Goal: Task Accomplishment & Management: Complete application form

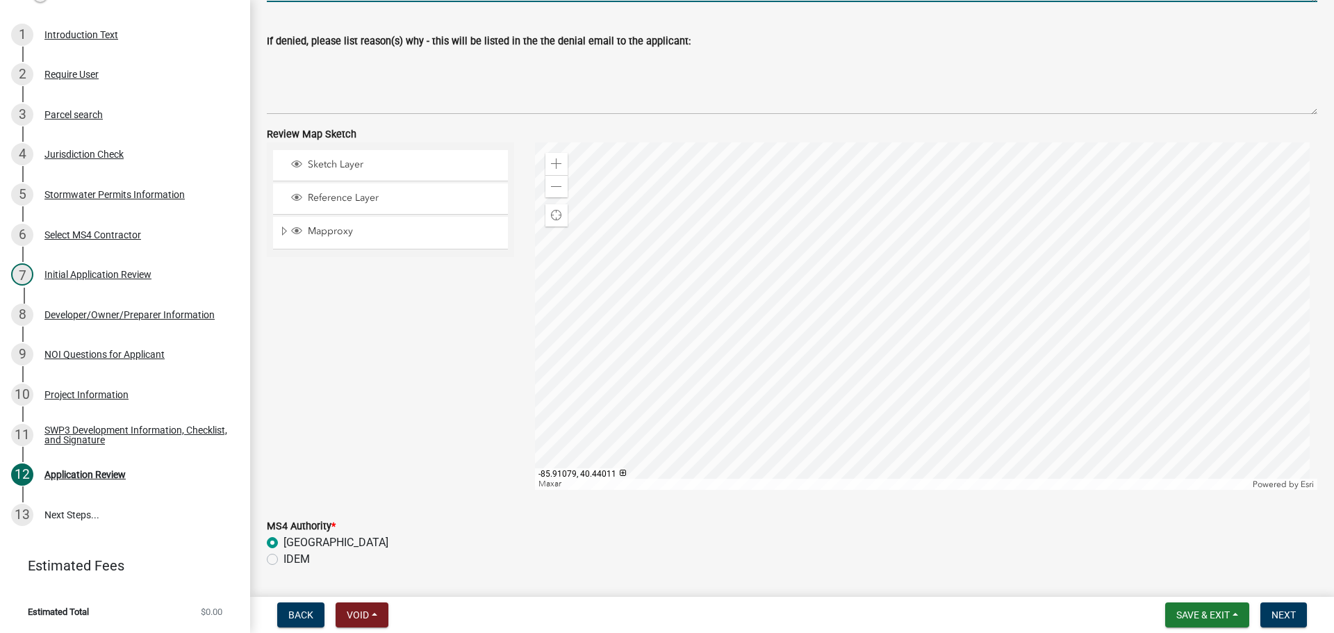
scroll to position [1086, 0]
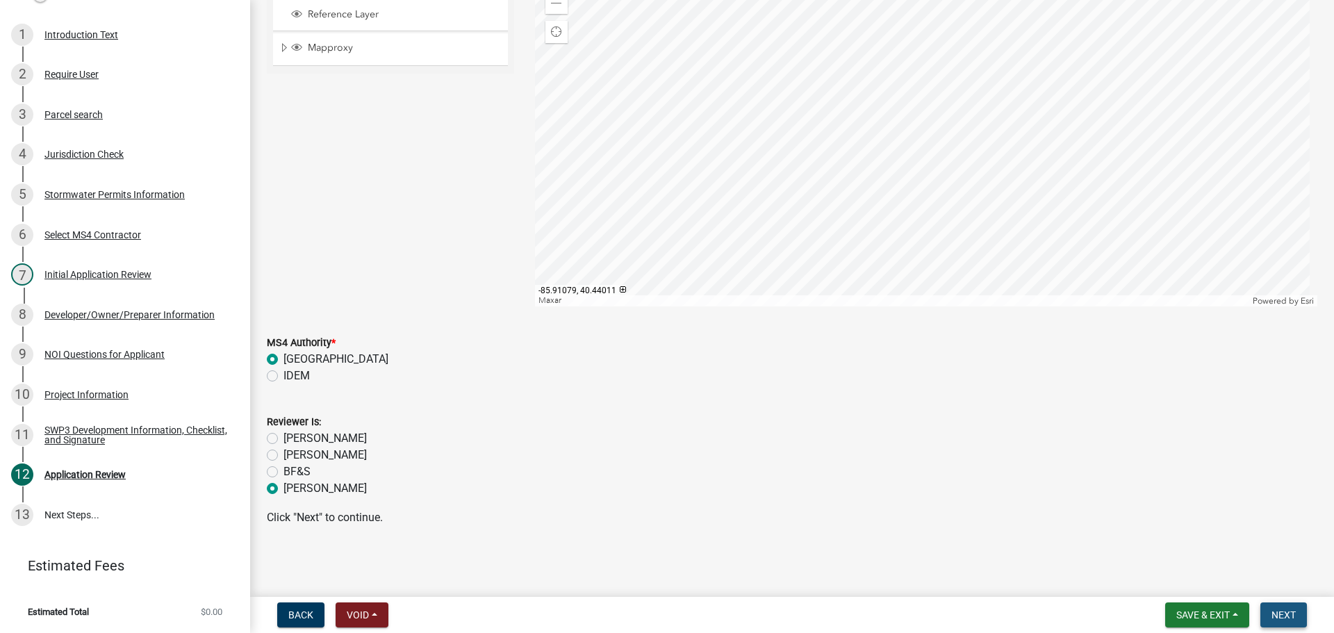
click at [1290, 609] on span "Next" at bounding box center [1283, 614] width 24 height 11
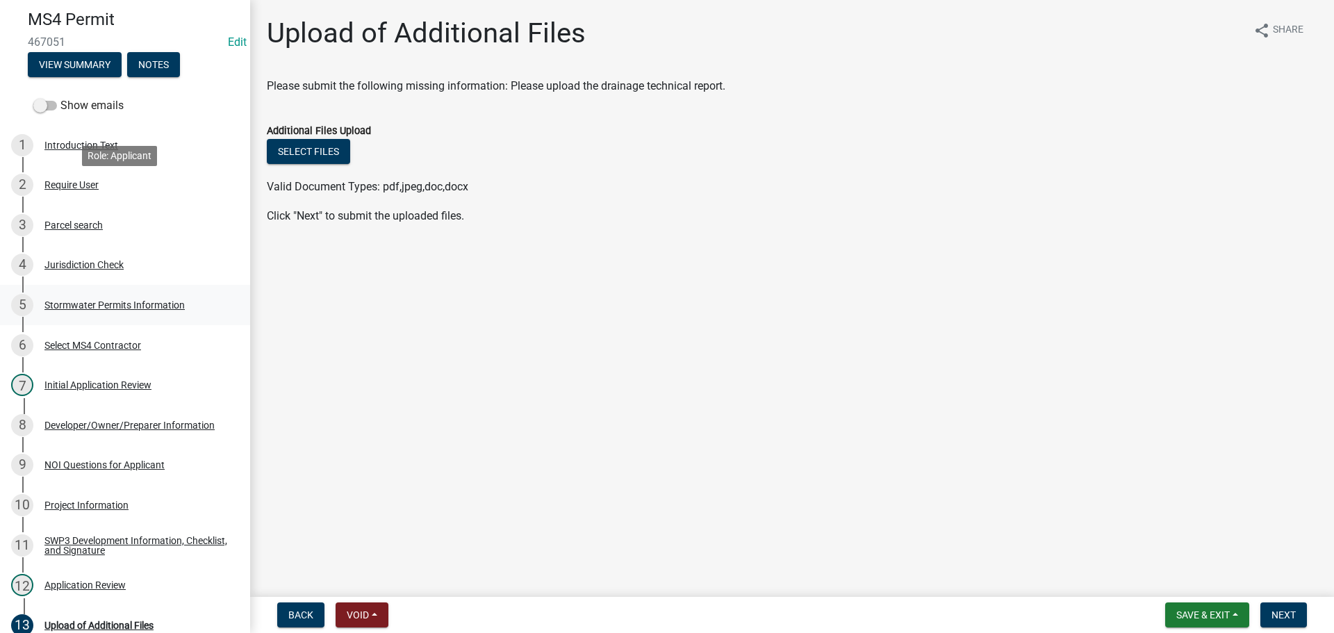
scroll to position [0, 0]
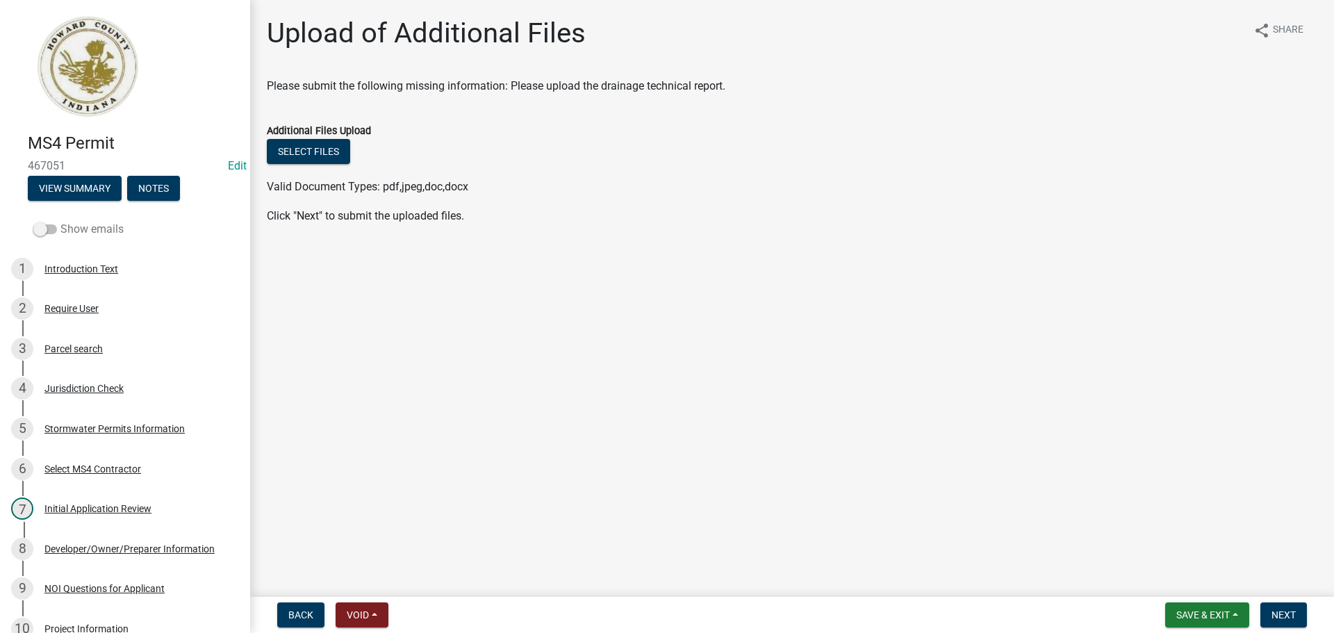
click at [52, 233] on span at bounding box center [45, 229] width 24 height 10
click at [60, 221] on input "Show emails" at bounding box center [60, 221] width 0 height 0
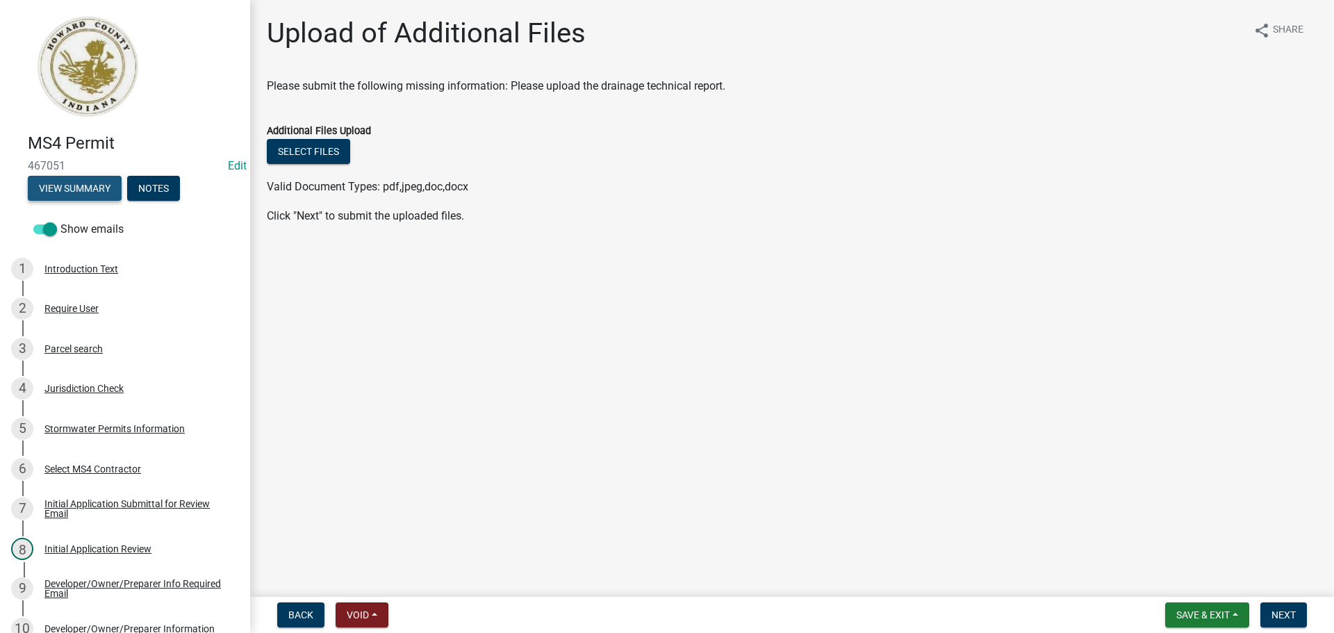
click at [74, 194] on button "View Summary" at bounding box center [75, 188] width 94 height 25
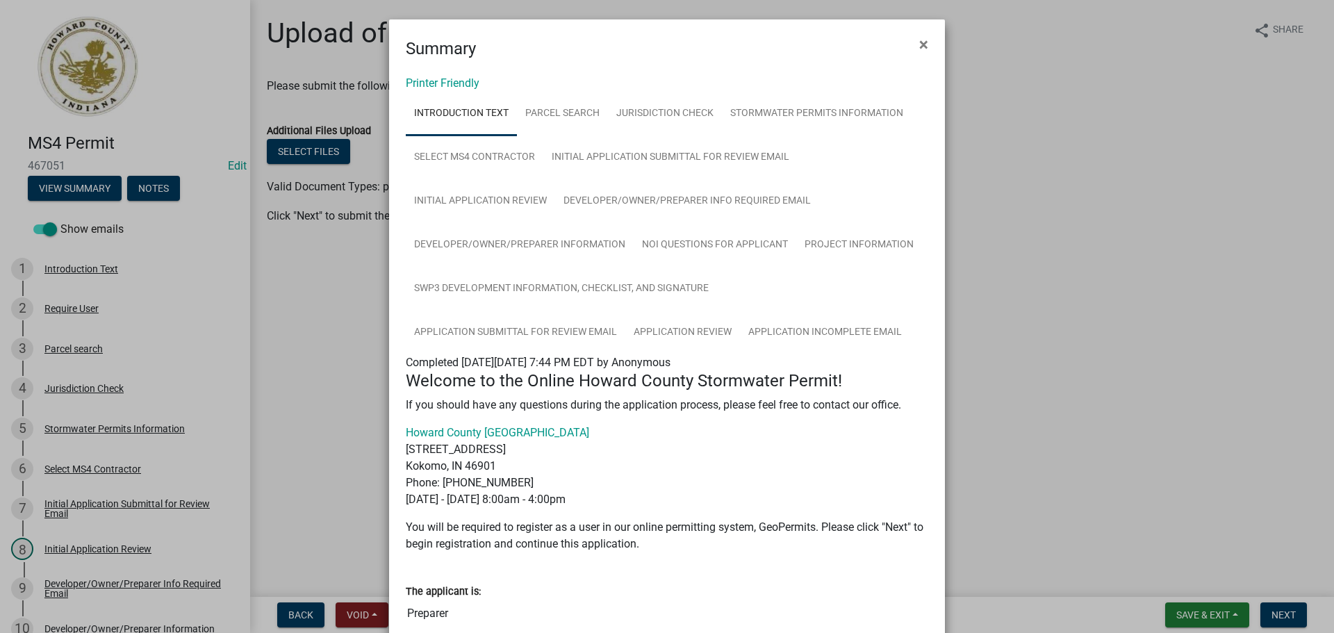
drag, startPoint x: 918, startPoint y: 47, endPoint x: 934, endPoint y: 65, distance: 24.6
click at [919, 47] on span "×" at bounding box center [923, 44] width 9 height 19
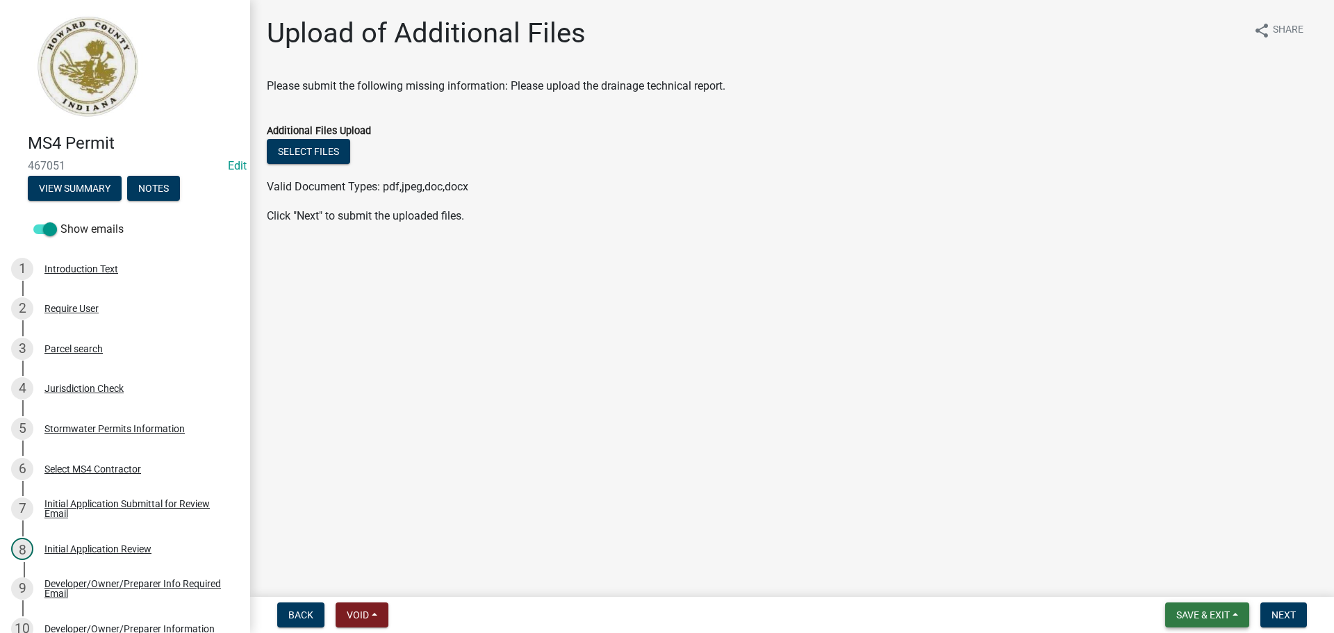
click at [1232, 610] on button "Save & Exit" at bounding box center [1207, 614] width 84 height 25
click at [1184, 533] on button "Save" at bounding box center [1193, 545] width 111 height 33
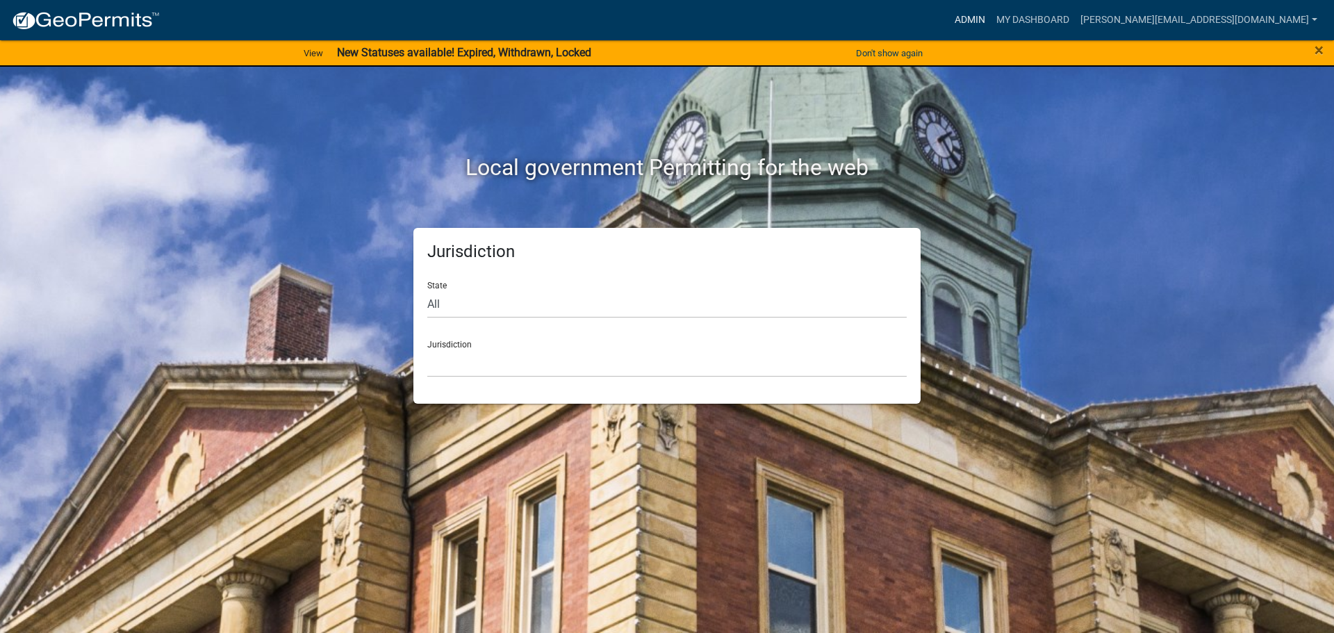
click at [991, 21] on link "Admin" at bounding box center [970, 20] width 42 height 26
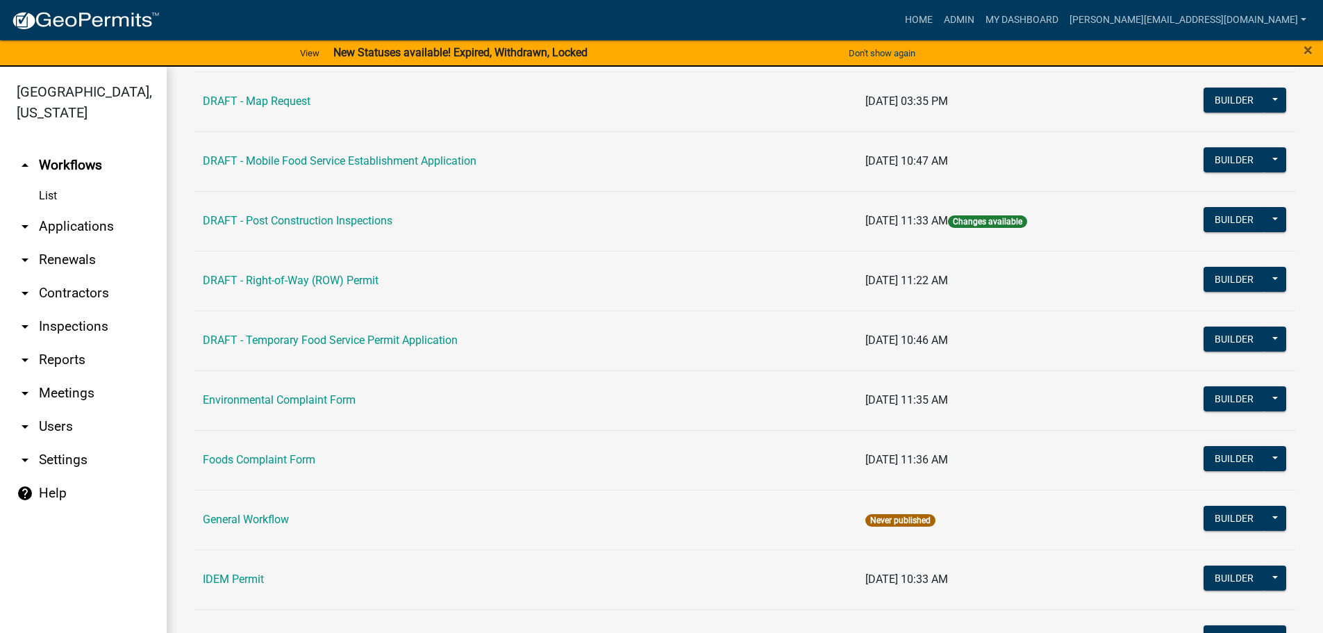
scroll to position [764, 0]
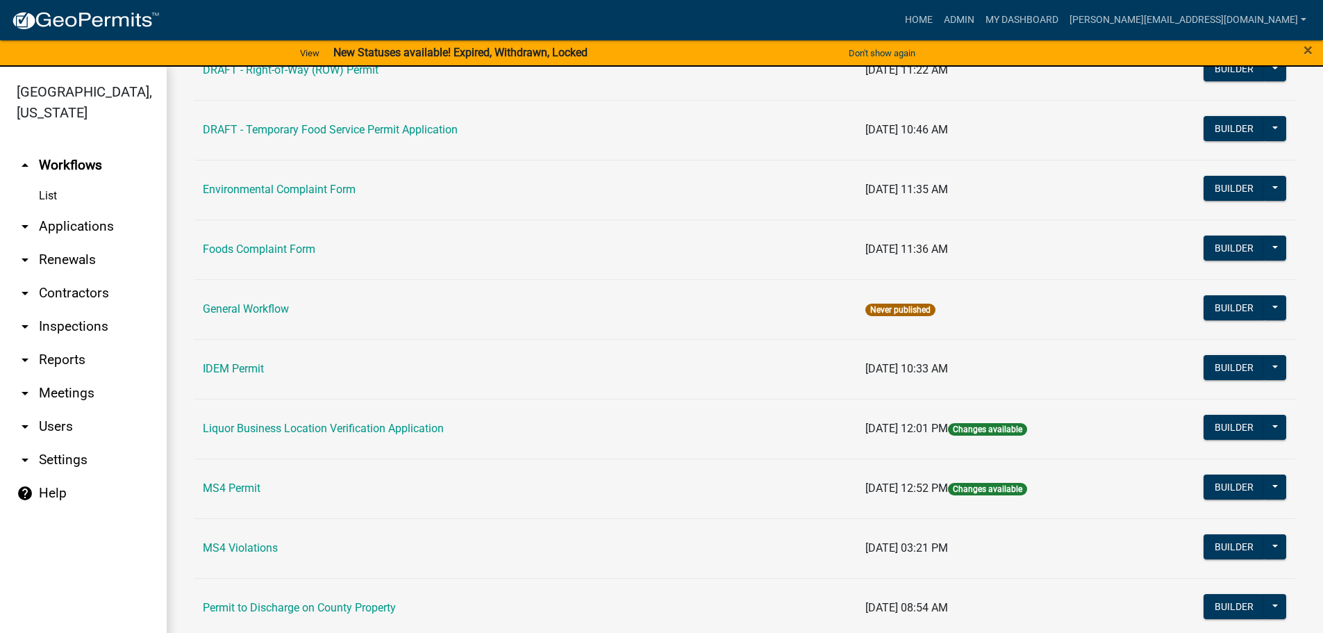
click at [226, 497] on td "MS4 Permit" at bounding box center [525, 488] width 663 height 60
click at [231, 488] on link "MS4 Permit" at bounding box center [232, 487] width 58 height 13
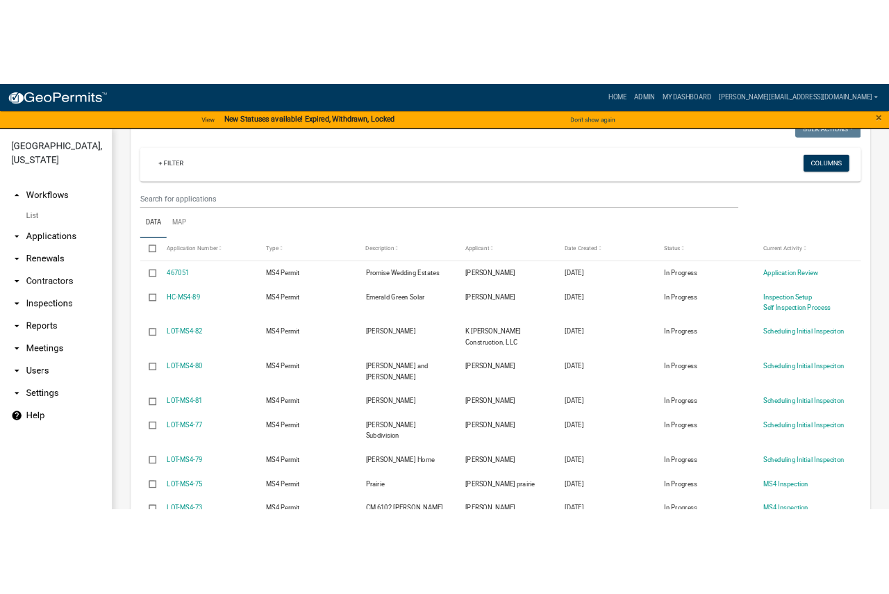
scroll to position [208, 0]
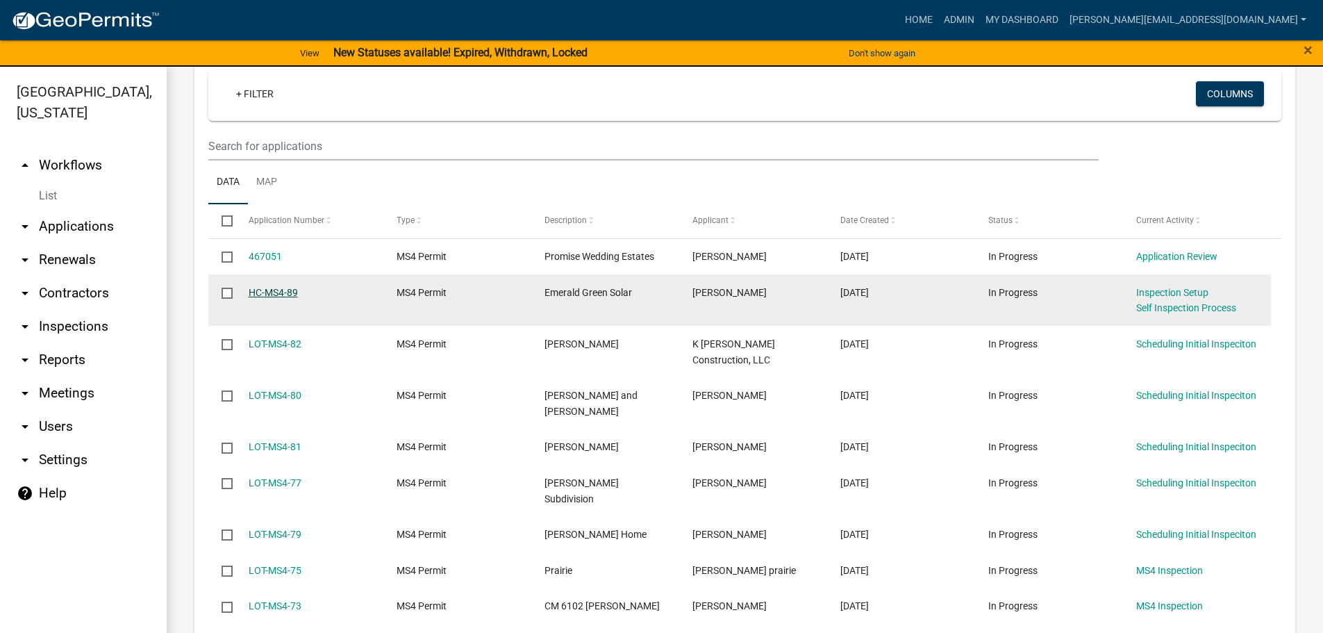
click at [279, 292] on link "HC-MS4-89" at bounding box center [273, 292] width 49 height 11
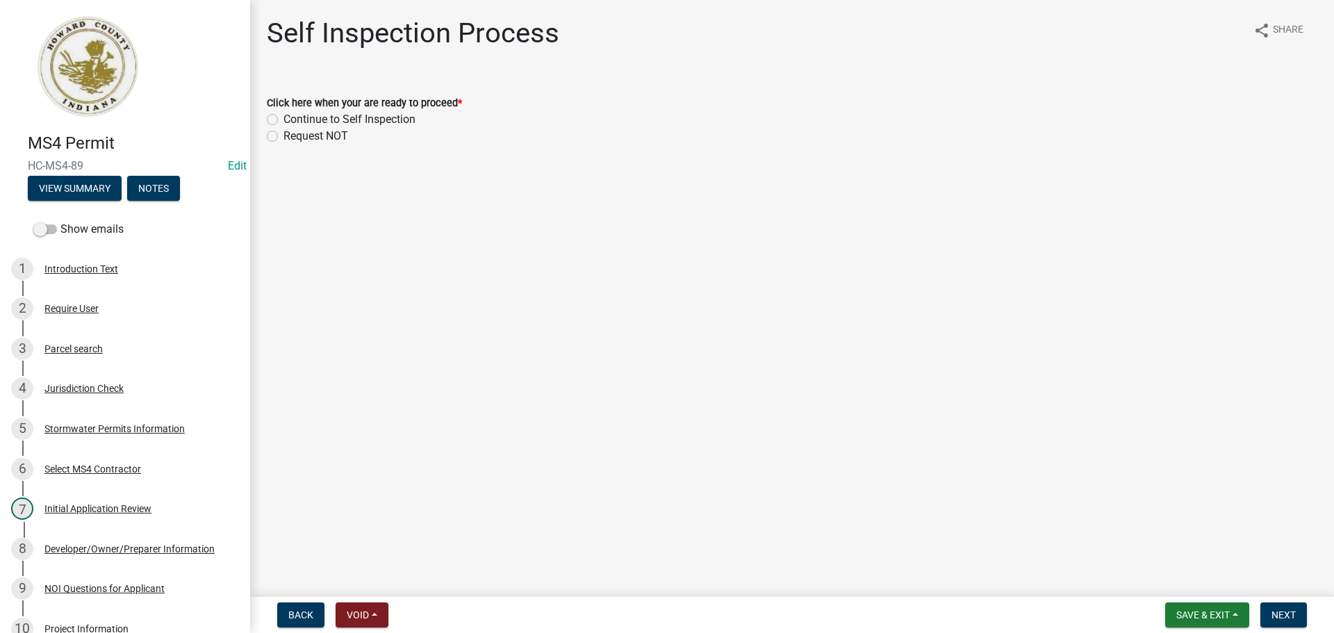
click at [378, 122] on label "Continue to Self Inspection" at bounding box center [349, 119] width 132 height 17
click at [292, 120] on input "Continue to Self Inspection" at bounding box center [287, 115] width 9 height 9
radio input "true"
click at [1286, 611] on span "Next" at bounding box center [1283, 614] width 24 height 11
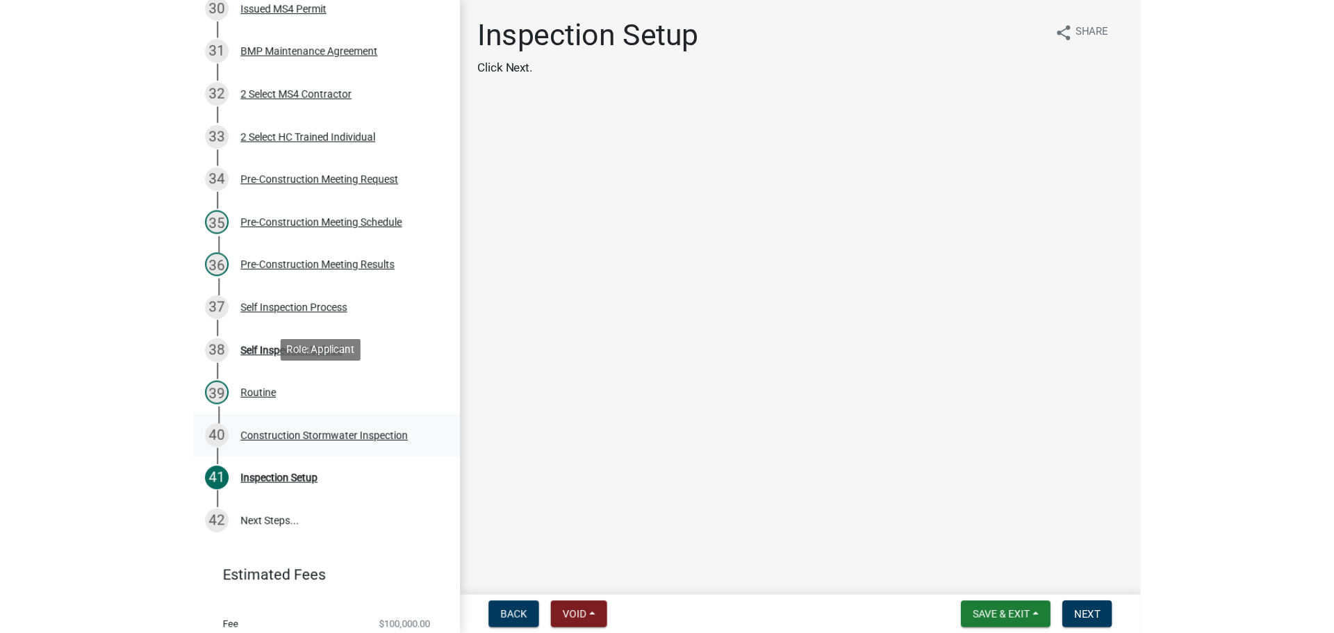
scroll to position [1464, 0]
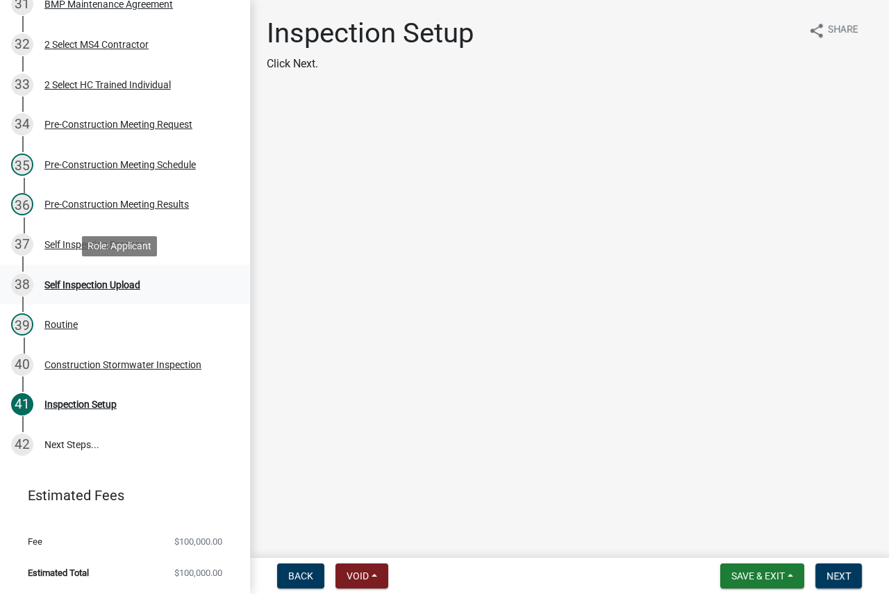
click at [176, 280] on div "38 Self Inspection Upload" at bounding box center [119, 285] width 217 height 22
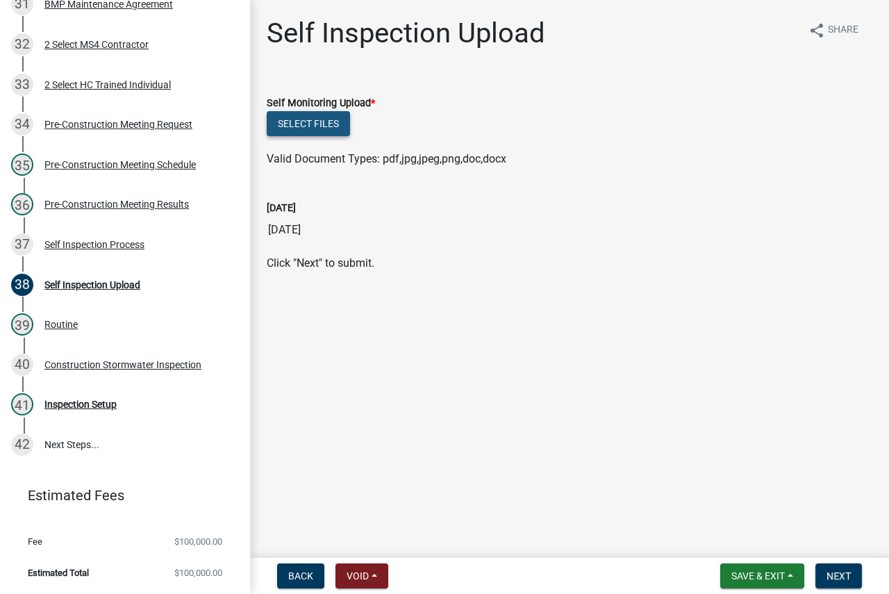
click at [330, 128] on button "Select files" at bounding box center [308, 123] width 83 height 25
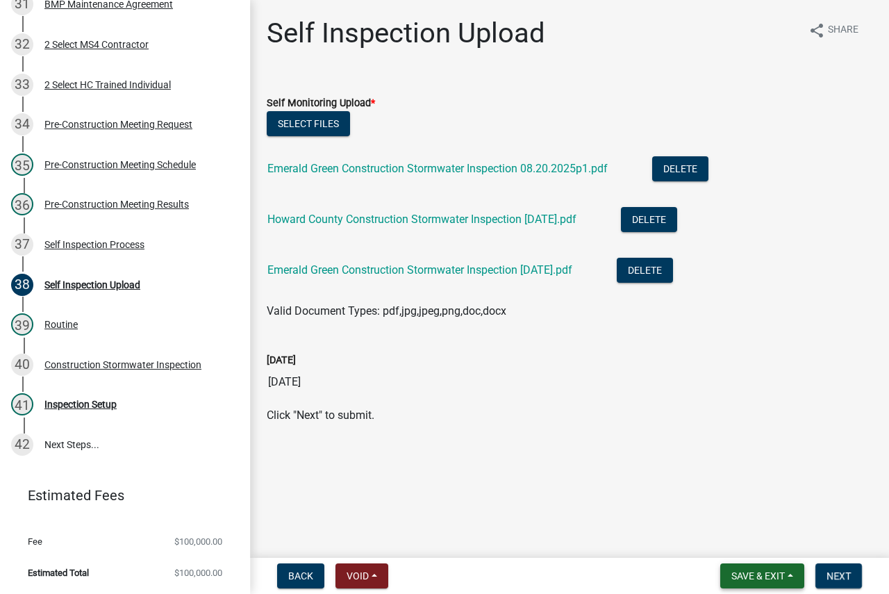
click at [794, 574] on button "Save & Exit" at bounding box center [762, 575] width 84 height 25
click at [741, 501] on button "Save" at bounding box center [748, 506] width 111 height 33
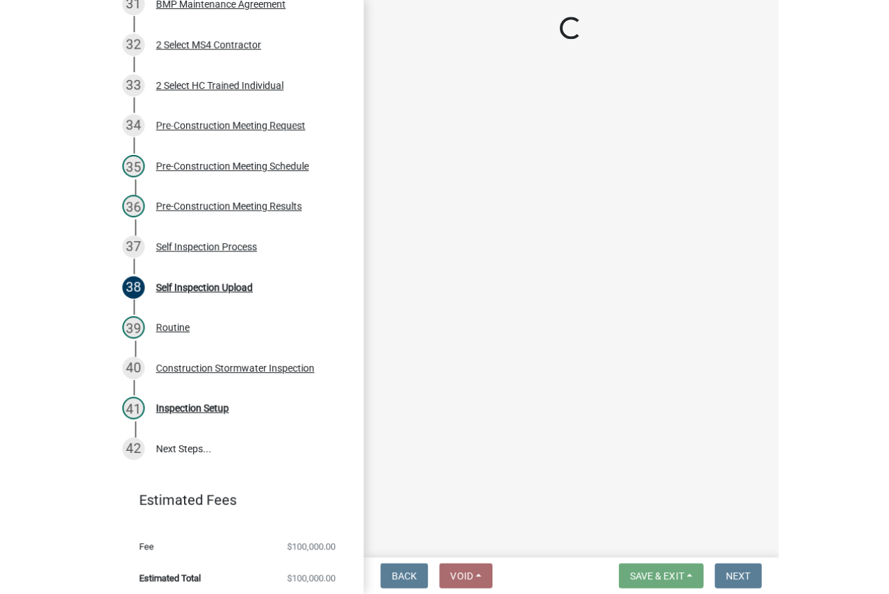
scroll to position [1425, 0]
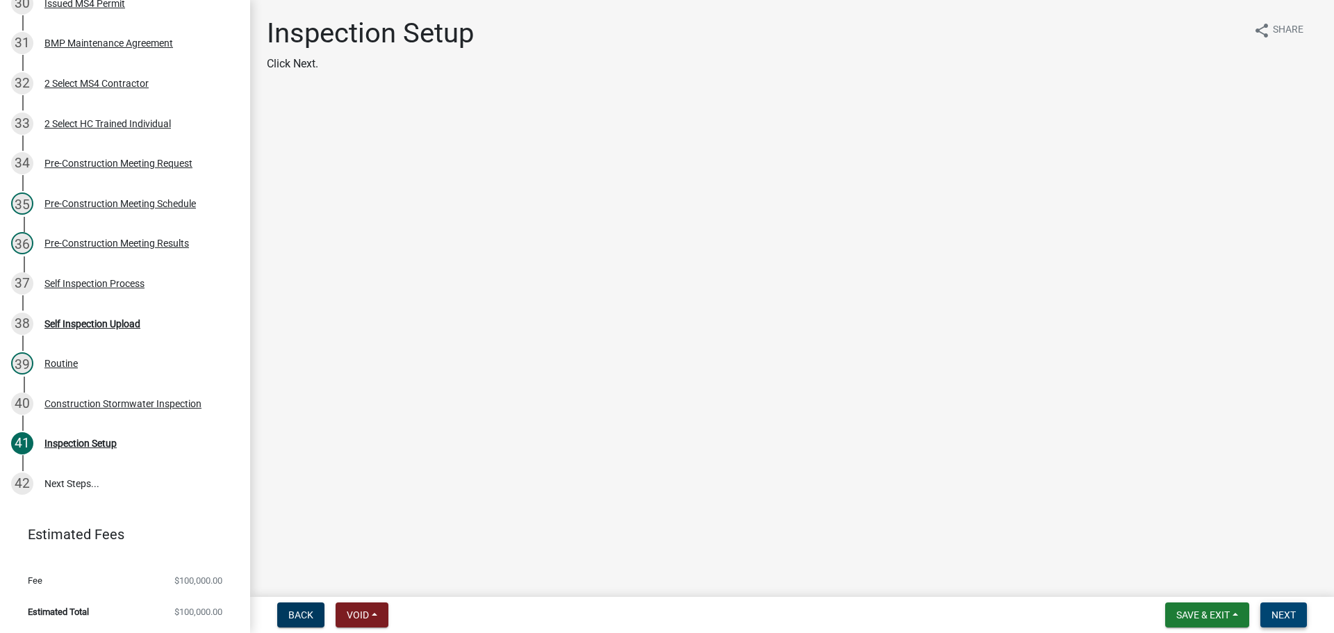
click at [1288, 610] on span "Next" at bounding box center [1283, 614] width 24 height 11
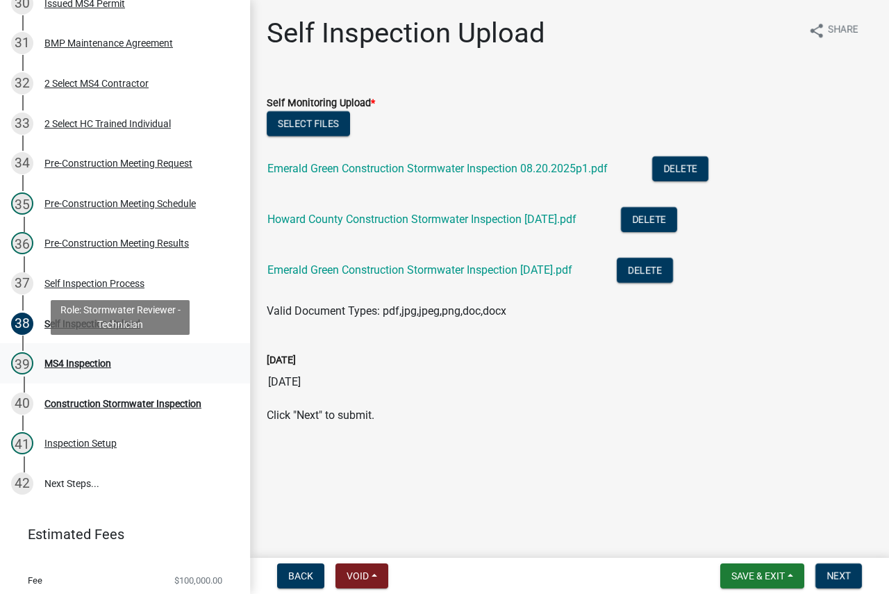
click at [164, 363] on div "39 MS4 Inspection" at bounding box center [119, 363] width 217 height 22
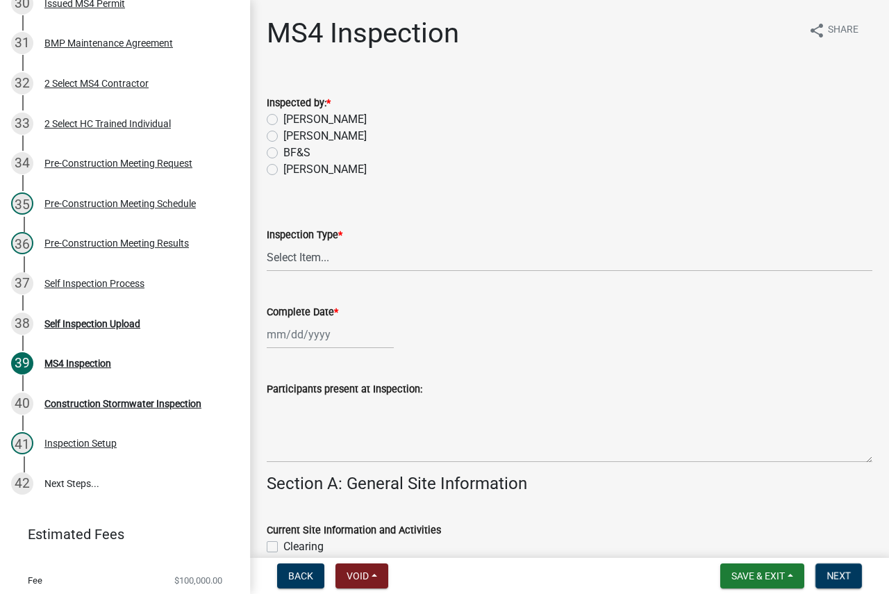
click at [292, 166] on label "[PERSON_NAME]" at bounding box center [324, 169] width 83 height 17
click at [292, 166] on input "[PERSON_NAME]" at bounding box center [287, 165] width 9 height 9
radio input "true"
click at [331, 261] on select "Select Item... Initial Routine Follow Up Complaint" at bounding box center [570, 257] width 606 height 28
click at [267, 243] on select "Select Item... Initial Routine Follow Up Complaint" at bounding box center [570, 257] width 606 height 28
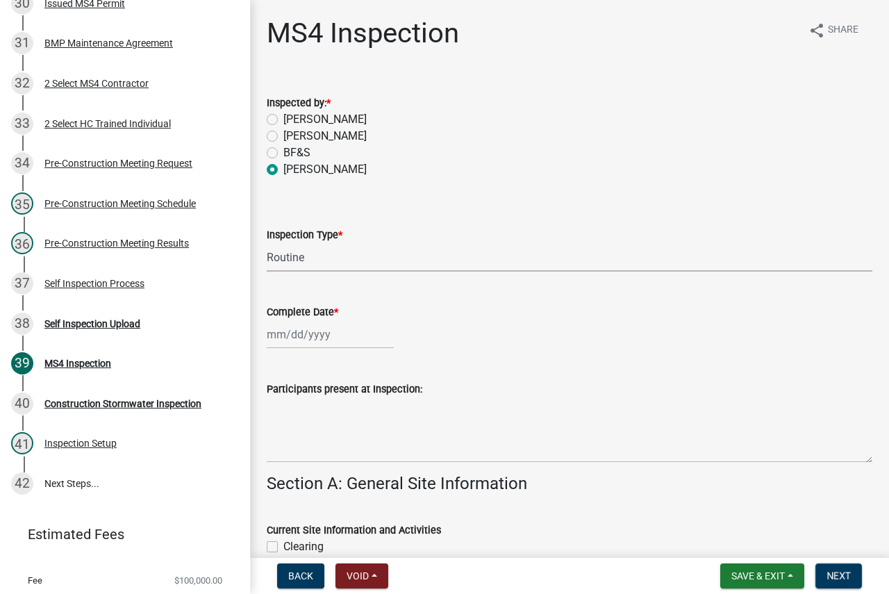
select select "6f2635a8-d74b-48ab-8be3-2798d1f6cb59"
click at [351, 333] on div at bounding box center [330, 334] width 127 height 28
select select "8"
select select "2025"
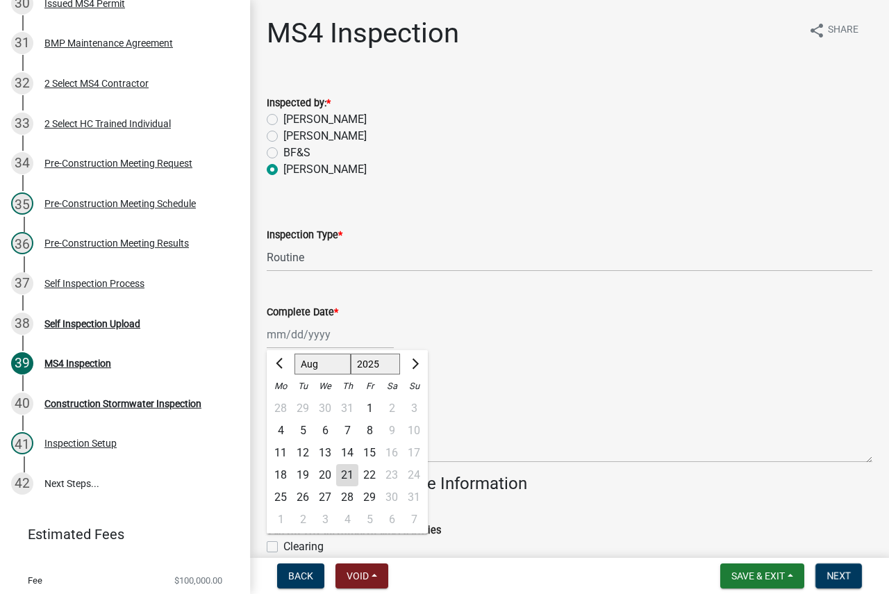
click at [326, 475] on div "20" at bounding box center [325, 475] width 22 height 22
type input "[DATE]"
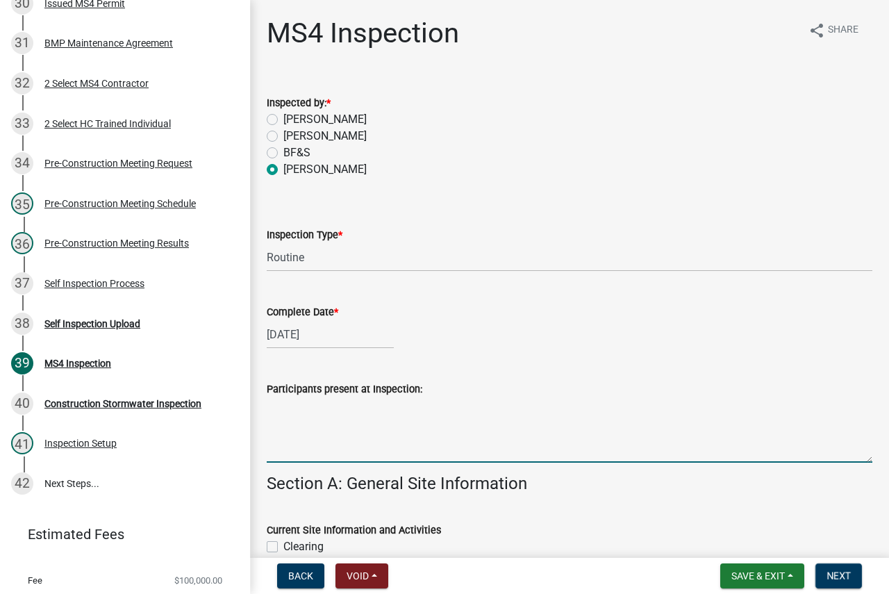
click at [339, 429] on textarea "Participants present at Inspection:" at bounding box center [570, 429] width 606 height 65
type textarea "[PERSON_NAME], [PERSON_NAME]"
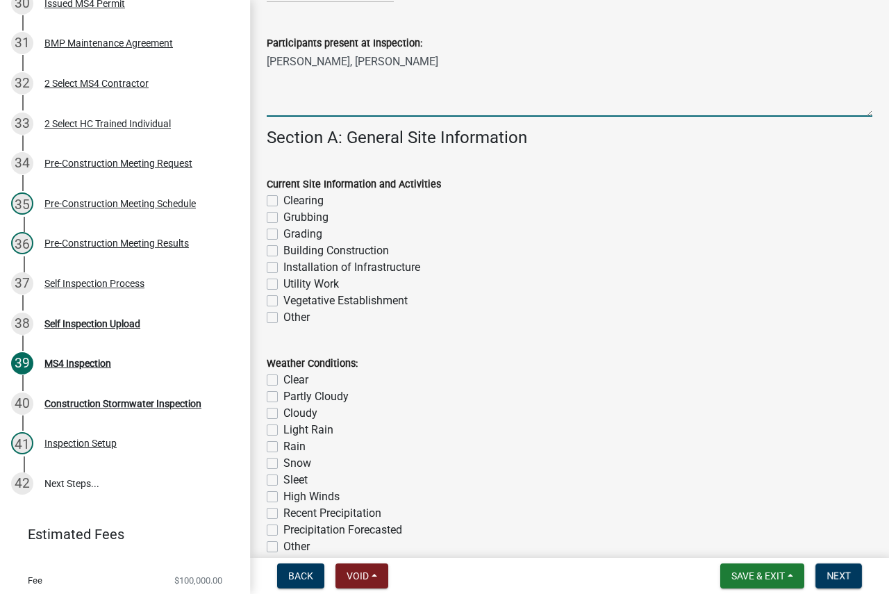
scroll to position [347, 0]
click at [283, 233] on label "Grading" at bounding box center [302, 232] width 39 height 17
click at [283, 233] on input "Grading" at bounding box center [287, 228] width 9 height 9
checkbox input "true"
checkbox input "false"
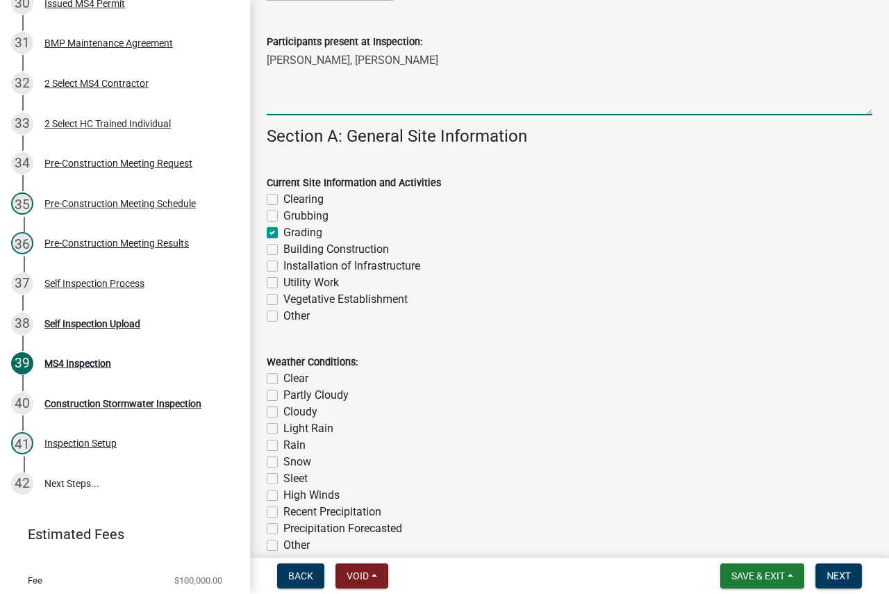
checkbox input "false"
checkbox input "true"
checkbox input "false"
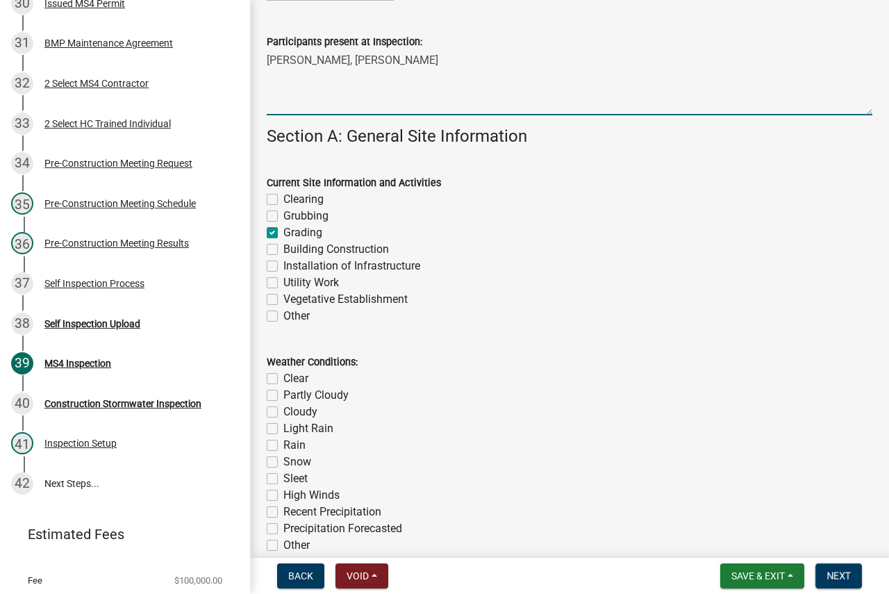
checkbox input "false"
click at [283, 260] on label "Installation of Infrastructure" at bounding box center [351, 266] width 137 height 17
click at [283, 260] on input "Installation of Infrastructure" at bounding box center [287, 262] width 9 height 9
checkbox input "true"
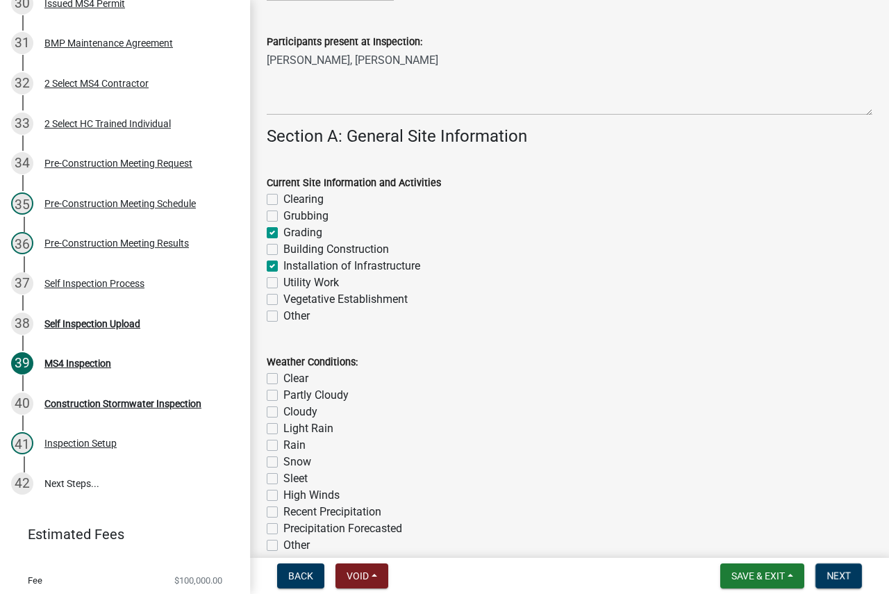
checkbox input "false"
checkbox input "true"
checkbox input "false"
checkbox input "true"
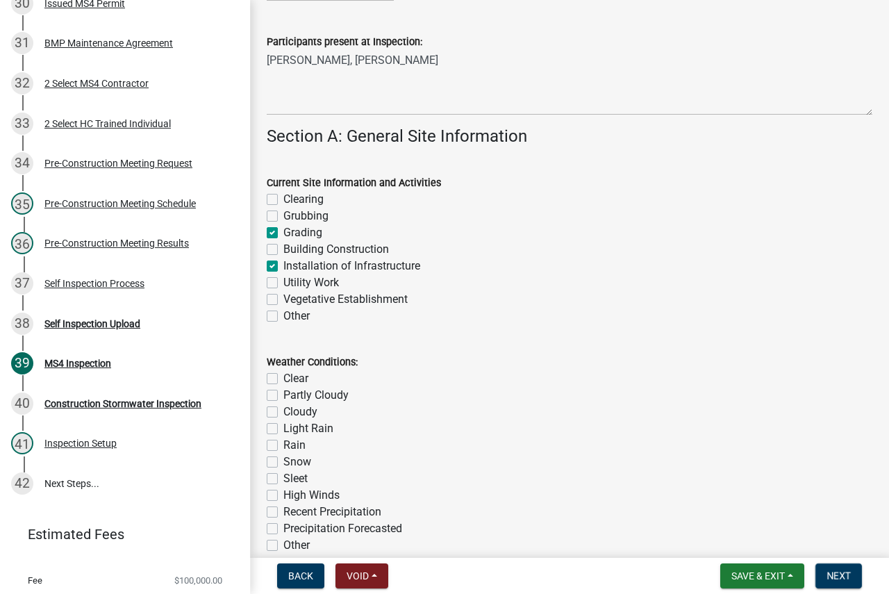
checkbox input "false"
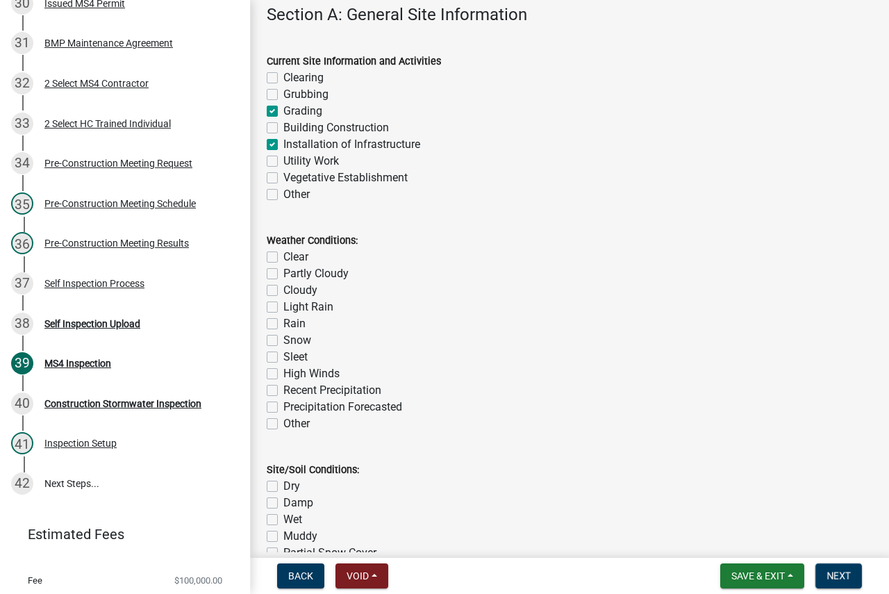
scroll to position [486, 0]
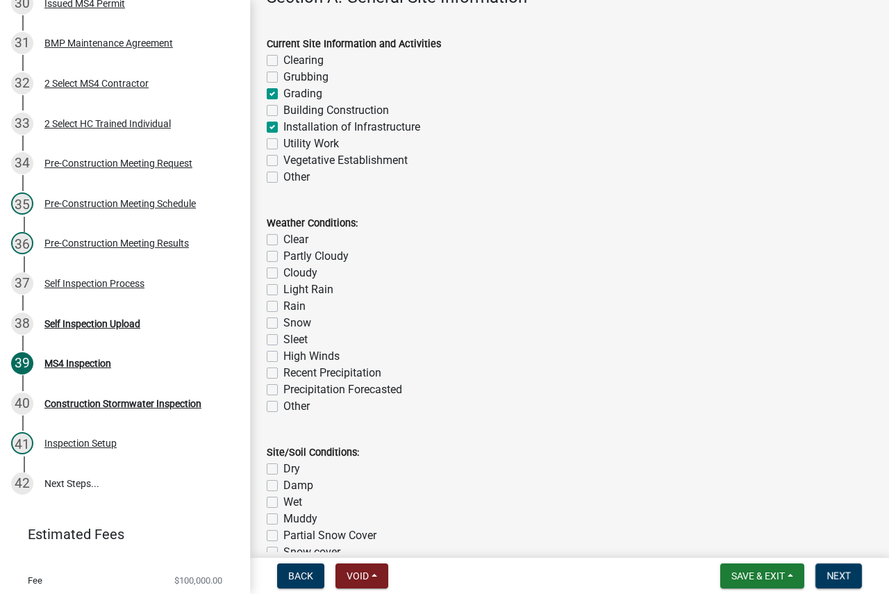
click at [283, 274] on label "Cloudy" at bounding box center [300, 273] width 34 height 17
click at [283, 274] on input "Cloudy" at bounding box center [287, 269] width 9 height 9
checkbox input "true"
checkbox input "false"
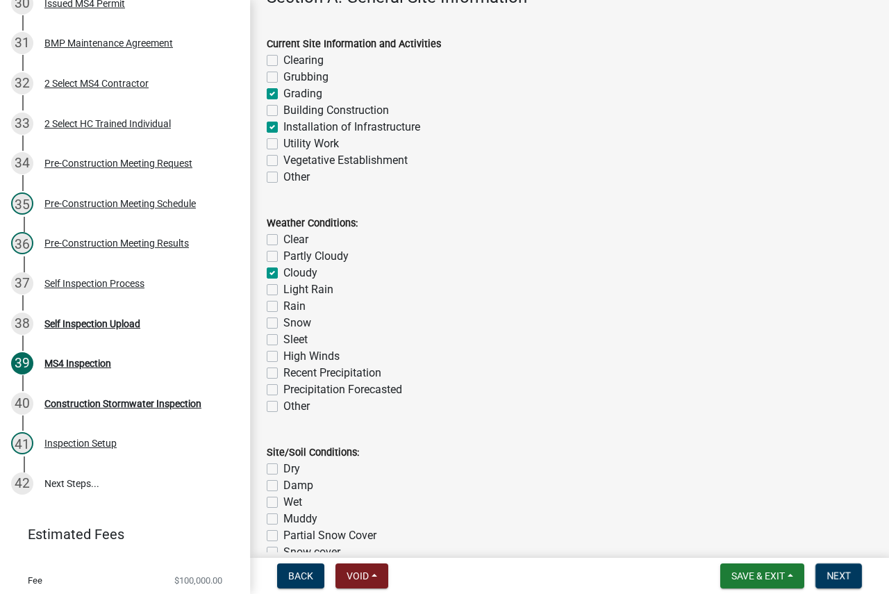
checkbox input "true"
checkbox input "false"
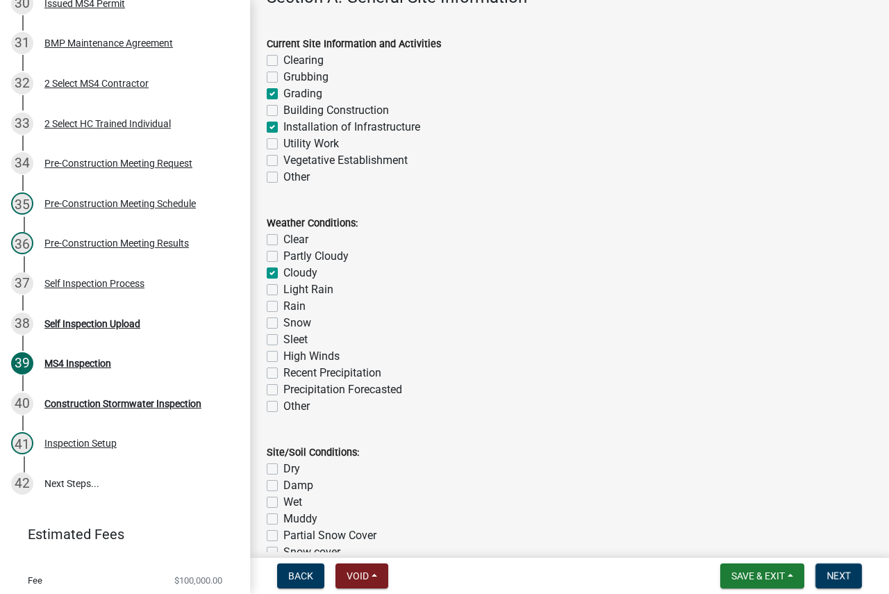
checkbox input "false"
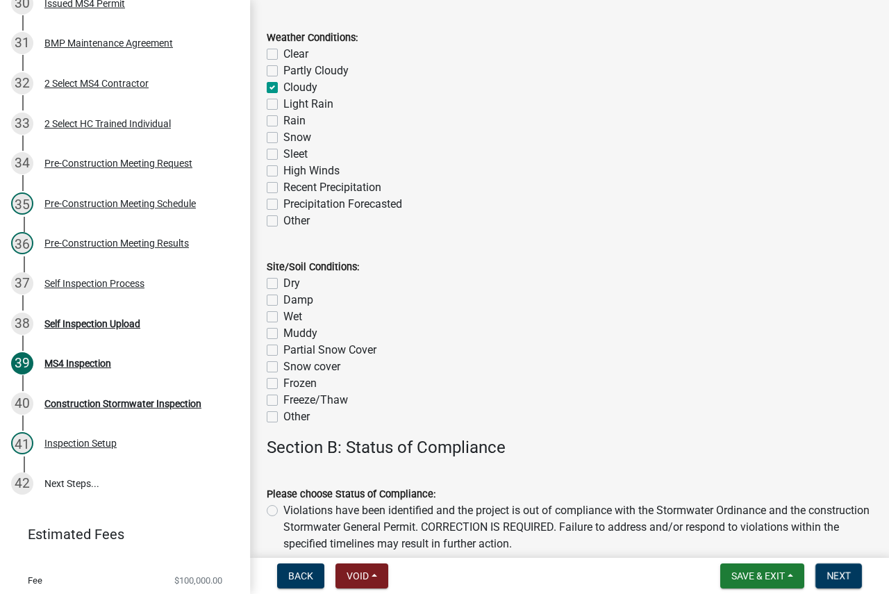
scroll to position [695, 0]
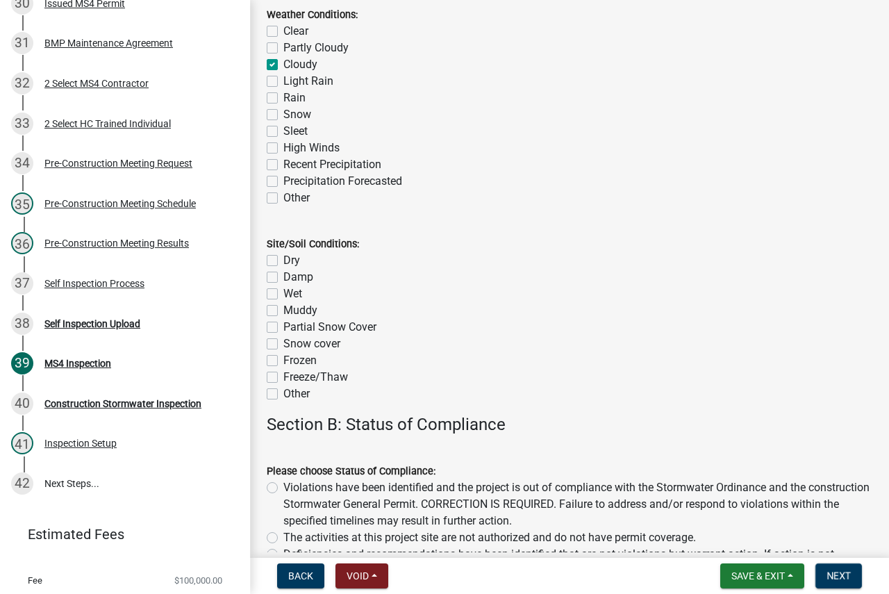
click at [283, 294] on label "Wet" at bounding box center [292, 293] width 19 height 17
click at [283, 294] on input "Wet" at bounding box center [287, 289] width 9 height 9
checkbox input "true"
checkbox input "false"
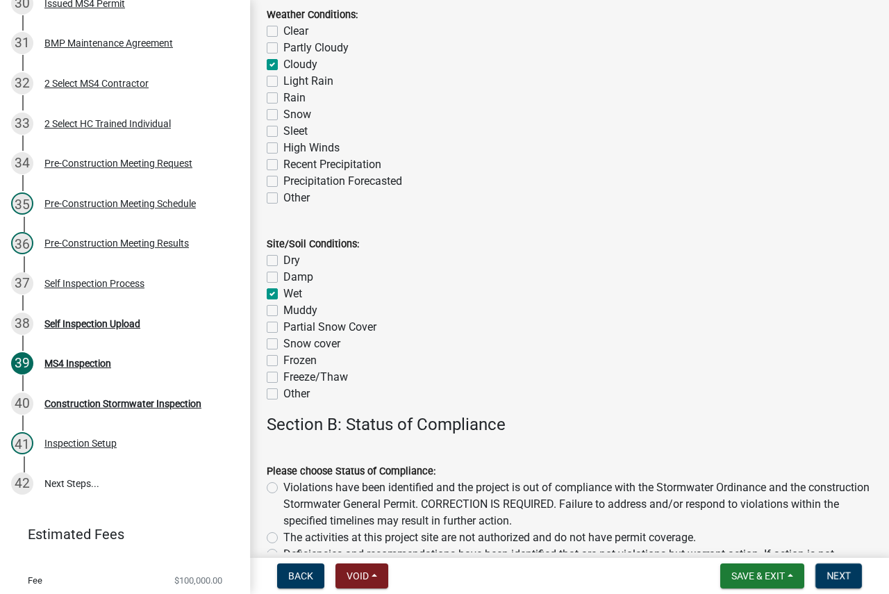
checkbox input "true"
checkbox input "false"
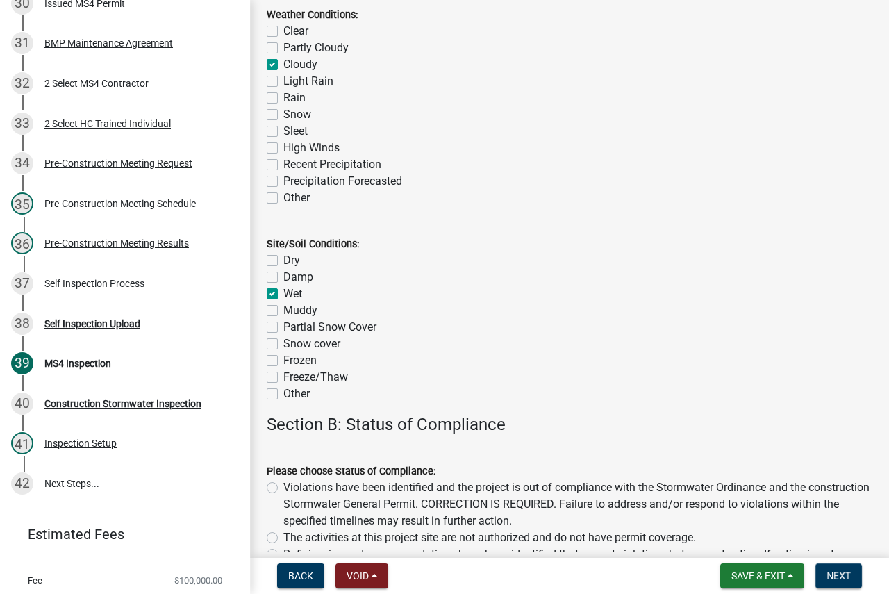
checkbox input "false"
click at [283, 275] on label "Damp" at bounding box center [298, 277] width 30 height 17
click at [283, 275] on input "Damp" at bounding box center [287, 273] width 9 height 9
checkbox input "true"
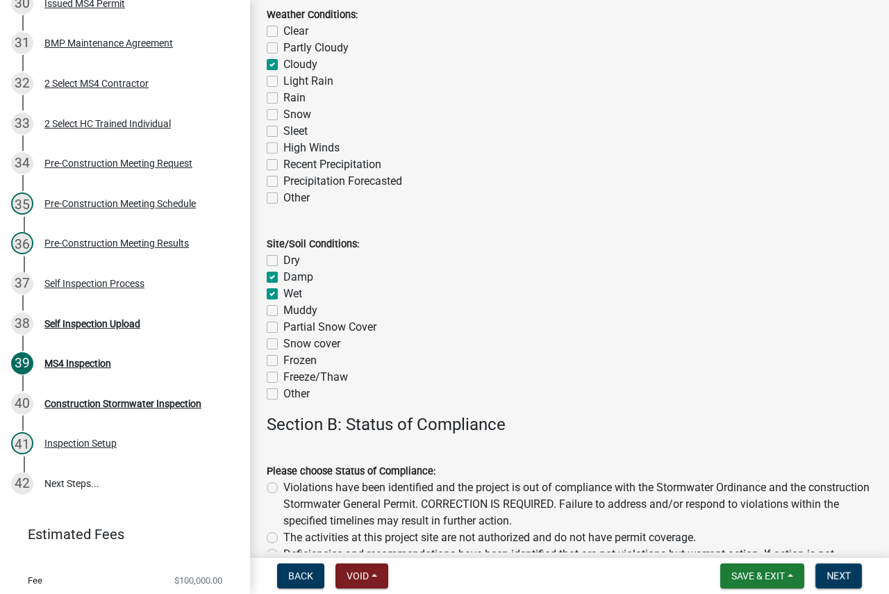
checkbox input "false"
checkbox input "true"
checkbox input "false"
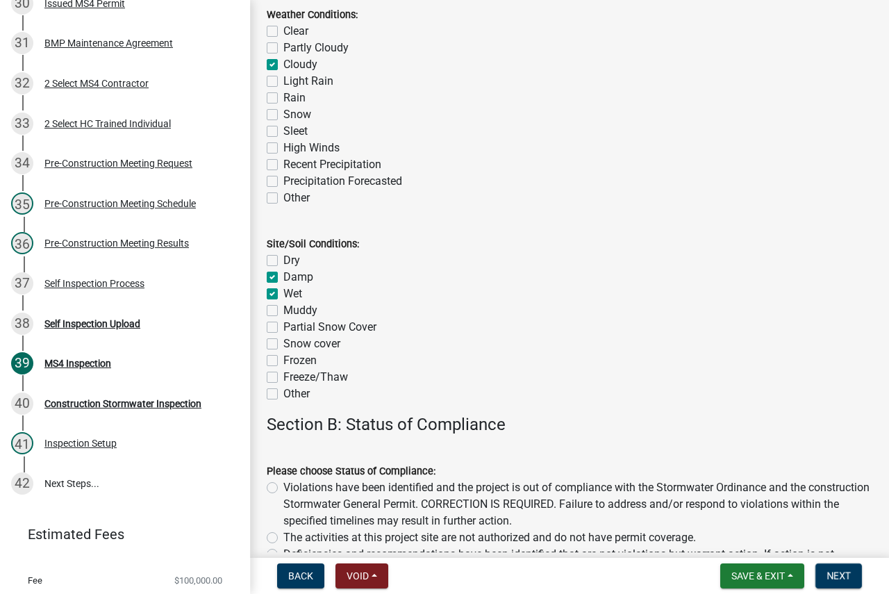
checkbox input "false"
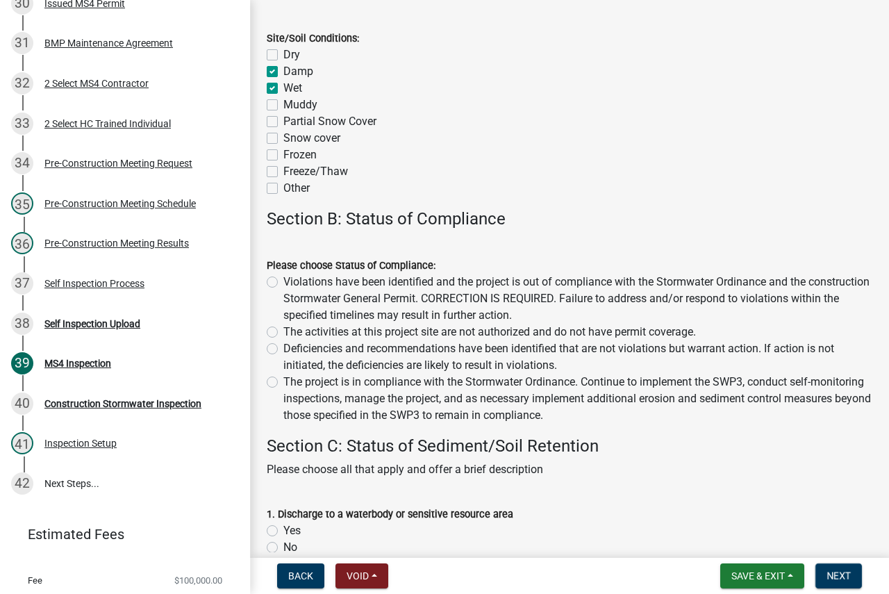
scroll to position [903, 0]
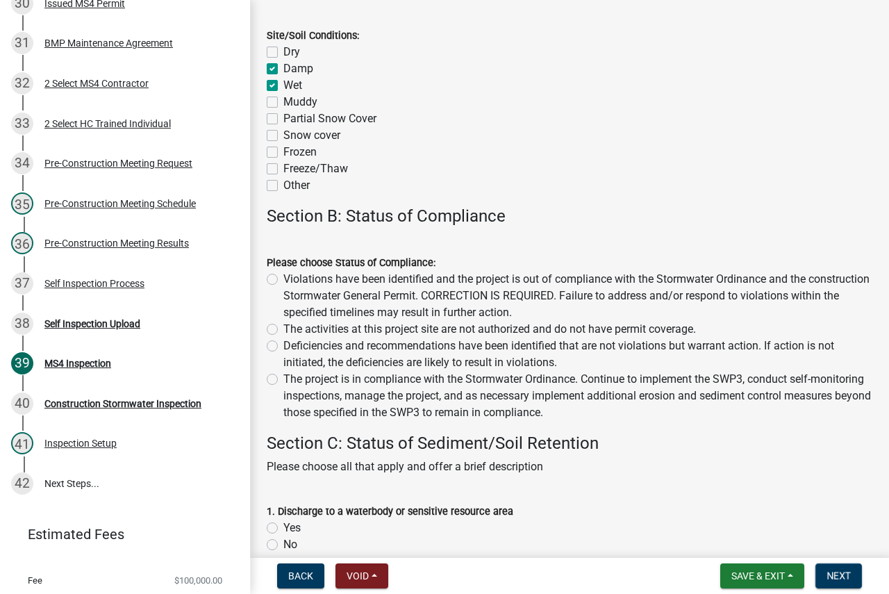
click at [310, 285] on label "Violations have been identified and the project is out of compliance with the S…" at bounding box center [577, 296] width 589 height 50
click at [292, 280] on input "Violations have been identified and the project is out of compliance with the S…" at bounding box center [287, 275] width 9 height 9
radio input "true"
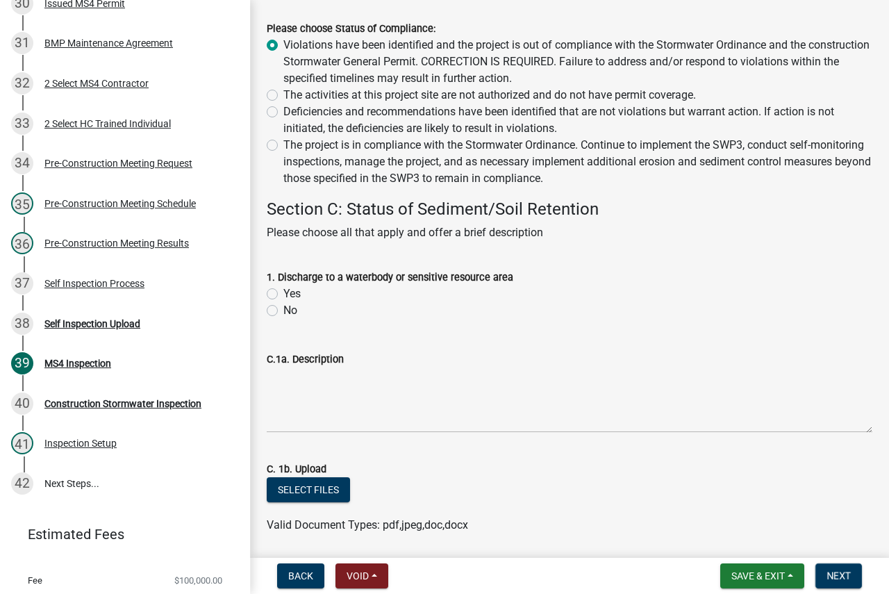
scroll to position [1181, 0]
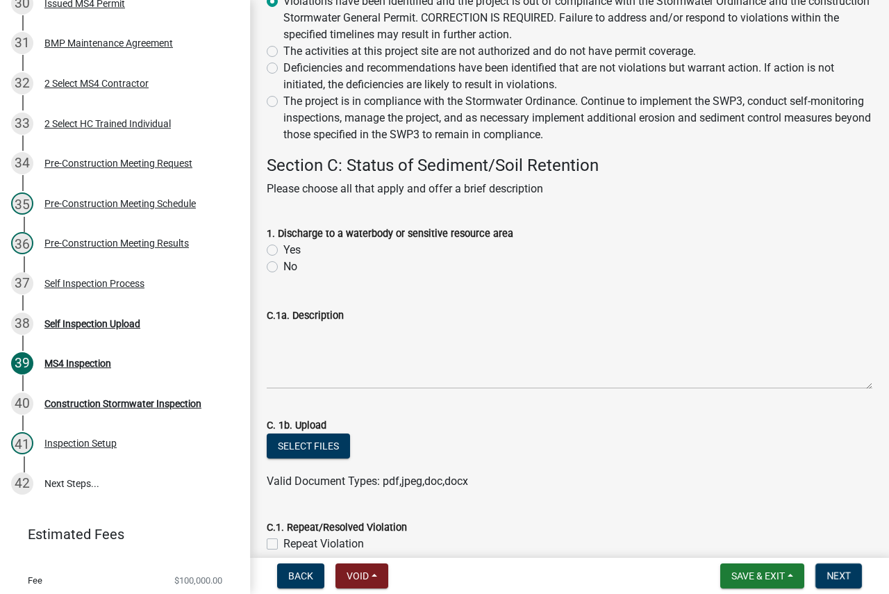
click at [286, 271] on label "No" at bounding box center [290, 266] width 14 height 17
click at [286, 267] on input "No" at bounding box center [287, 262] width 9 height 9
radio input "true"
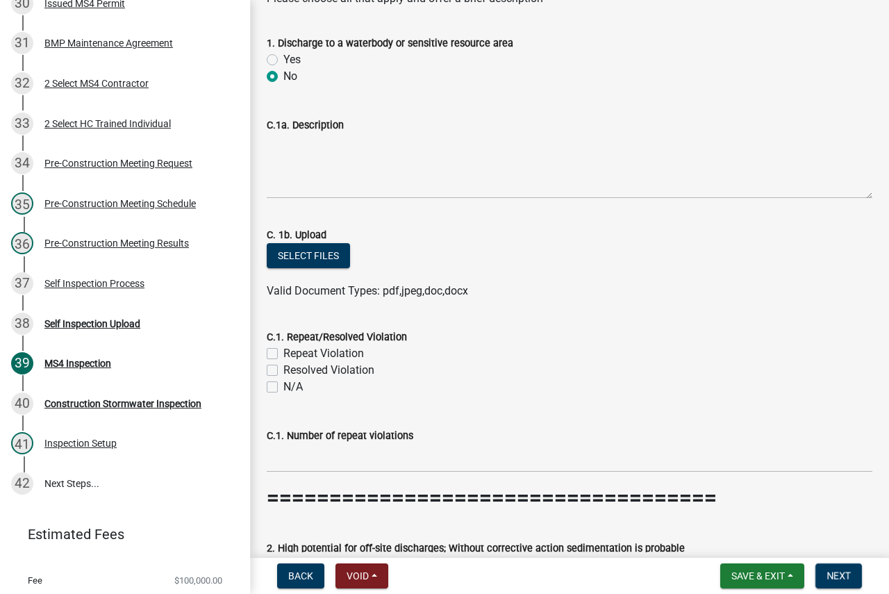
scroll to position [1459, 0]
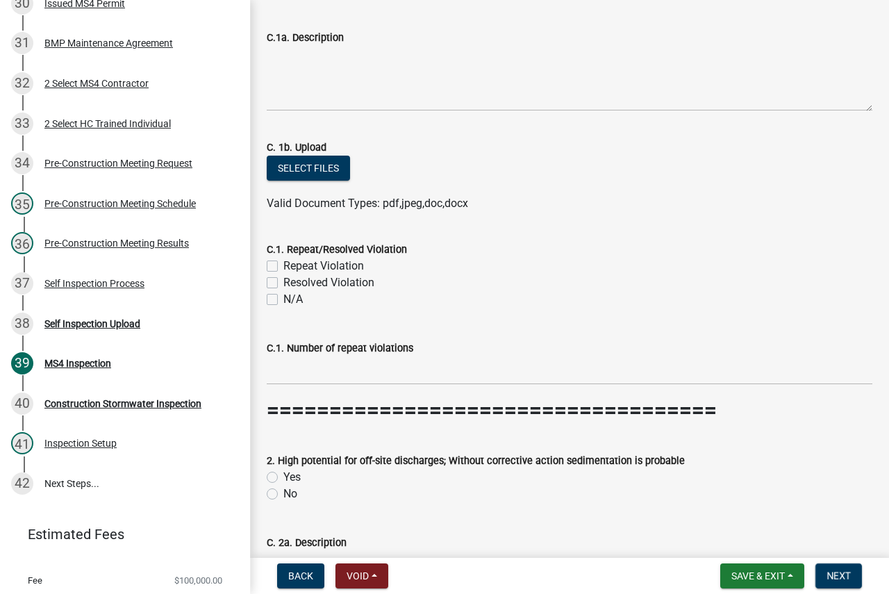
click at [283, 301] on label "N/A" at bounding box center [292, 299] width 19 height 17
click at [283, 300] on input "N/A" at bounding box center [287, 295] width 9 height 9
checkbox input "true"
checkbox input "false"
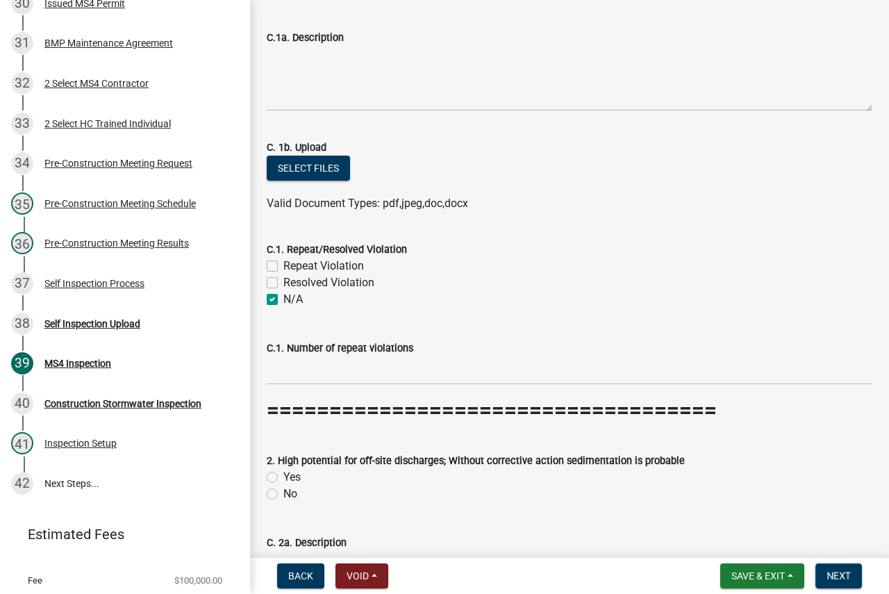
checkbox input "true"
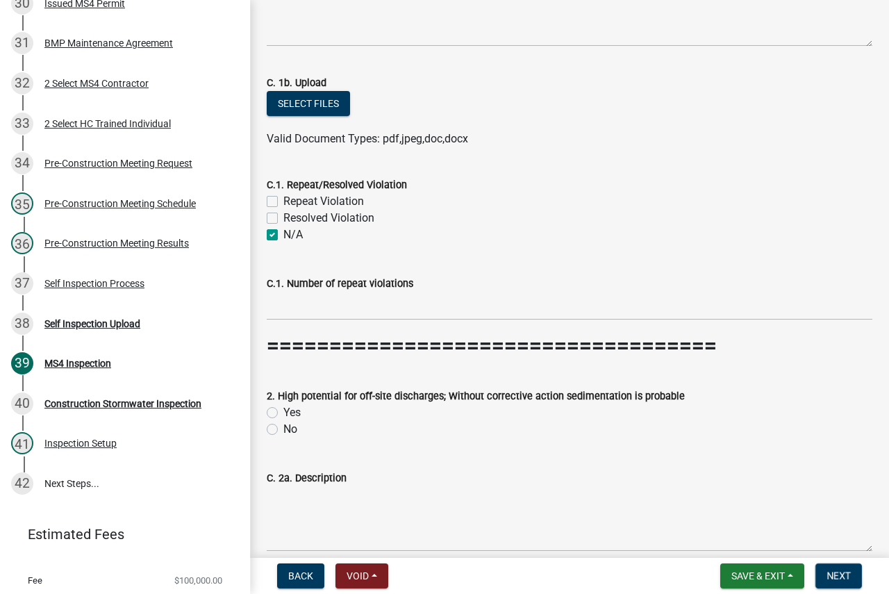
scroll to position [1598, 0]
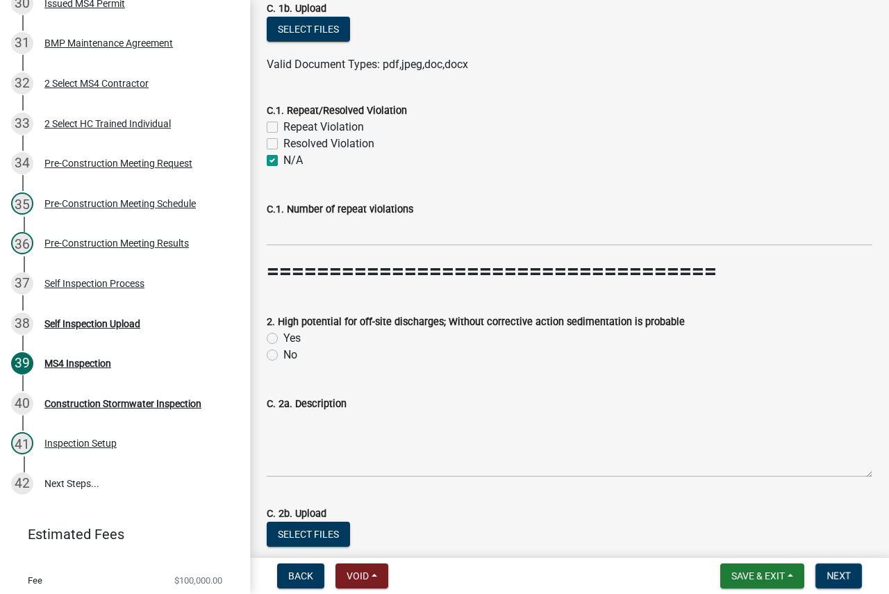
click at [283, 356] on label "No" at bounding box center [290, 355] width 14 height 17
click at [283, 356] on input "No" at bounding box center [287, 351] width 9 height 9
radio input "true"
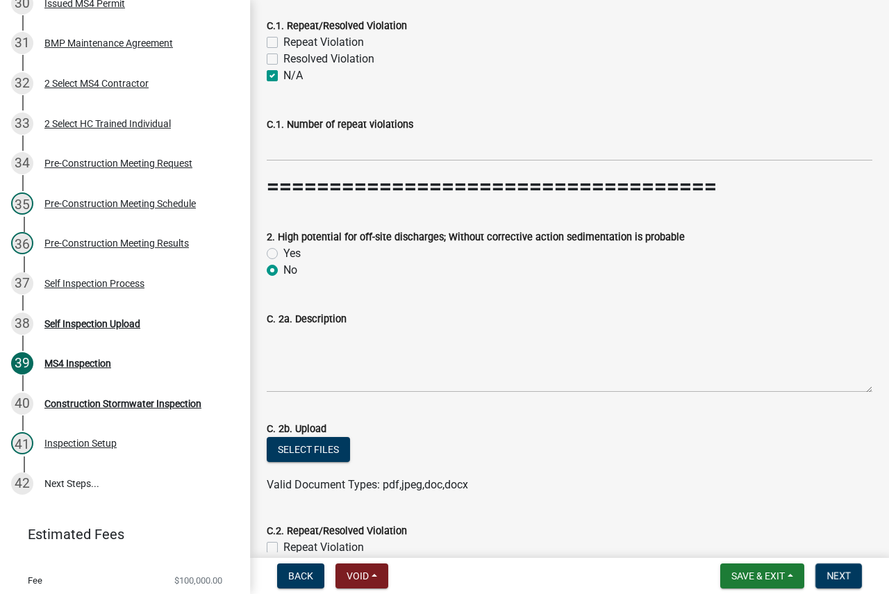
scroll to position [1806, 0]
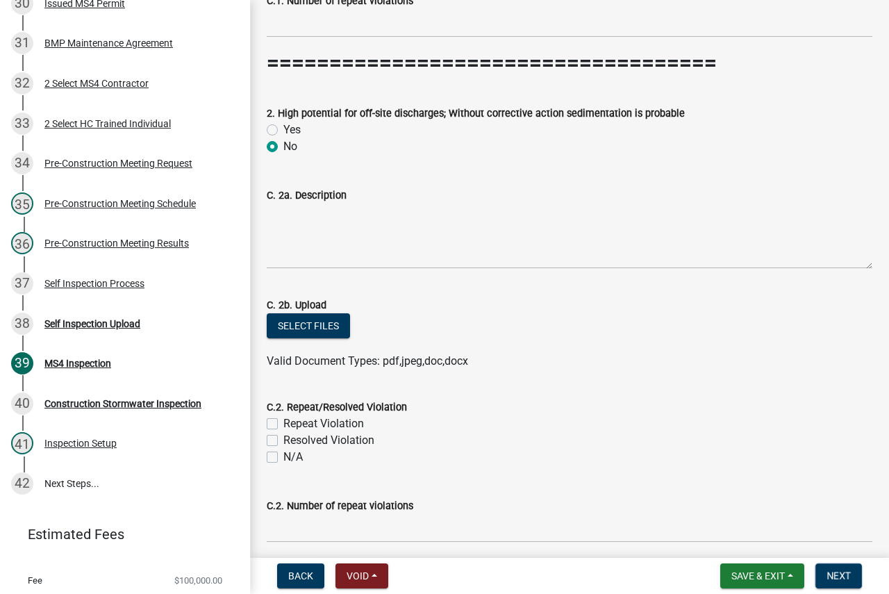
click at [291, 456] on label "N/A" at bounding box center [292, 457] width 19 height 17
click at [291, 456] on input "N/A" at bounding box center [287, 453] width 9 height 9
checkbox input "true"
checkbox input "false"
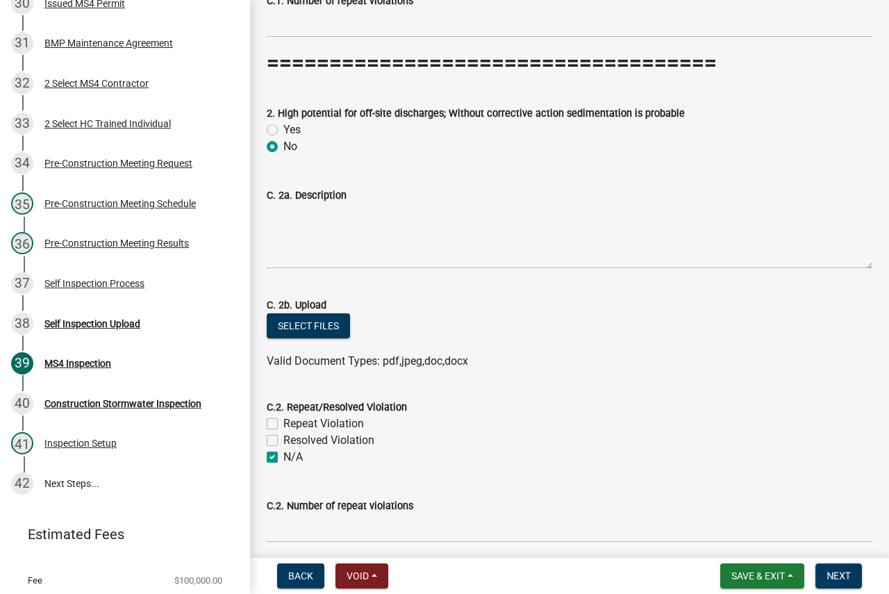
checkbox input "true"
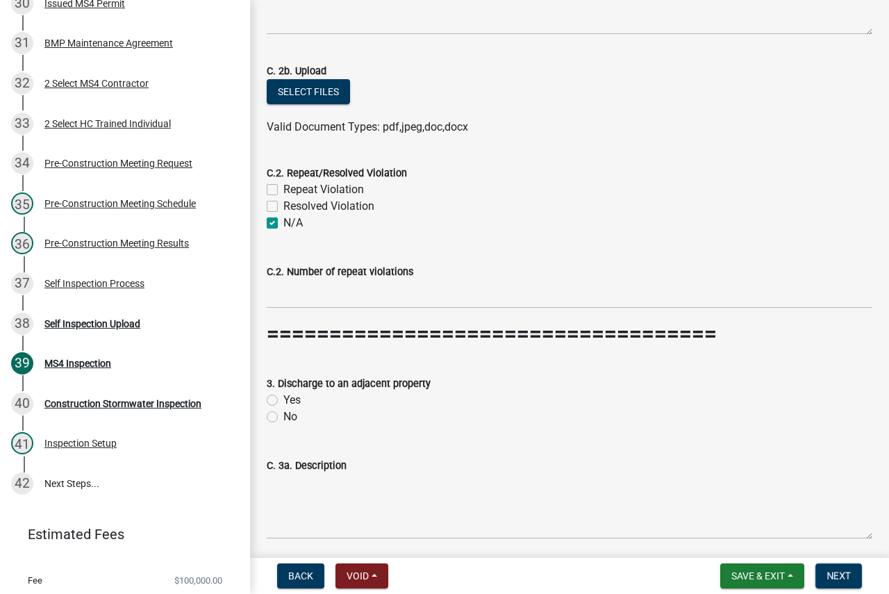
scroll to position [2084, 0]
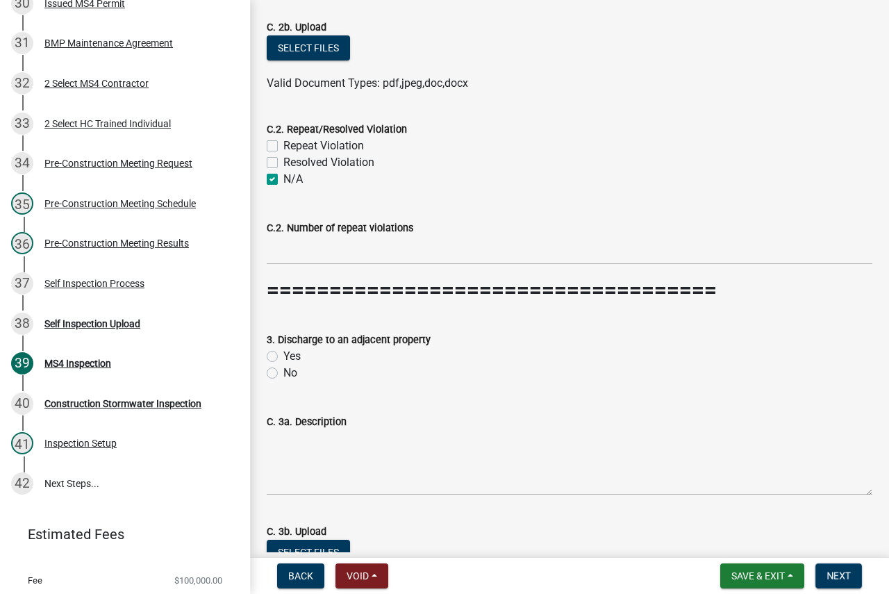
click at [285, 376] on label "No" at bounding box center [290, 373] width 14 height 17
click at [285, 374] on input "No" at bounding box center [287, 369] width 9 height 9
radio input "true"
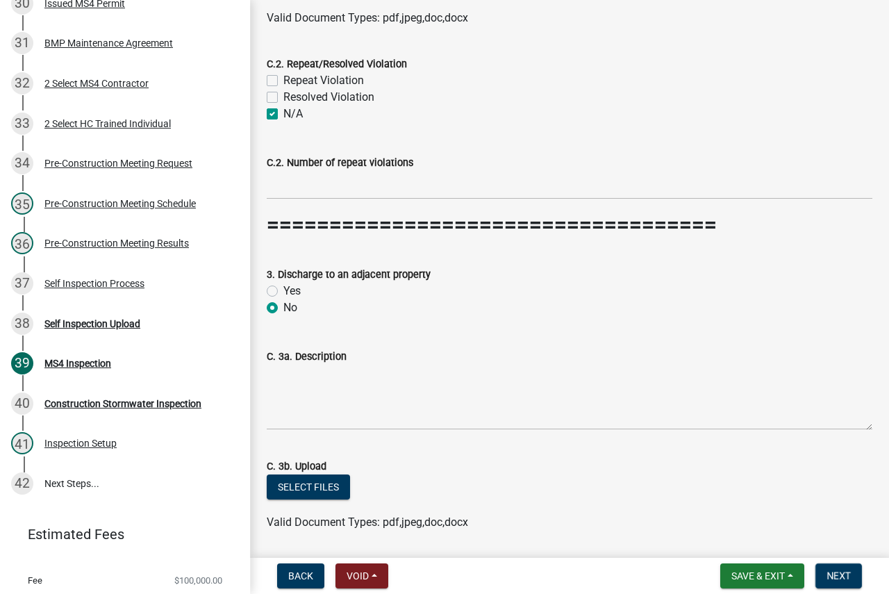
scroll to position [2292, 0]
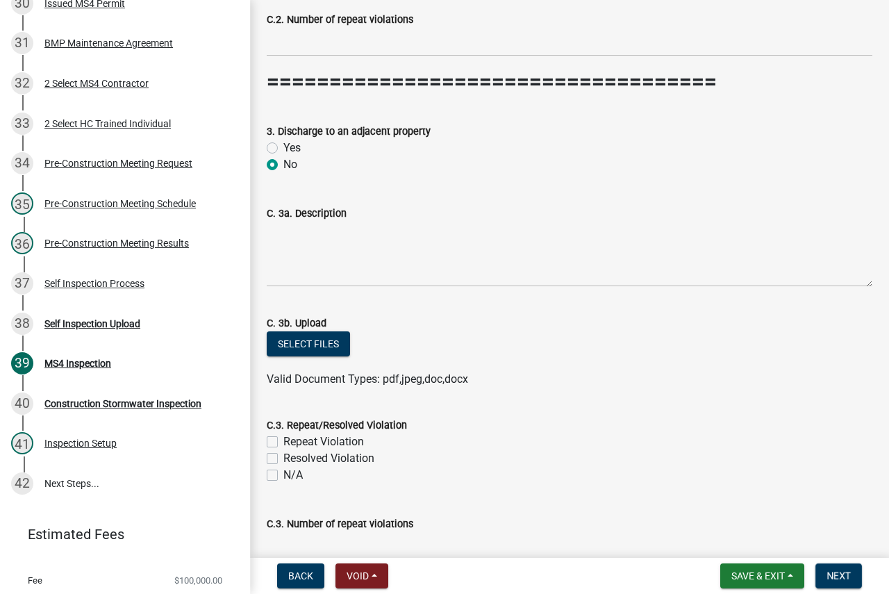
click at [295, 476] on label "N/A" at bounding box center [292, 475] width 19 height 17
click at [292, 476] on input "N/A" at bounding box center [287, 471] width 9 height 9
checkbox input "true"
checkbox input "false"
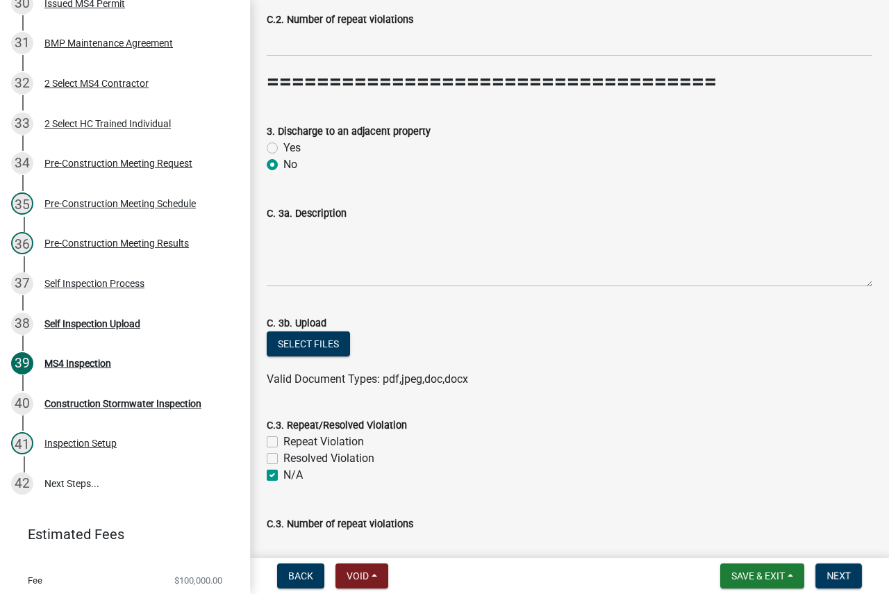
checkbox input "true"
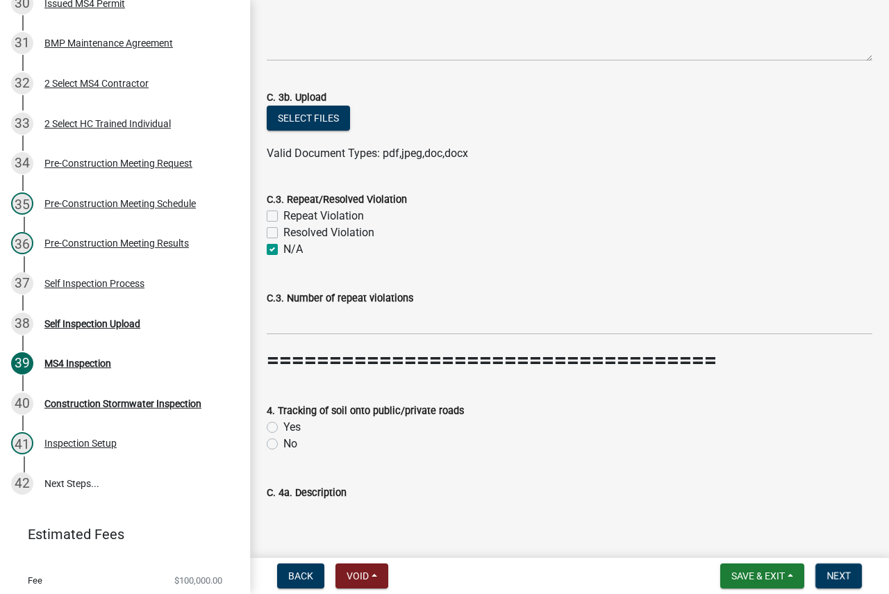
scroll to position [2570, 0]
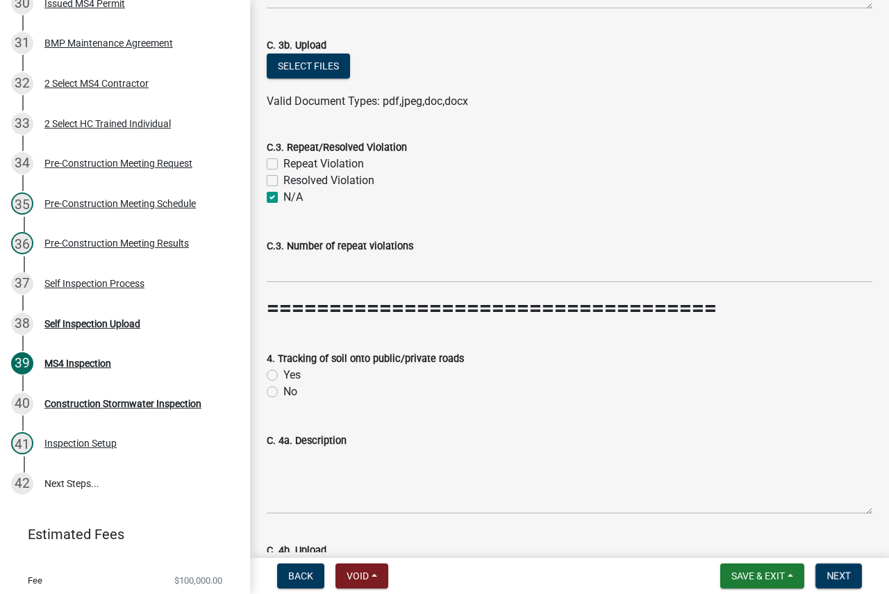
click at [288, 392] on label "No" at bounding box center [290, 391] width 14 height 17
click at [288, 392] on input "No" at bounding box center [287, 387] width 9 height 9
radio input "true"
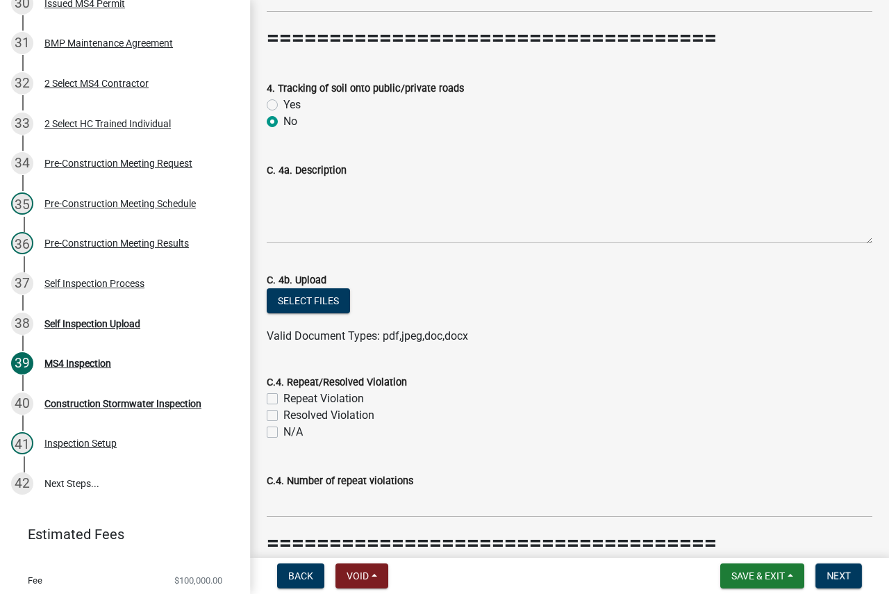
scroll to position [2848, 0]
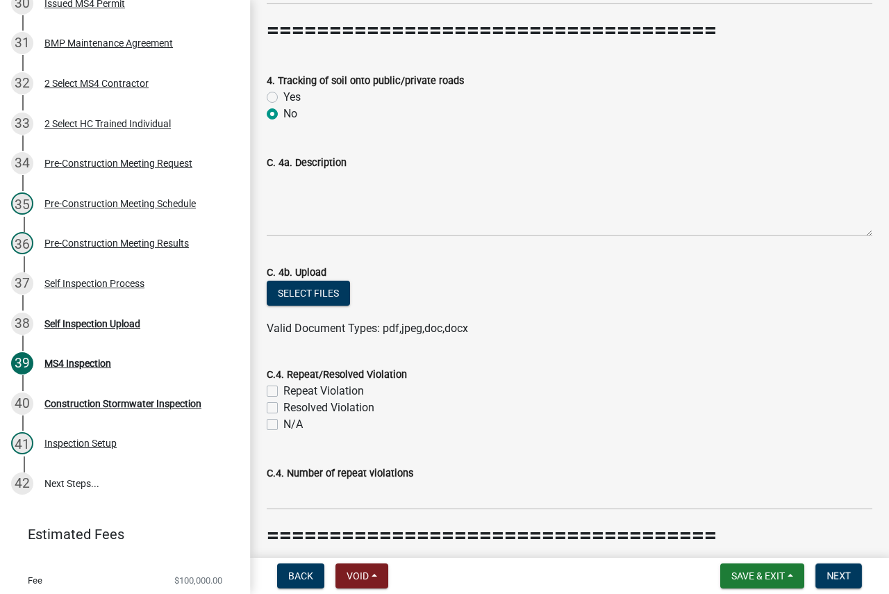
click at [279, 420] on div "N/A" at bounding box center [570, 424] width 606 height 17
click at [290, 420] on label "N/A" at bounding box center [292, 424] width 19 height 17
click at [290, 420] on input "N/A" at bounding box center [287, 420] width 9 height 9
checkbox input "true"
checkbox input "false"
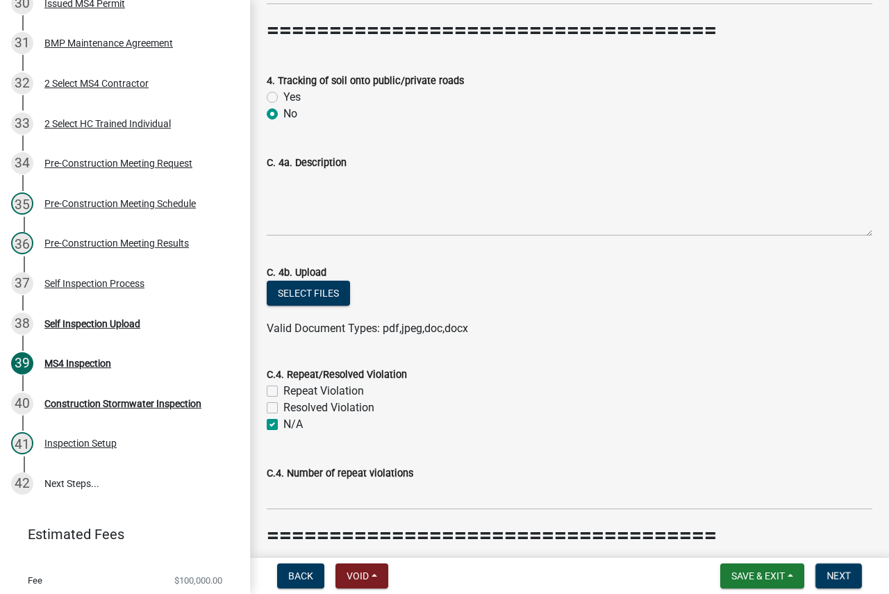
checkbox input "false"
checkbox input "true"
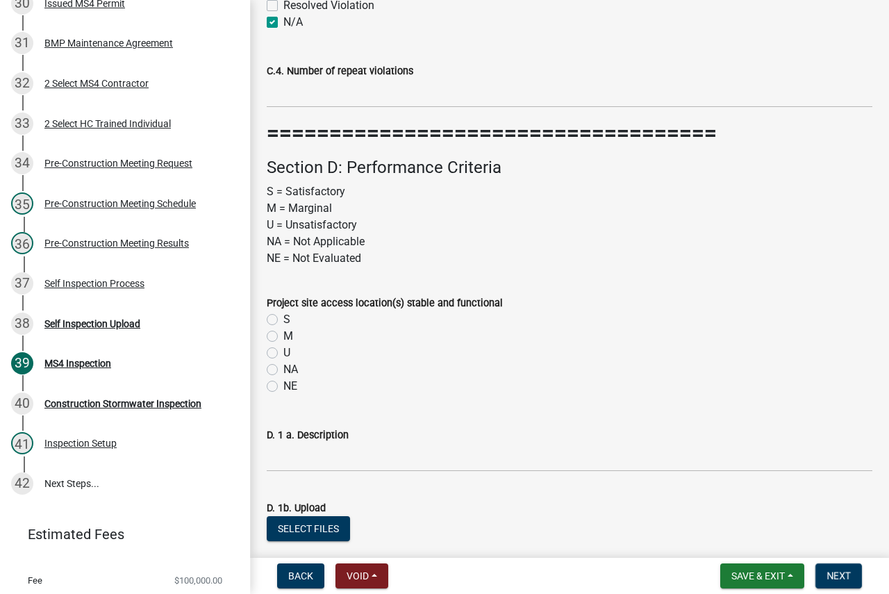
scroll to position [3265, 0]
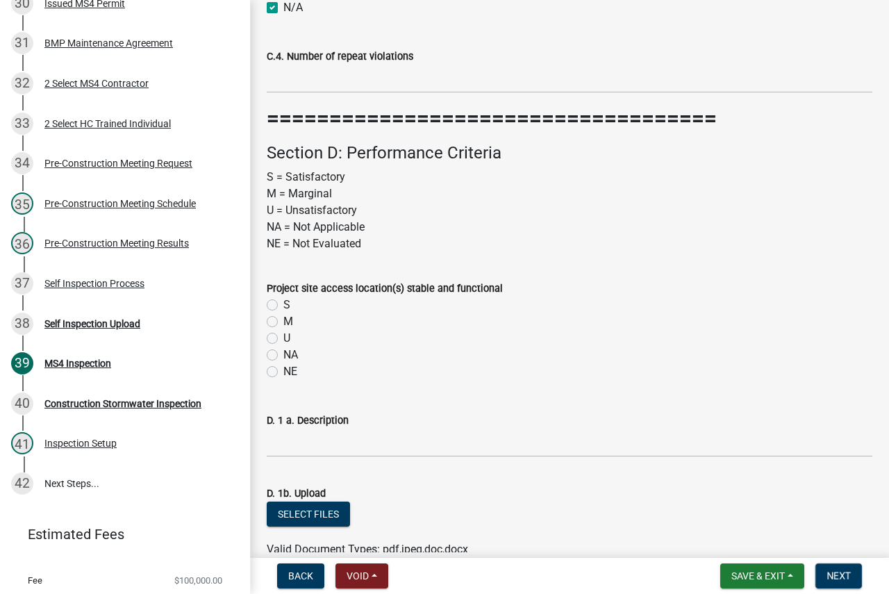
click at [283, 335] on label "U" at bounding box center [286, 338] width 7 height 17
click at [283, 335] on input "U" at bounding box center [287, 334] width 9 height 9
radio input "true"
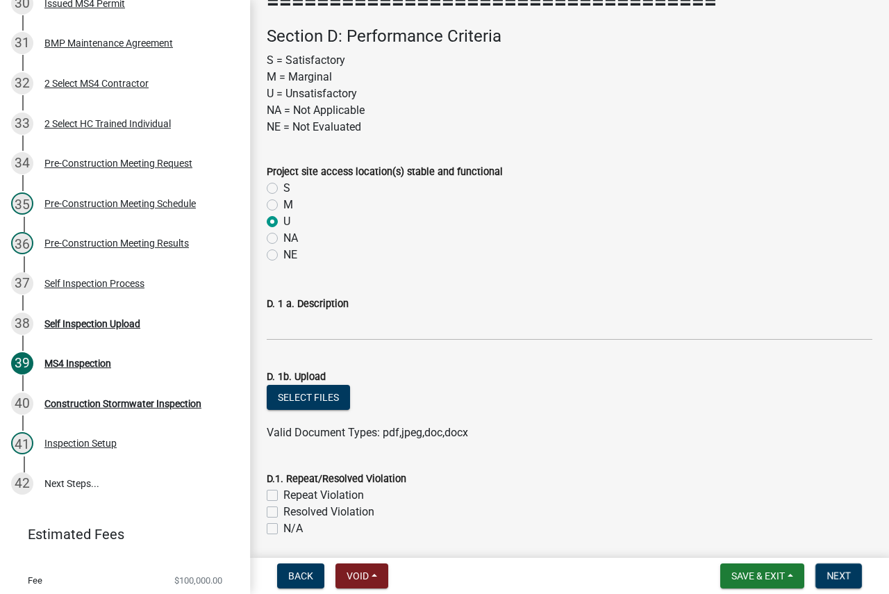
scroll to position [3473, 0]
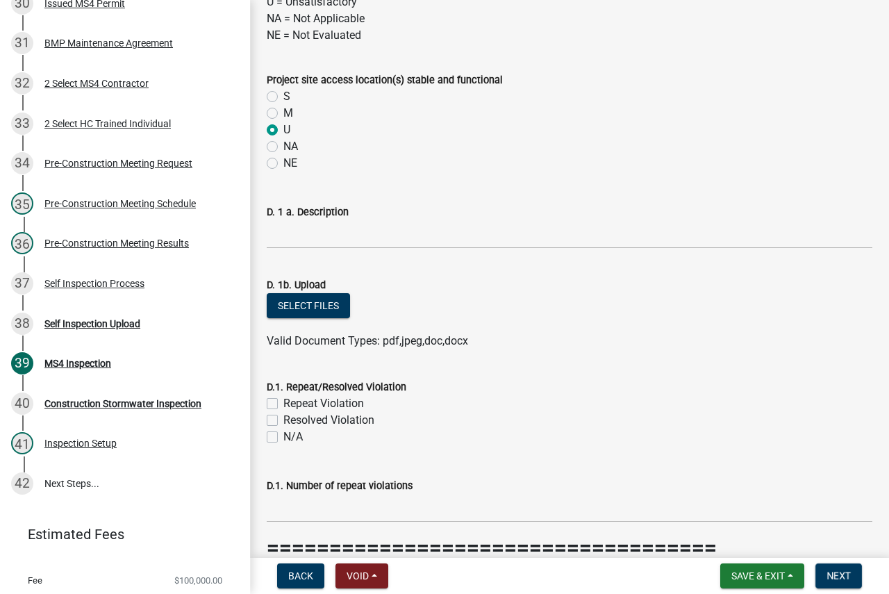
click at [283, 438] on label "N/A" at bounding box center [292, 437] width 19 height 17
click at [283, 438] on input "N/A" at bounding box center [287, 433] width 9 height 9
checkbox input "true"
checkbox input "false"
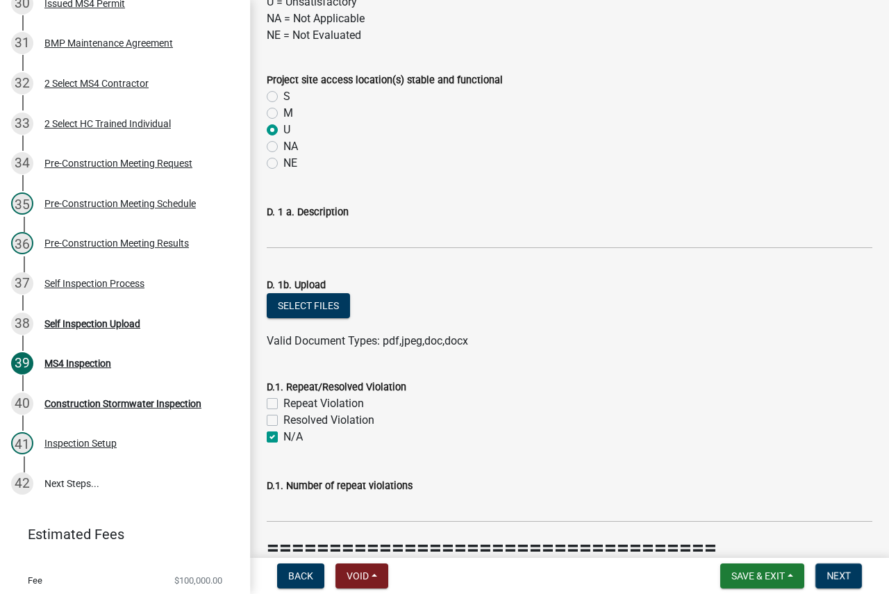
checkbox input "true"
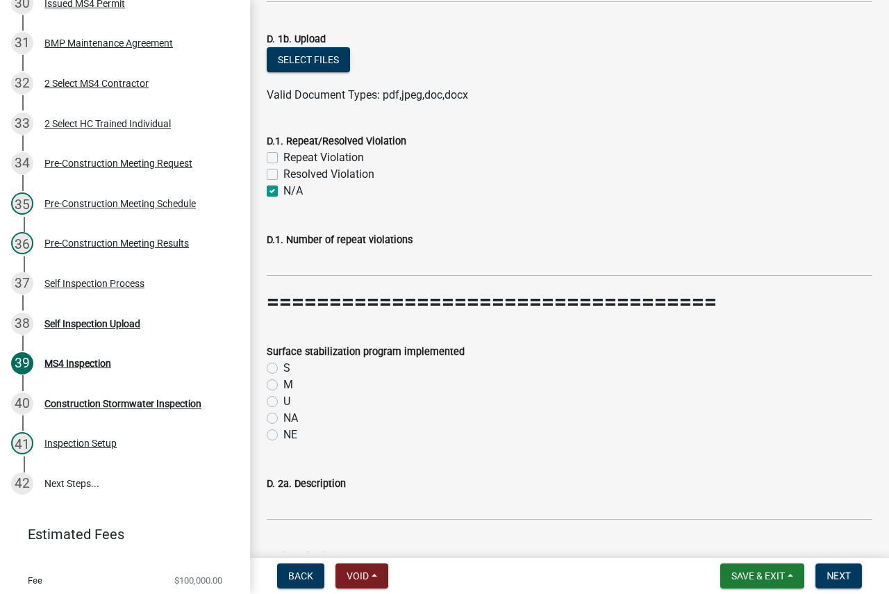
scroll to position [3751, 0]
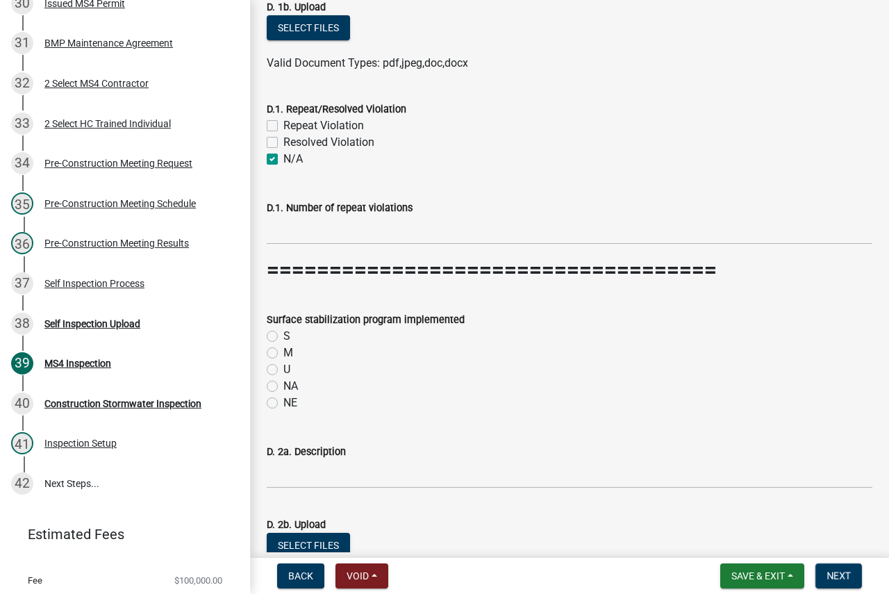
click at [283, 334] on label "S" at bounding box center [286, 336] width 7 height 17
click at [283, 334] on input "S" at bounding box center [287, 332] width 9 height 9
radio input "true"
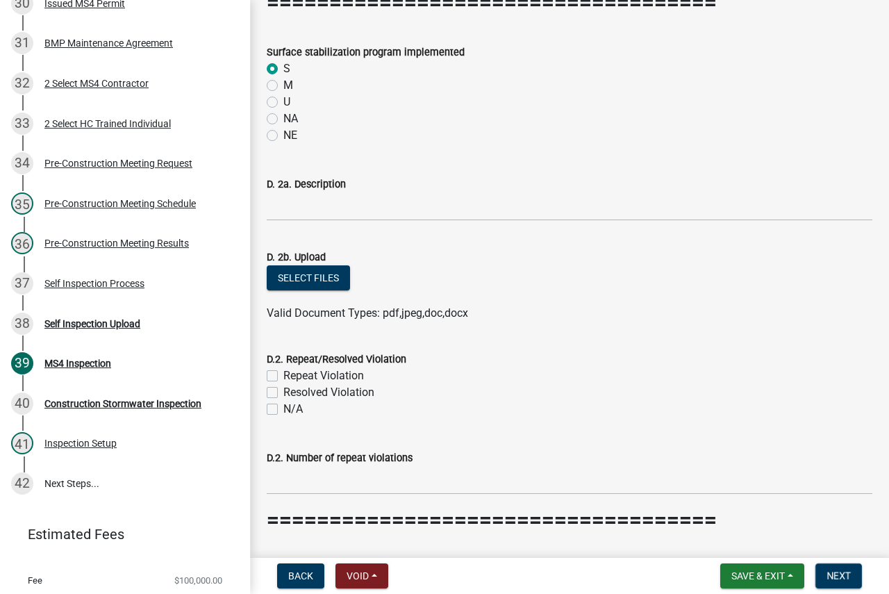
scroll to position [4029, 0]
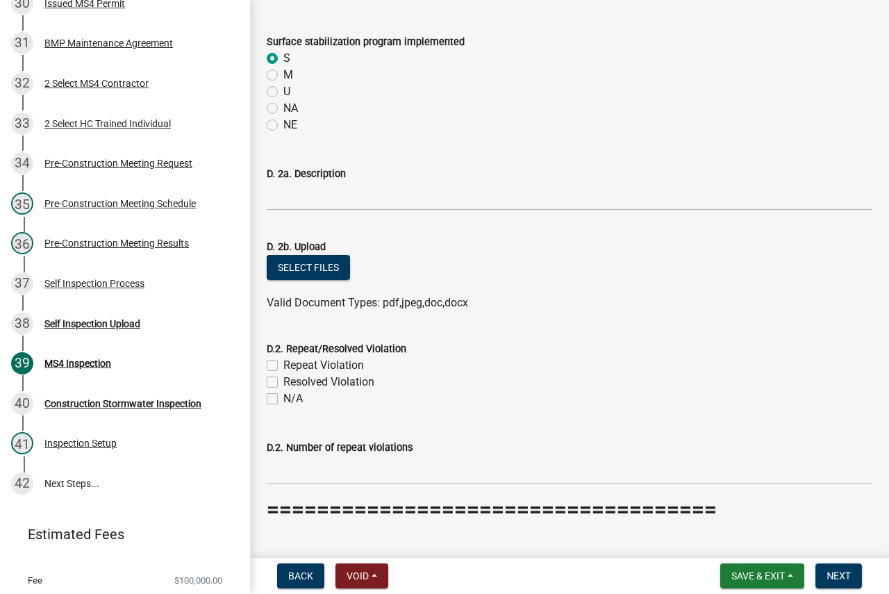
click at [283, 400] on label "N/A" at bounding box center [292, 398] width 19 height 17
click at [283, 399] on input "N/A" at bounding box center [287, 394] width 9 height 9
checkbox input "true"
checkbox input "false"
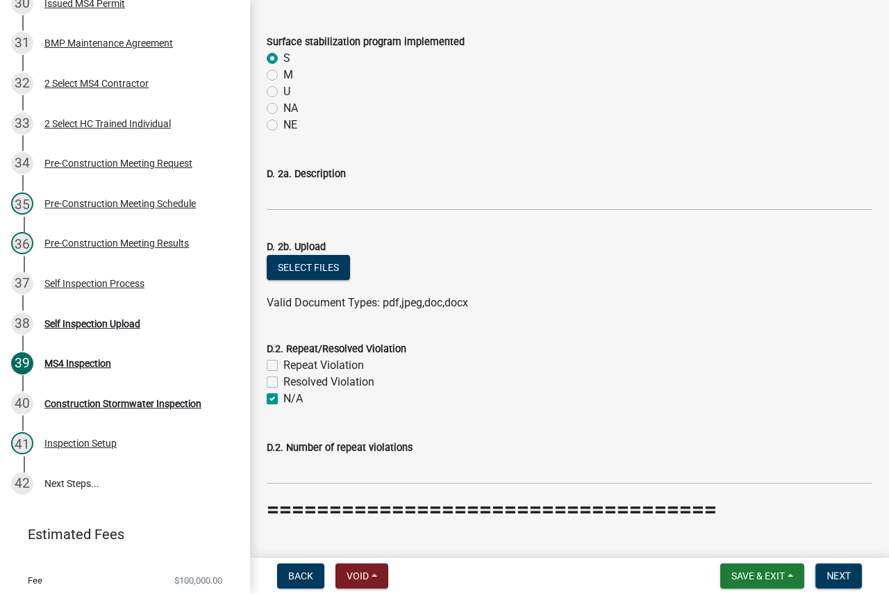
checkbox input "true"
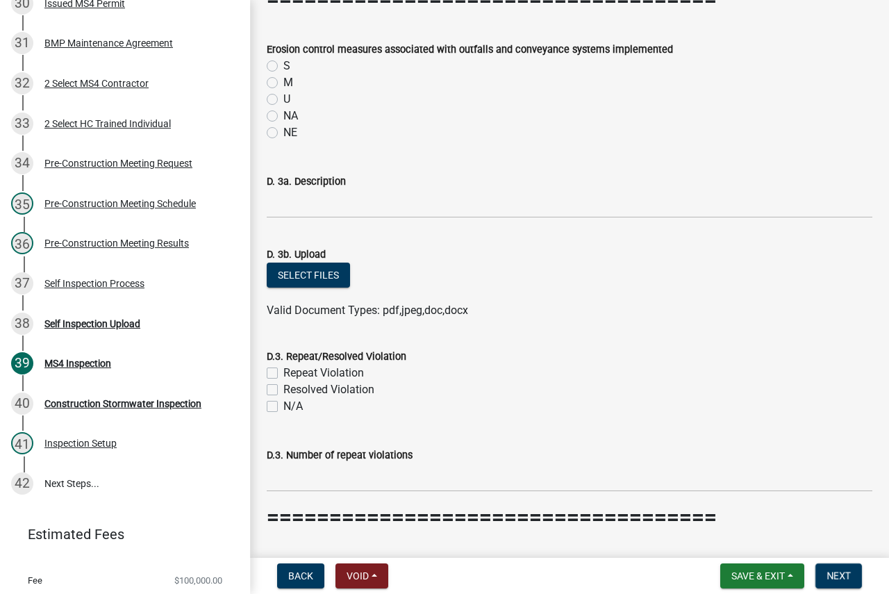
scroll to position [4515, 0]
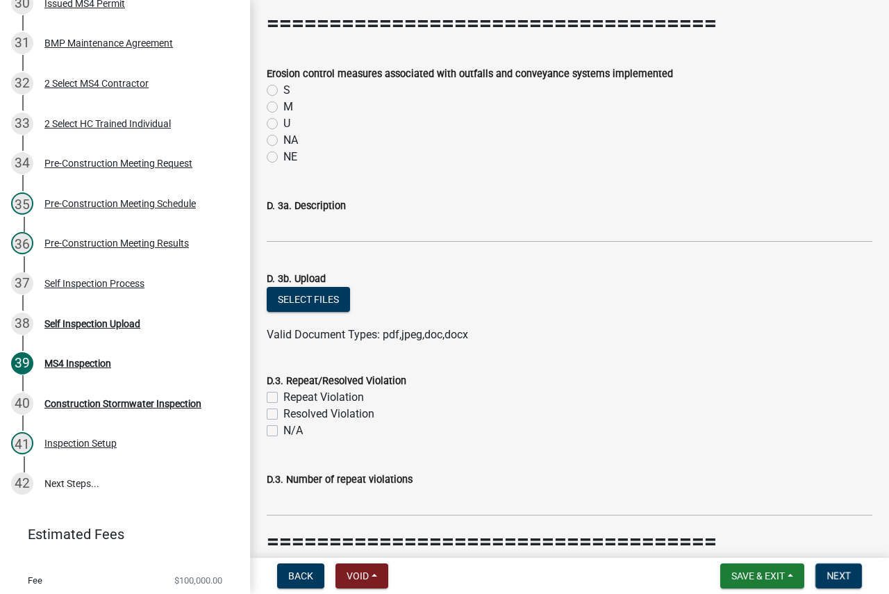
click at [283, 139] on label "NA" at bounding box center [290, 140] width 15 height 17
click at [283, 139] on input "NA" at bounding box center [287, 136] width 9 height 9
radio input "true"
click at [283, 434] on label "N/A" at bounding box center [292, 430] width 19 height 17
click at [283, 431] on input "N/A" at bounding box center [287, 426] width 9 height 9
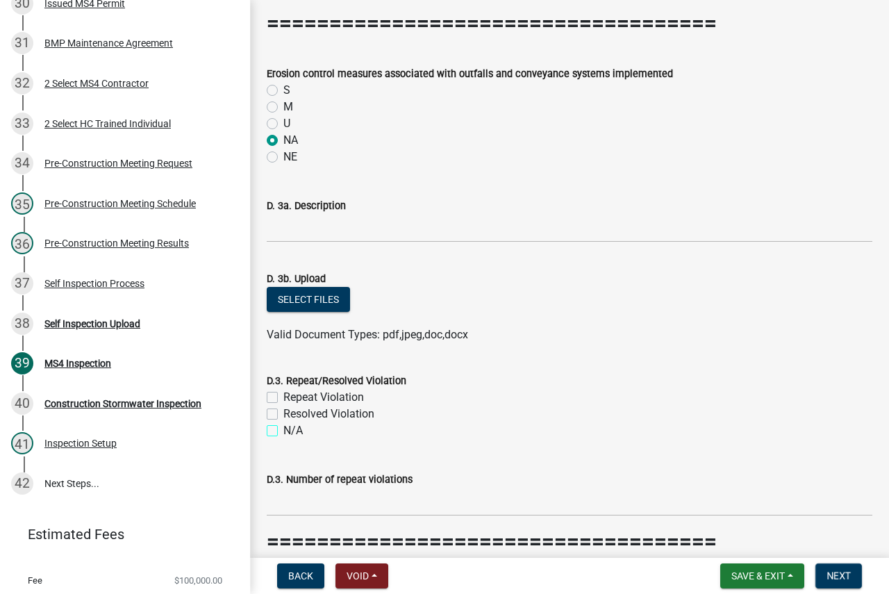
checkbox input "true"
checkbox input "false"
checkbox input "true"
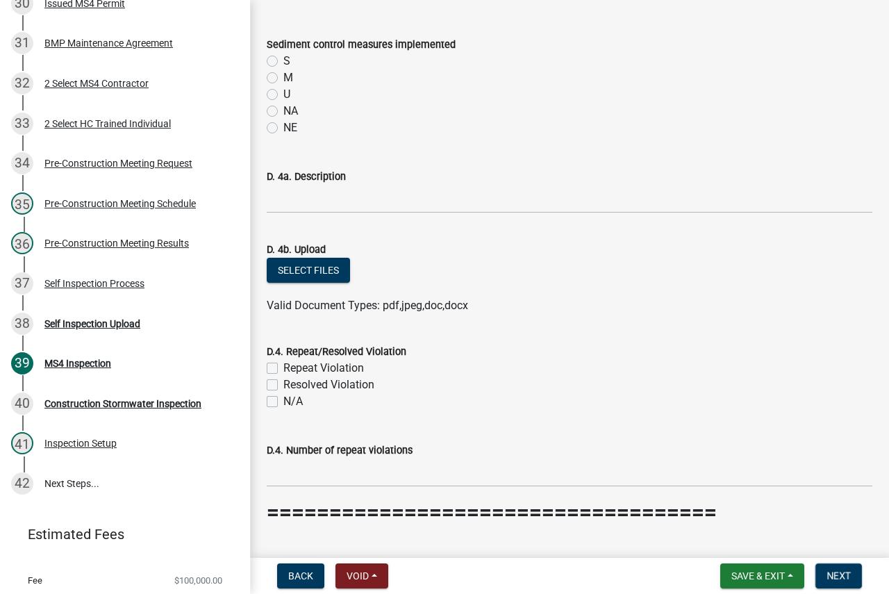
scroll to position [5071, 0]
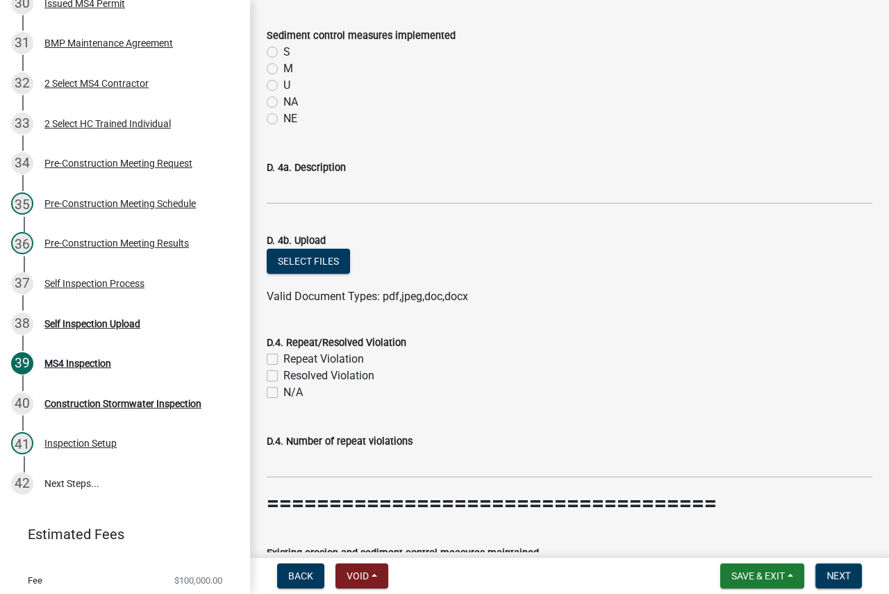
click at [283, 51] on label "S" at bounding box center [286, 52] width 7 height 17
click at [283, 51] on input "S" at bounding box center [287, 48] width 9 height 9
radio input "true"
click at [283, 392] on label "N/A" at bounding box center [292, 392] width 19 height 17
click at [283, 392] on input "N/A" at bounding box center [287, 388] width 9 height 9
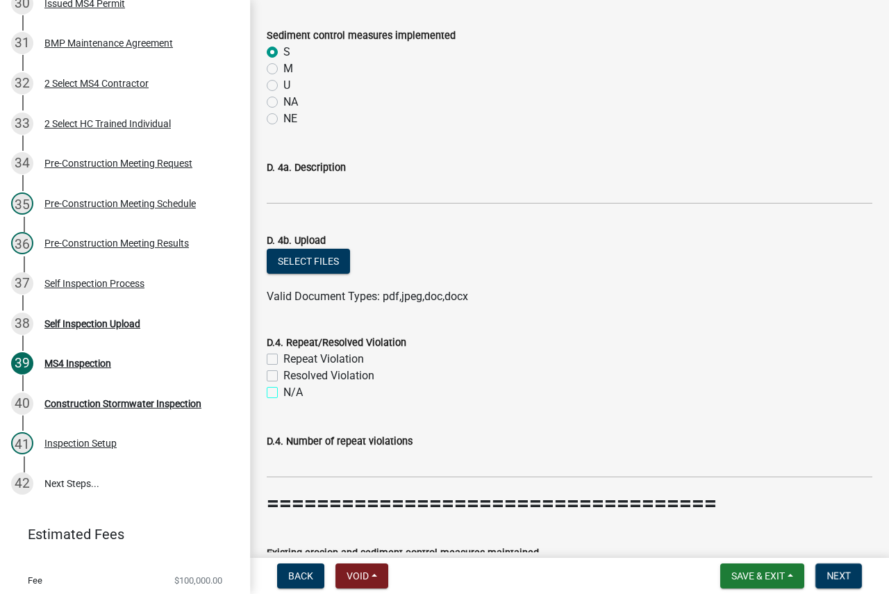
checkbox input "true"
checkbox input "false"
checkbox input "true"
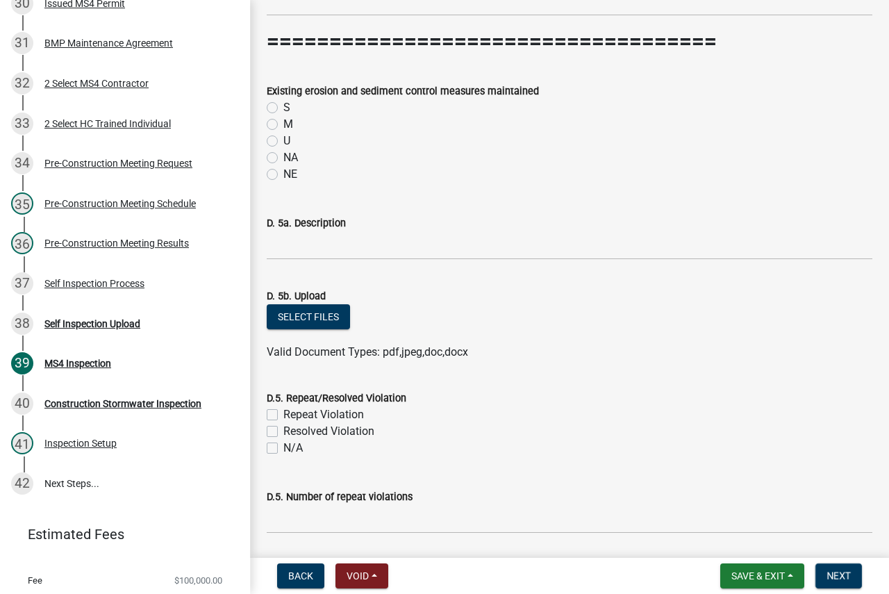
scroll to position [5557, 0]
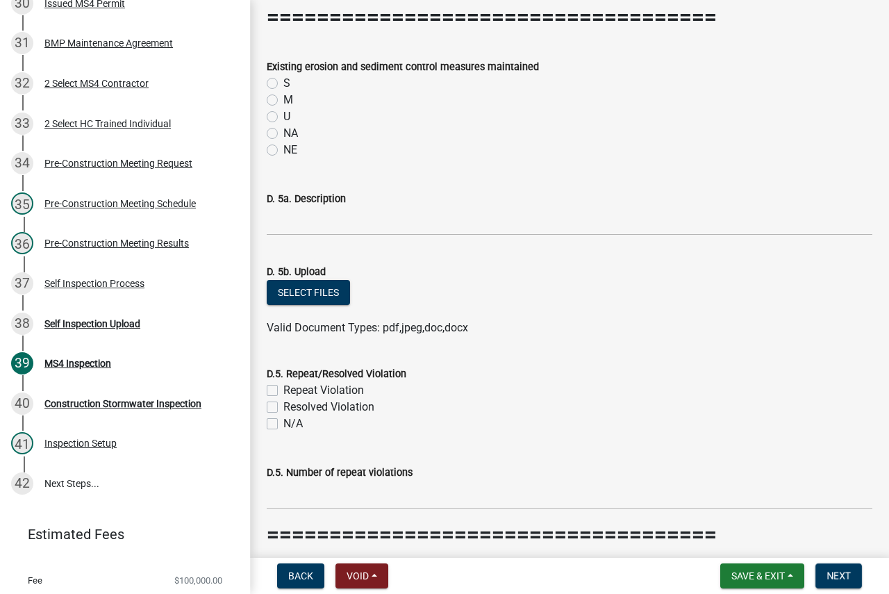
click at [283, 102] on label "M" at bounding box center [288, 100] width 10 height 17
click at [283, 101] on input "M" at bounding box center [287, 96] width 9 height 9
radio input "true"
click at [283, 426] on label "N/A" at bounding box center [292, 423] width 19 height 17
click at [283, 424] on input "N/A" at bounding box center [287, 419] width 9 height 9
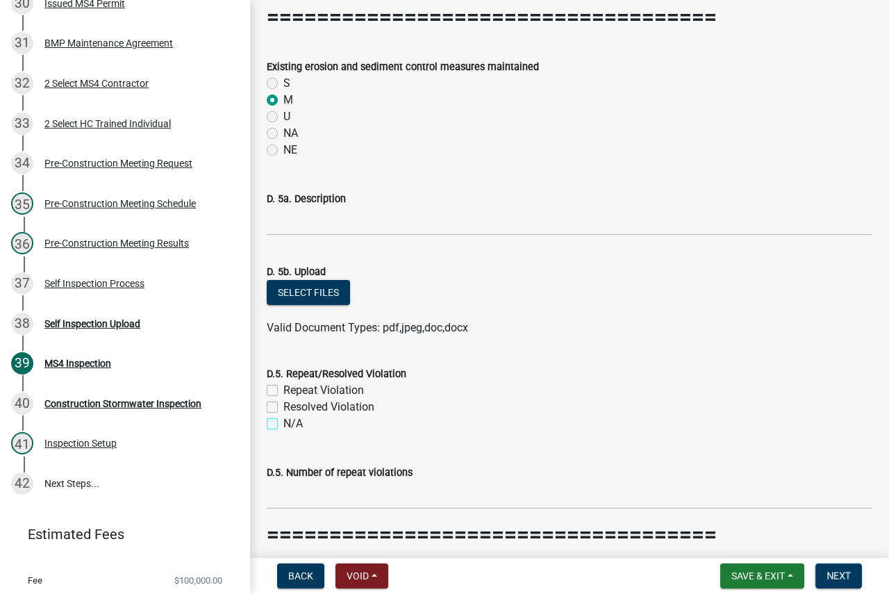
checkbox input "true"
checkbox input "false"
checkbox input "true"
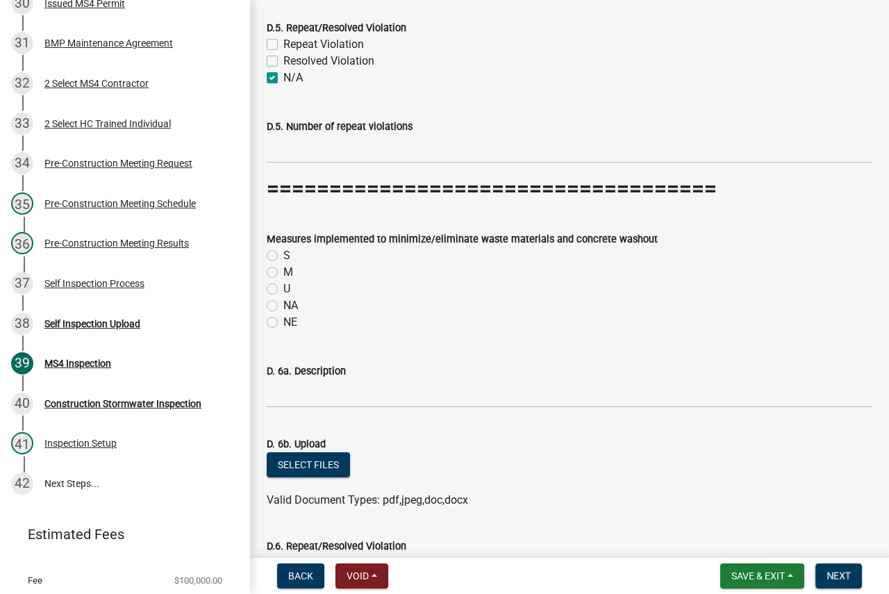
scroll to position [5904, 0]
click at [283, 254] on label "S" at bounding box center [286, 254] width 7 height 17
click at [283, 254] on input "S" at bounding box center [287, 250] width 9 height 9
radio input "true"
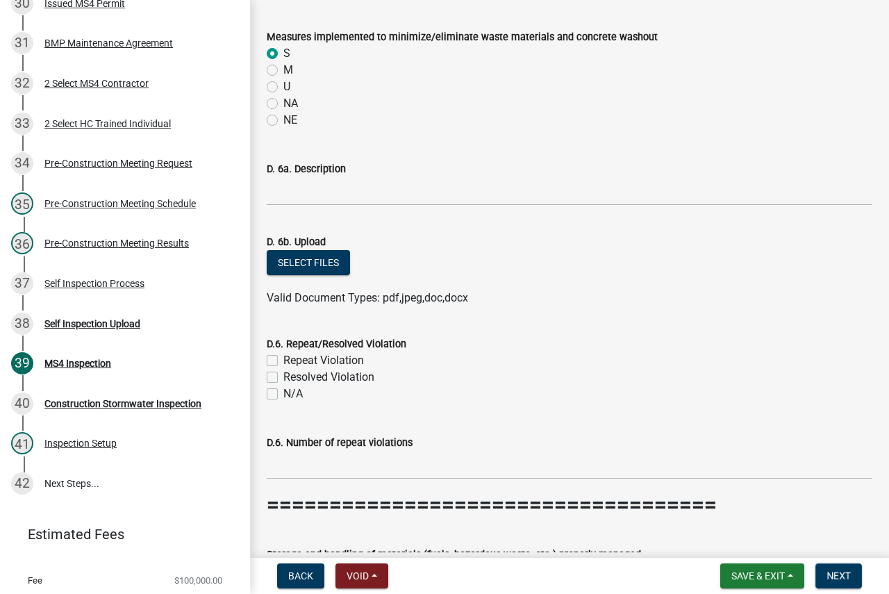
scroll to position [6113, 0]
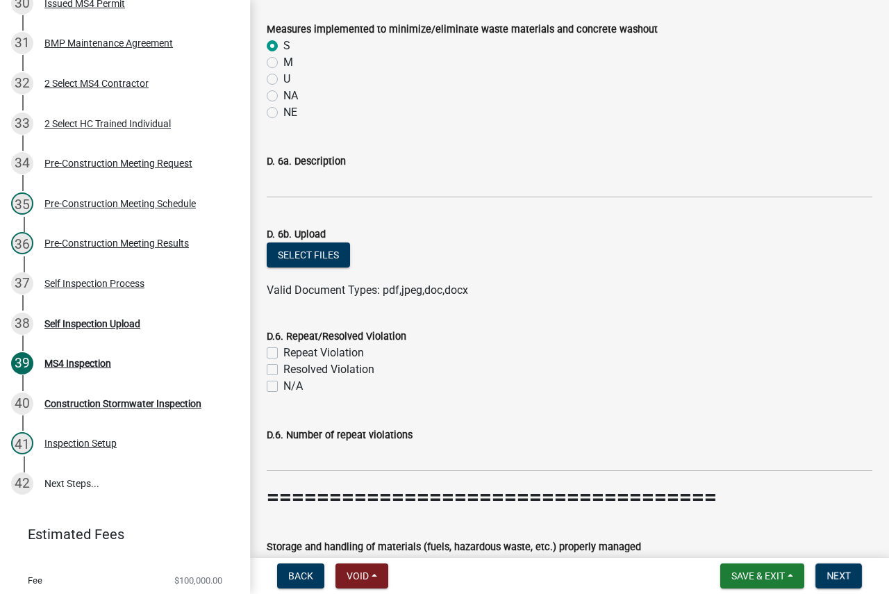
click at [283, 383] on label "N/A" at bounding box center [292, 386] width 19 height 17
click at [283, 383] on input "N/A" at bounding box center [287, 382] width 9 height 9
checkbox input "true"
checkbox input "false"
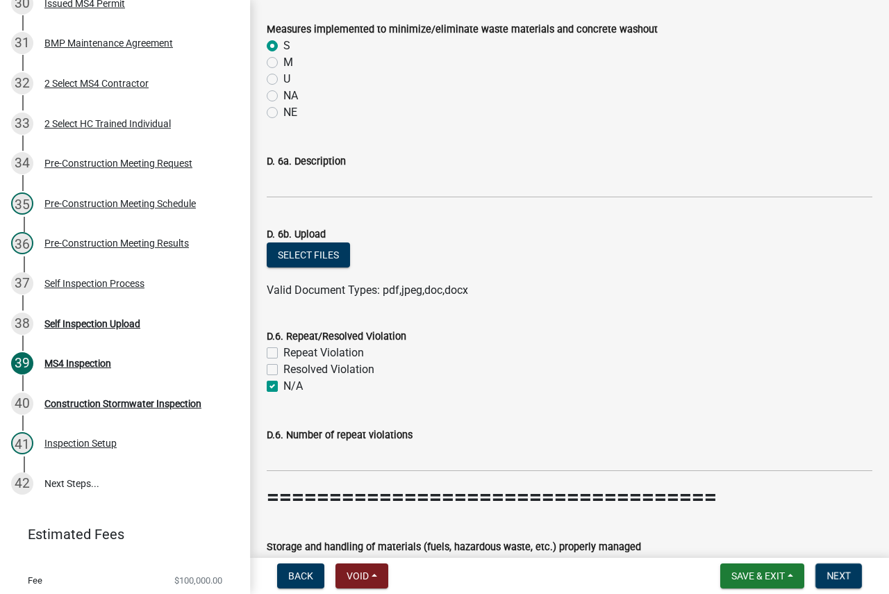
checkbox input "true"
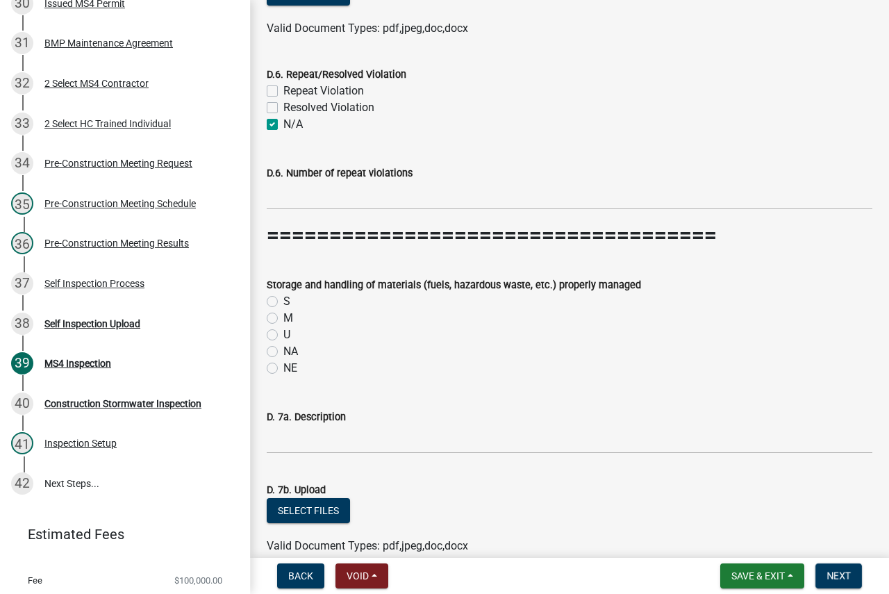
scroll to position [6390, 0]
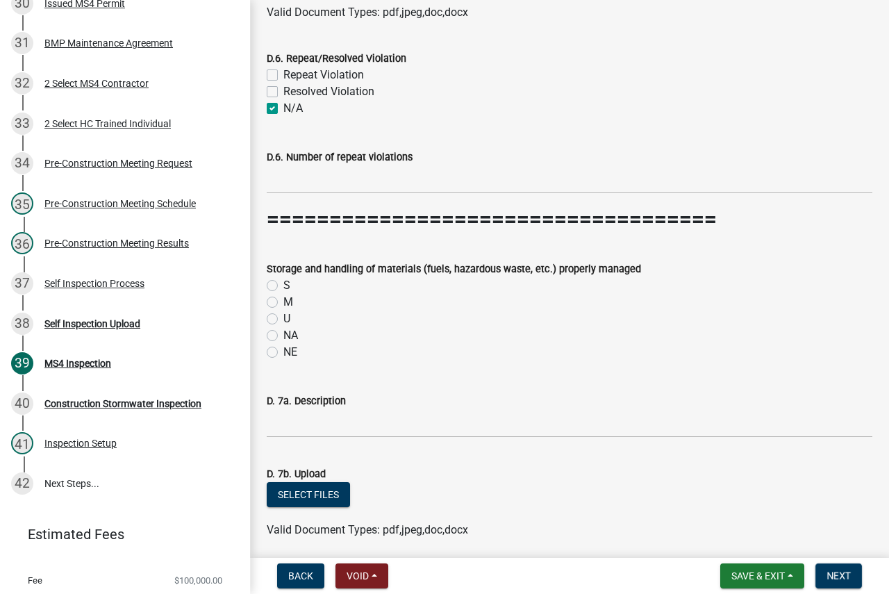
click at [283, 283] on label "S" at bounding box center [286, 285] width 7 height 17
click at [283, 283] on input "S" at bounding box center [287, 281] width 9 height 9
radio input "true"
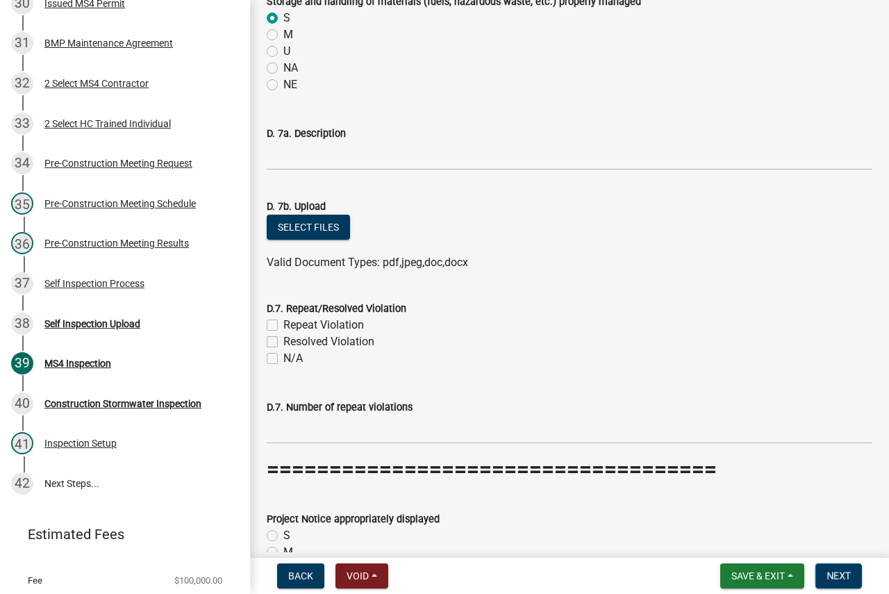
scroll to position [6668, 0]
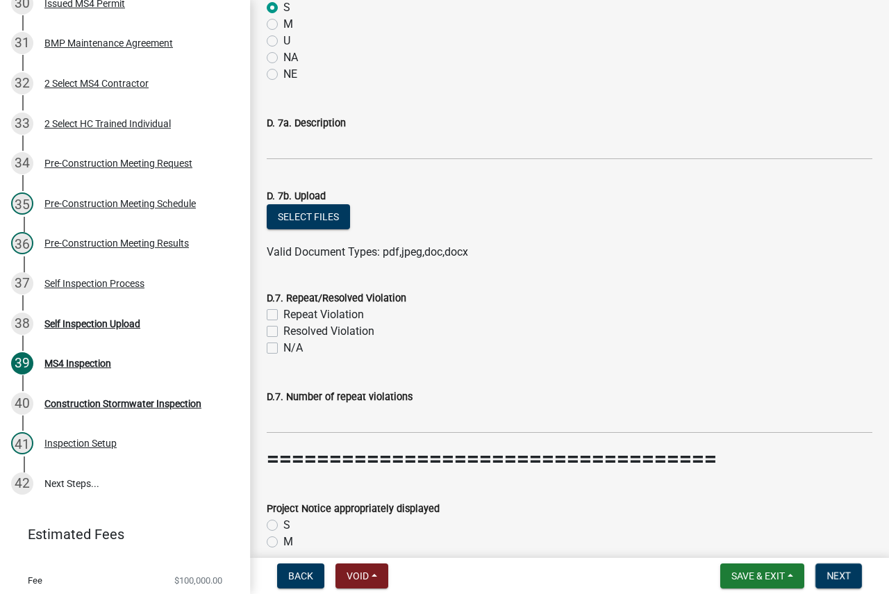
click at [270, 339] on div "Resolved Violation" at bounding box center [570, 331] width 606 height 17
click at [283, 345] on label "N/A" at bounding box center [292, 348] width 19 height 17
click at [283, 345] on input "N/A" at bounding box center [287, 344] width 9 height 9
checkbox input "true"
checkbox input "false"
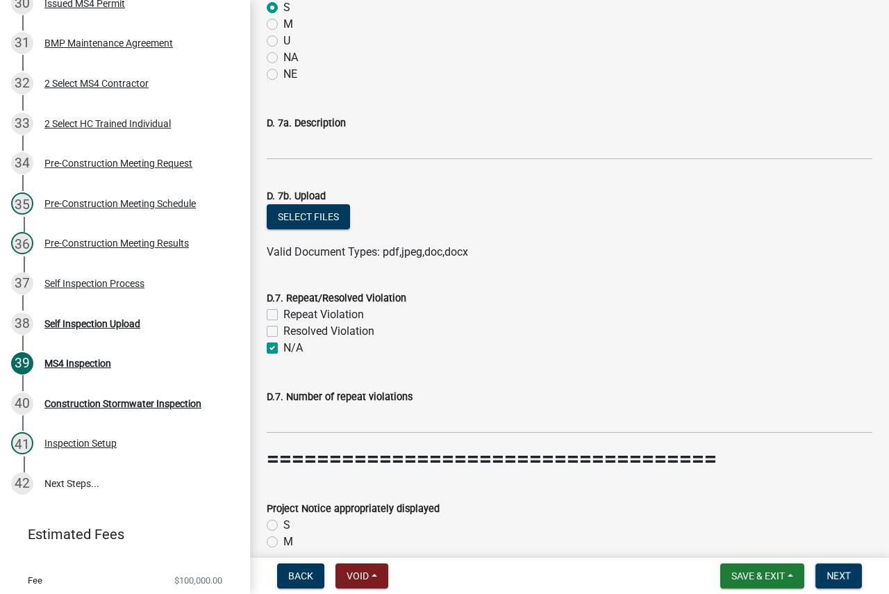
checkbox input "false"
checkbox input "true"
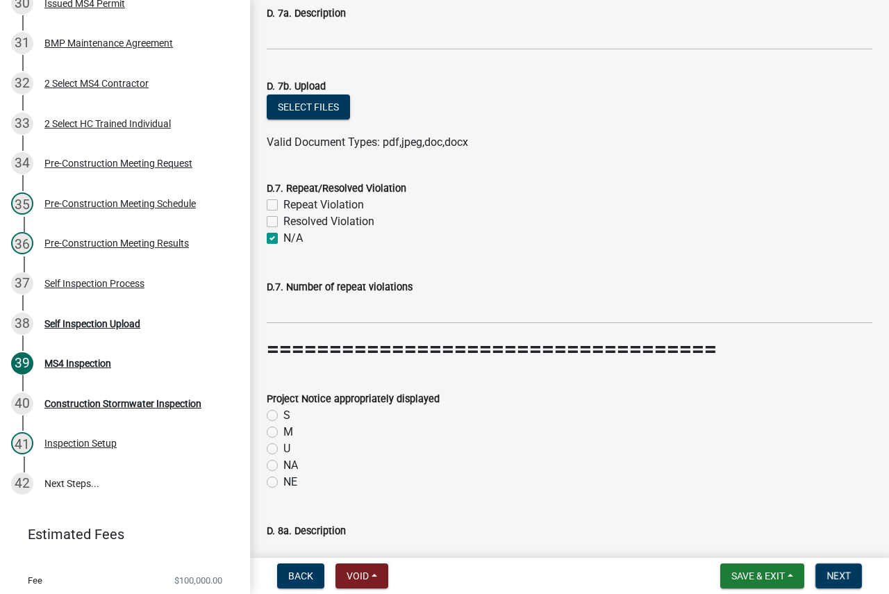
scroll to position [6946, 0]
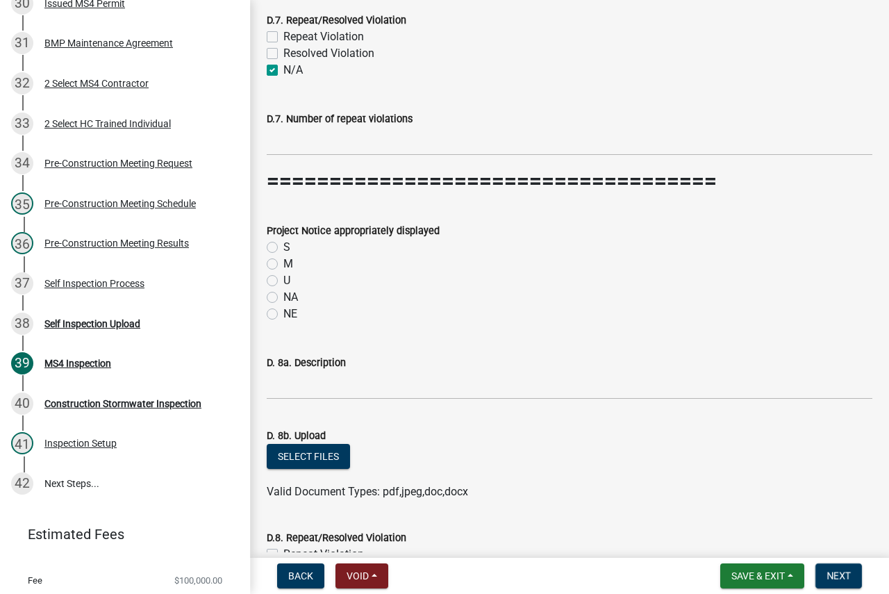
click at [283, 249] on label "S" at bounding box center [286, 247] width 7 height 17
click at [283, 248] on input "S" at bounding box center [287, 243] width 9 height 9
radio input "true"
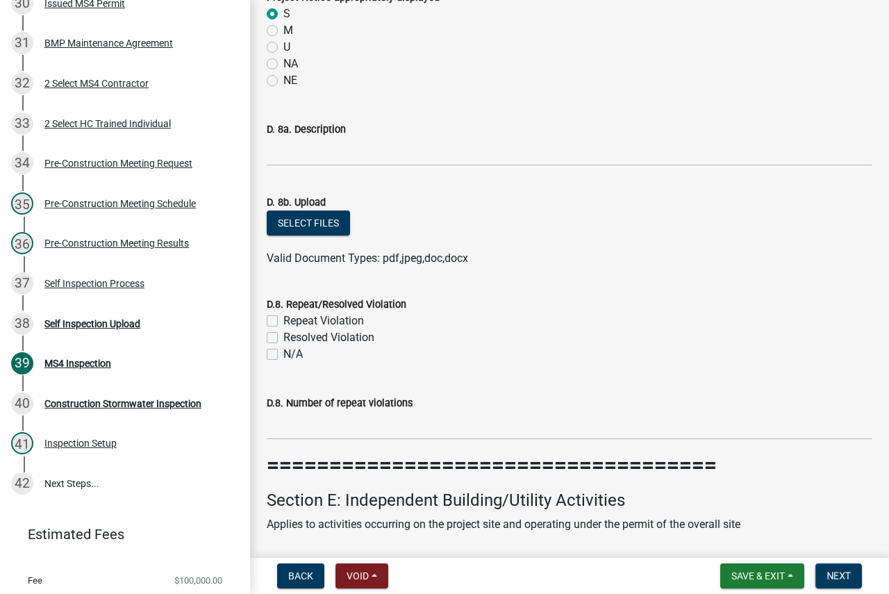
scroll to position [7224, 0]
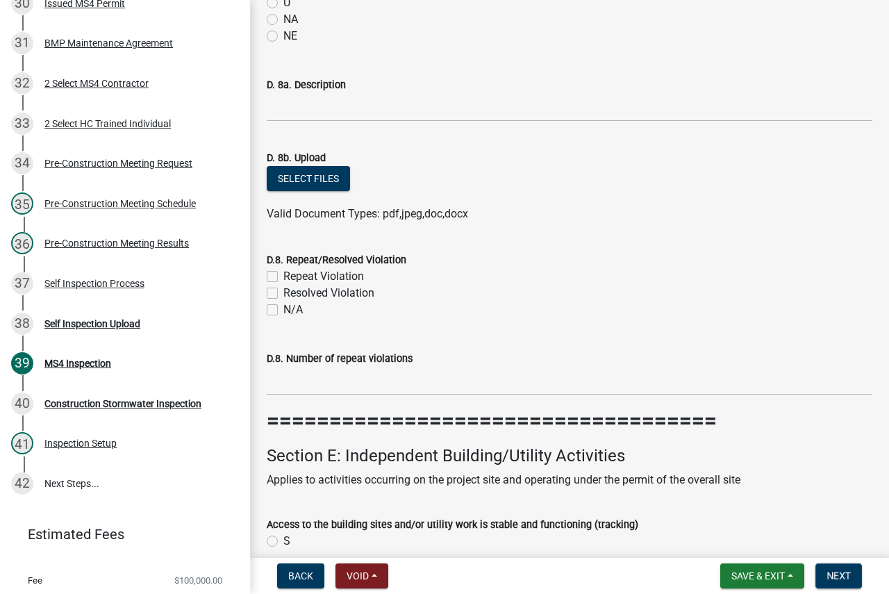
click at [283, 304] on label "N/A" at bounding box center [292, 309] width 19 height 17
click at [283, 304] on input "N/A" at bounding box center [287, 305] width 9 height 9
checkbox input "true"
checkbox input "false"
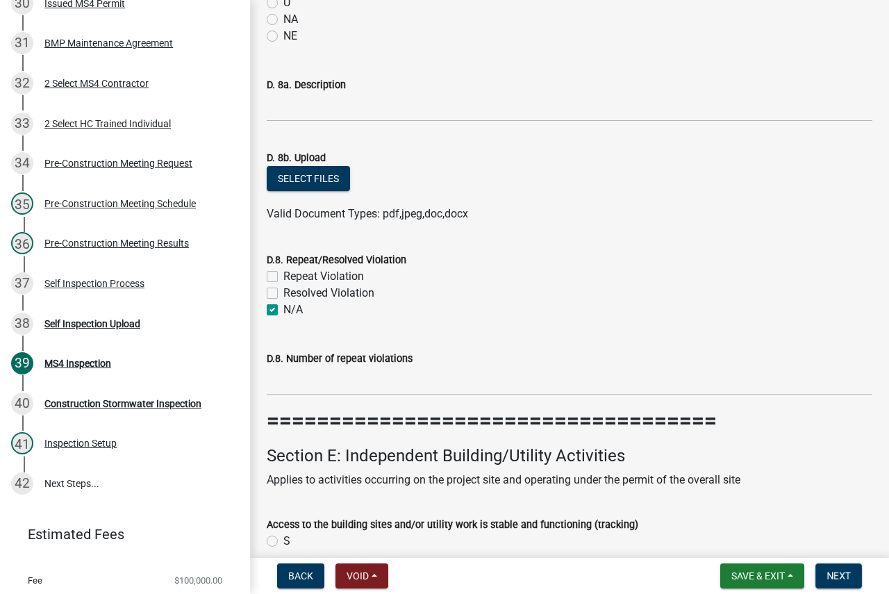
checkbox input "true"
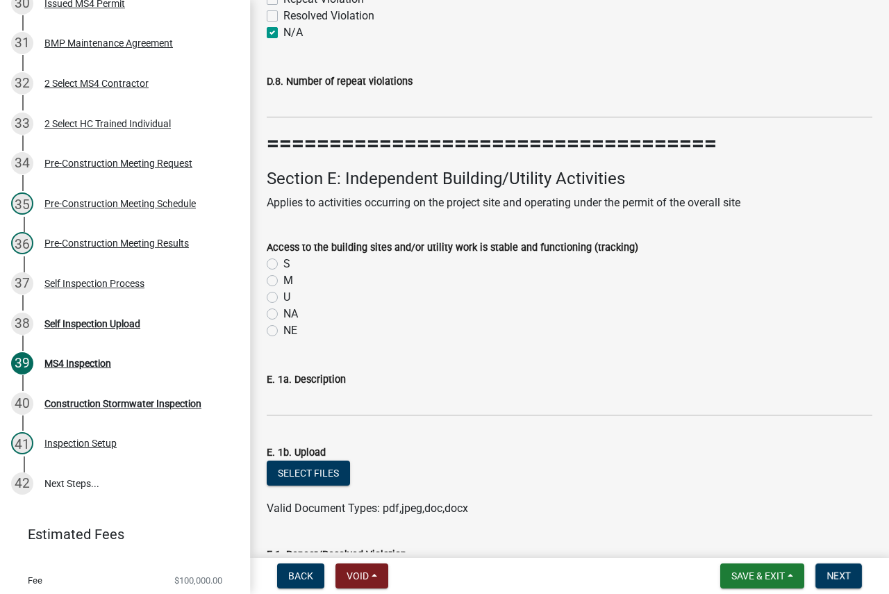
scroll to position [7502, 0]
click at [283, 266] on label "S" at bounding box center [286, 263] width 7 height 17
click at [283, 264] on input "S" at bounding box center [287, 259] width 9 height 9
radio input "true"
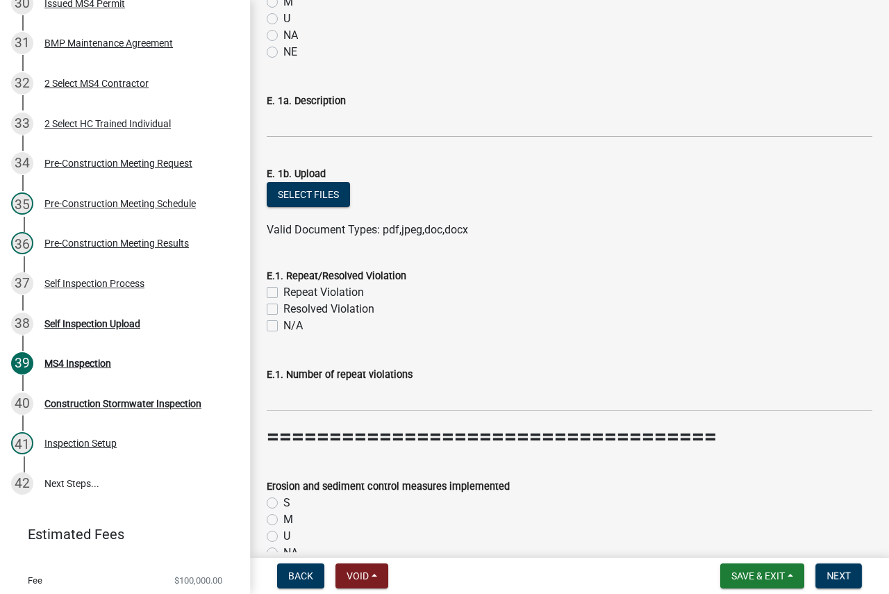
click at [283, 331] on label "N/A" at bounding box center [292, 325] width 19 height 17
click at [283, 326] on input "N/A" at bounding box center [287, 321] width 9 height 9
checkbox input "true"
checkbox input "false"
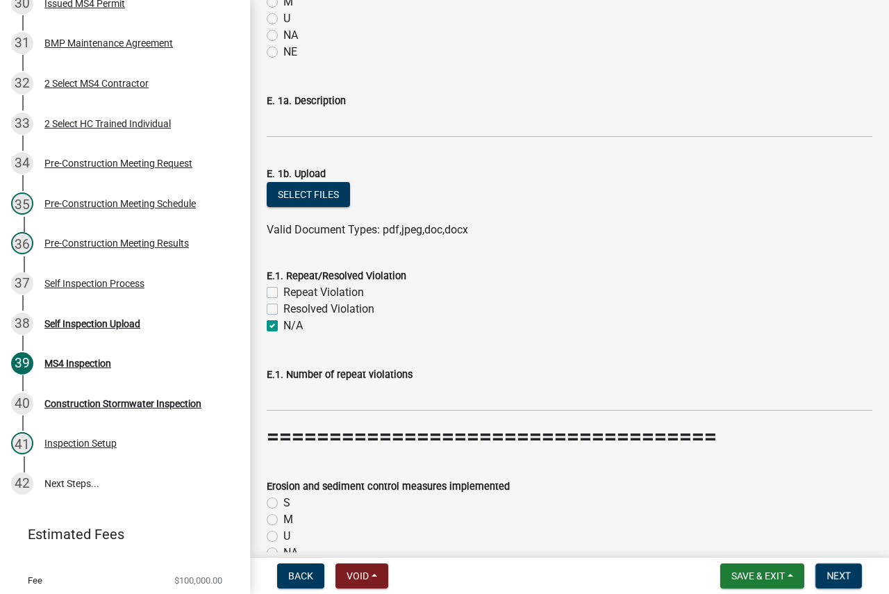
checkbox input "true"
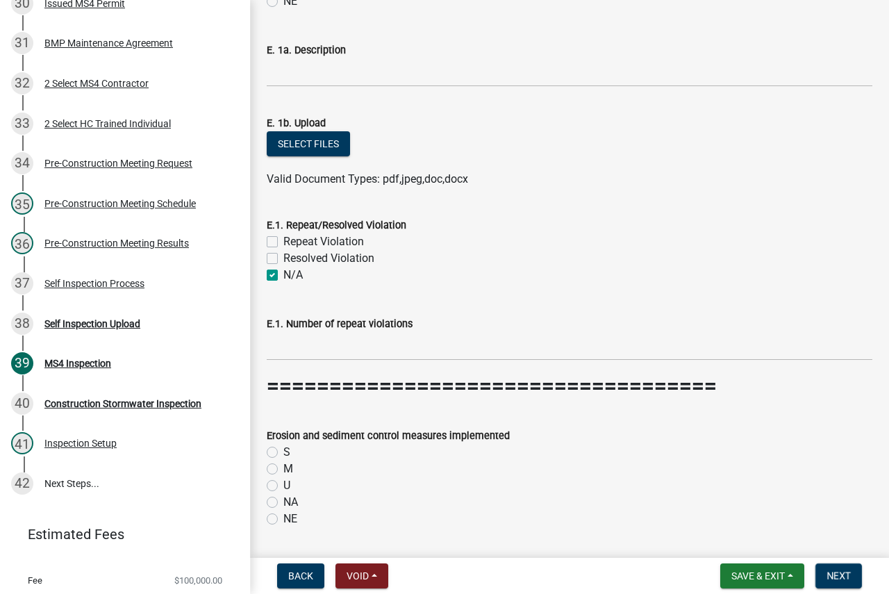
scroll to position [7988, 0]
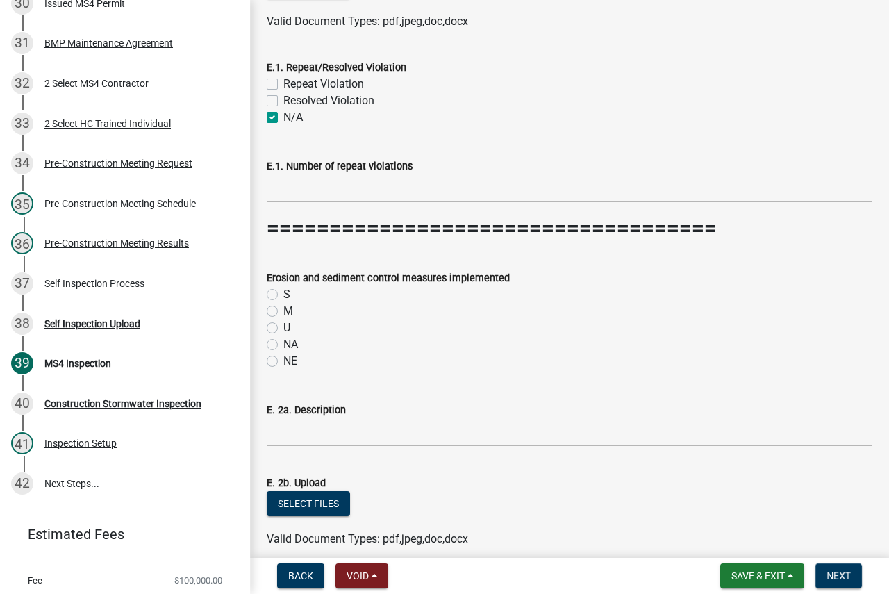
click at [283, 291] on label "S" at bounding box center [286, 294] width 7 height 17
click at [283, 291] on input "S" at bounding box center [287, 290] width 9 height 9
radio input "true"
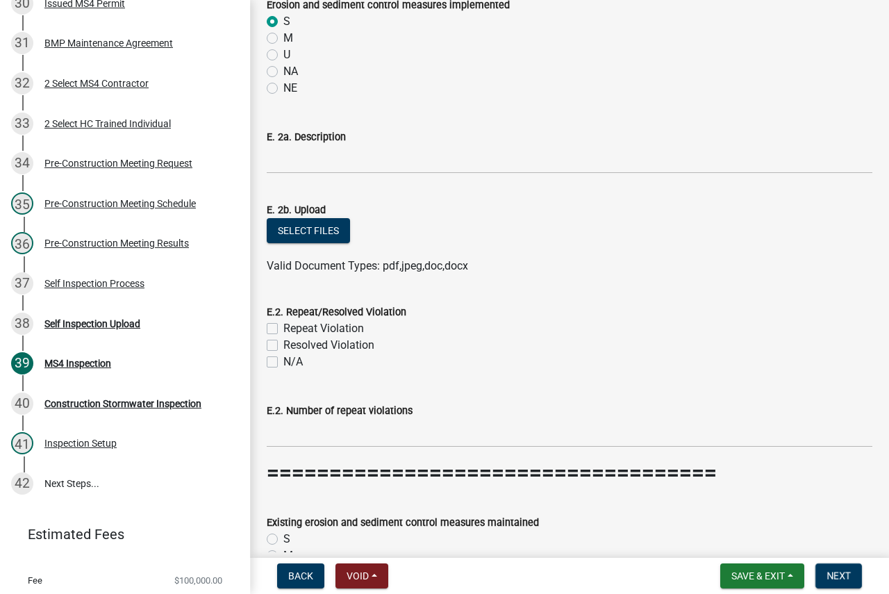
scroll to position [8266, 0]
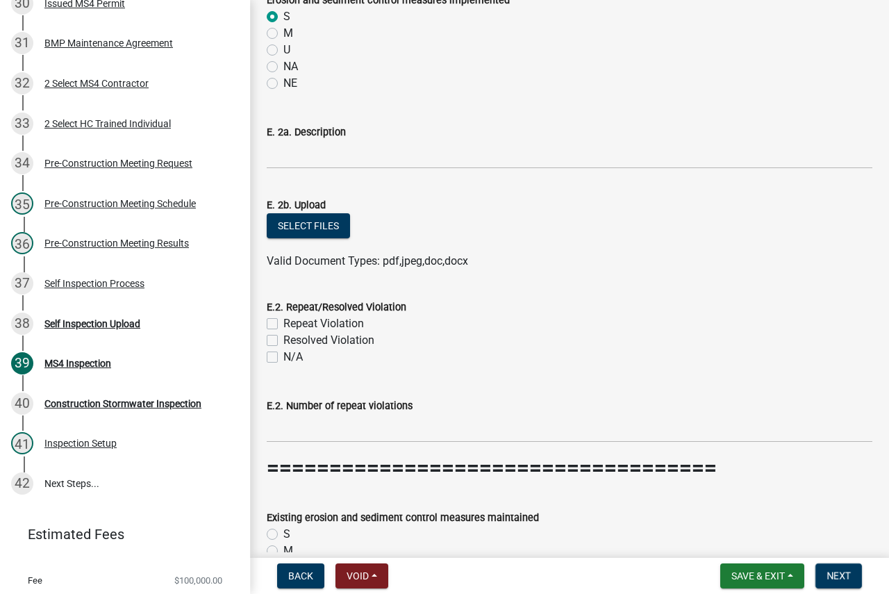
click at [283, 359] on label "N/A" at bounding box center [292, 357] width 19 height 17
click at [283, 358] on input "N/A" at bounding box center [287, 353] width 9 height 9
checkbox input "true"
checkbox input "false"
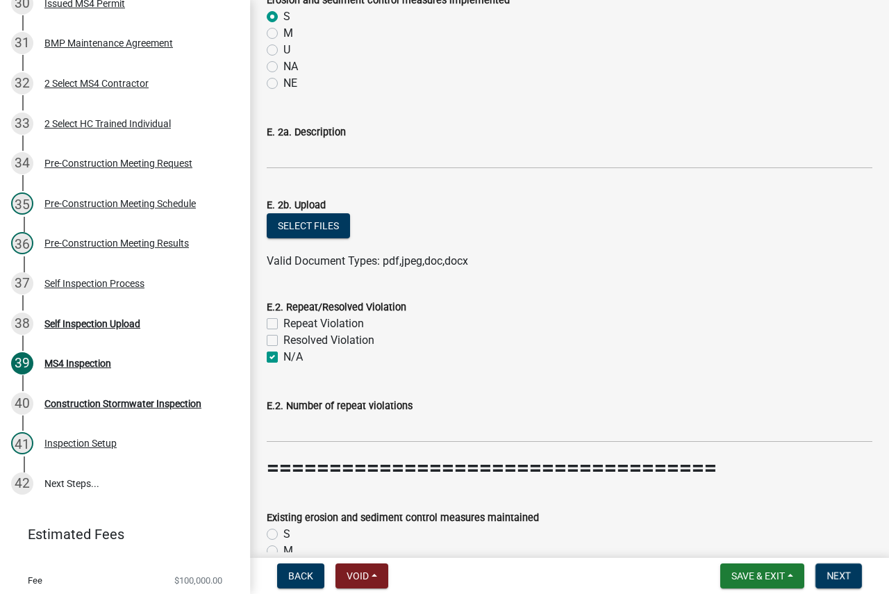
checkbox input "true"
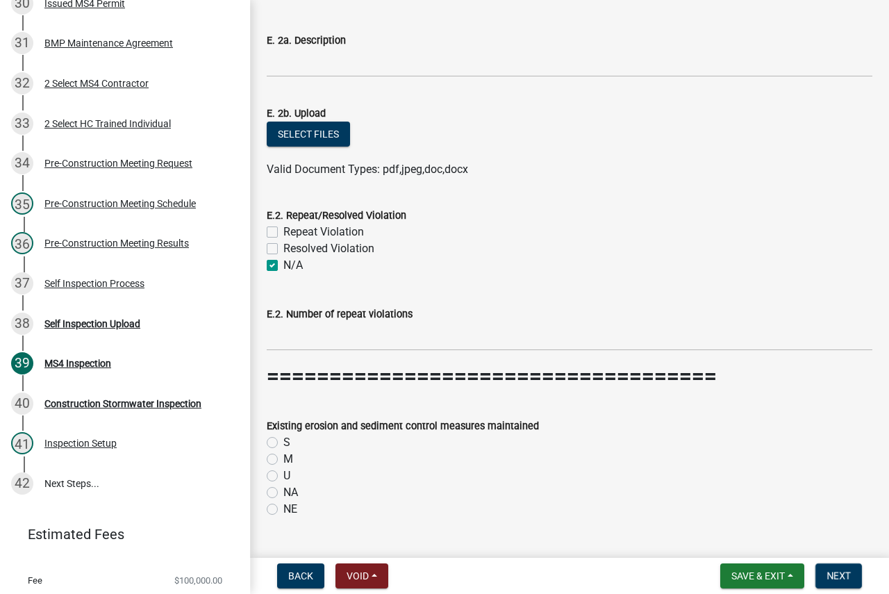
scroll to position [8544, 0]
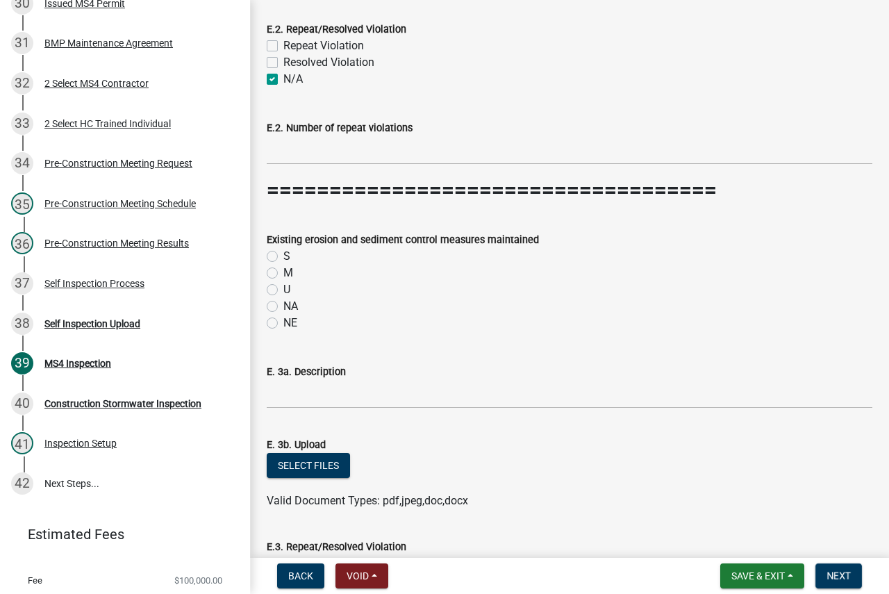
click at [283, 256] on label "S" at bounding box center [286, 256] width 7 height 17
click at [283, 256] on input "S" at bounding box center [287, 252] width 9 height 9
radio input "true"
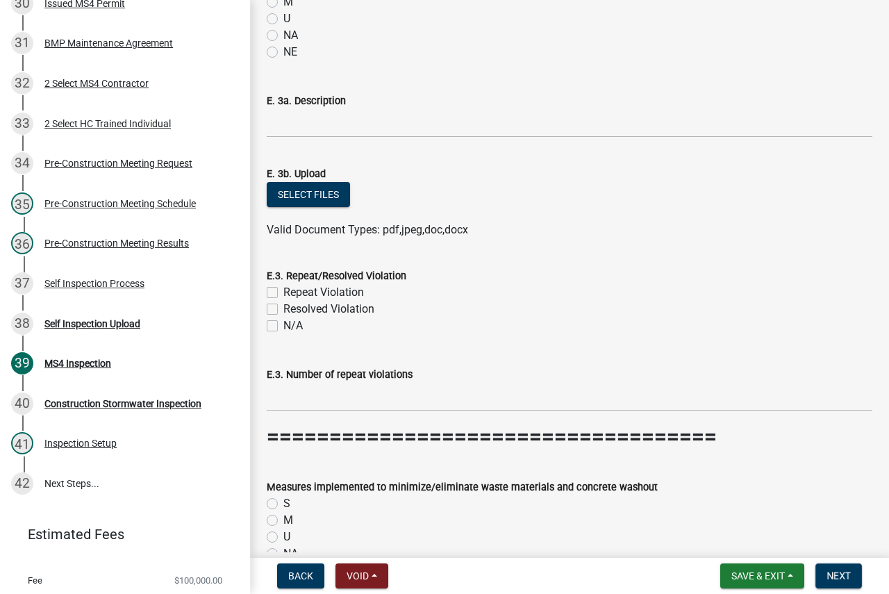
scroll to position [8821, 0]
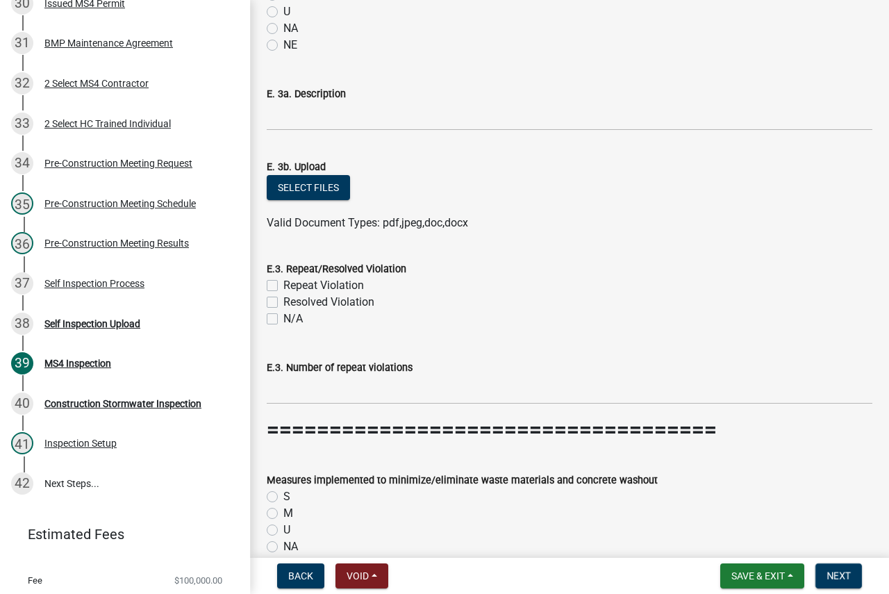
click at [283, 318] on label "N/A" at bounding box center [292, 318] width 19 height 17
click at [283, 318] on input "N/A" at bounding box center [287, 314] width 9 height 9
checkbox input "true"
checkbox input "false"
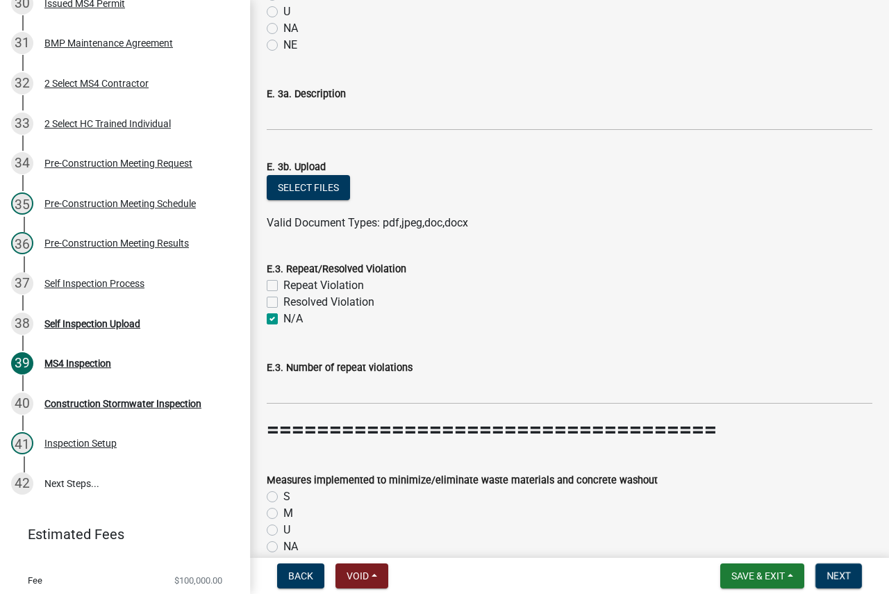
checkbox input "true"
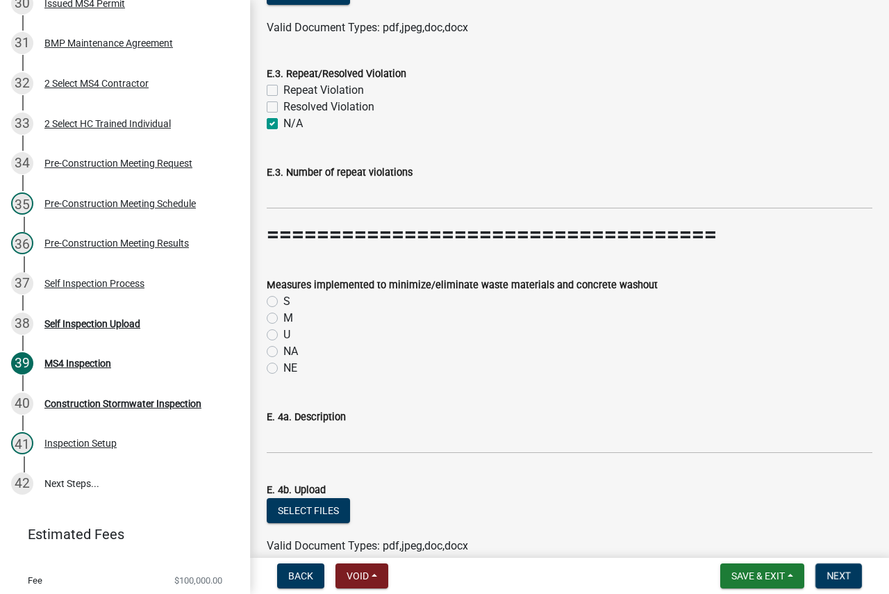
scroll to position [9030, 0]
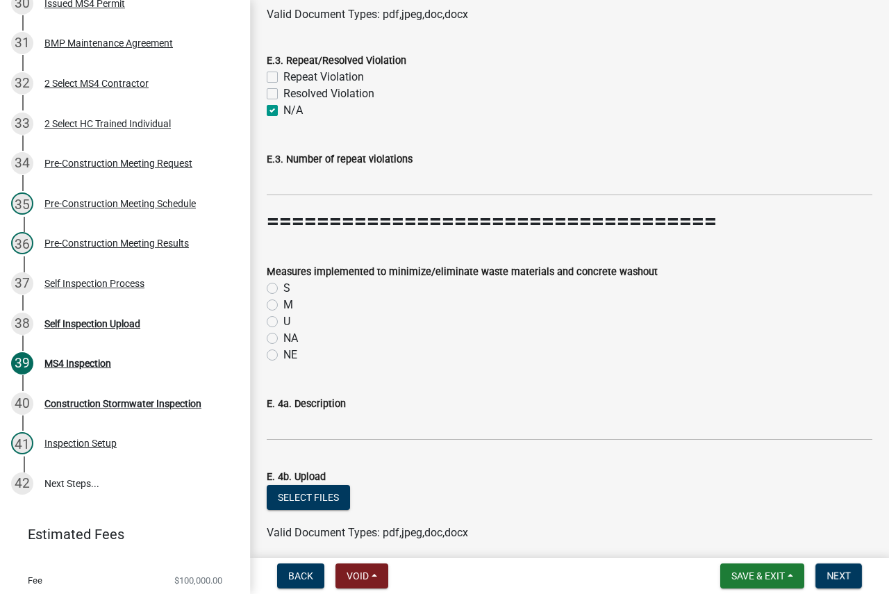
click at [283, 340] on label "NA" at bounding box center [290, 338] width 15 height 17
click at [283, 339] on input "NA" at bounding box center [287, 334] width 9 height 9
radio input "true"
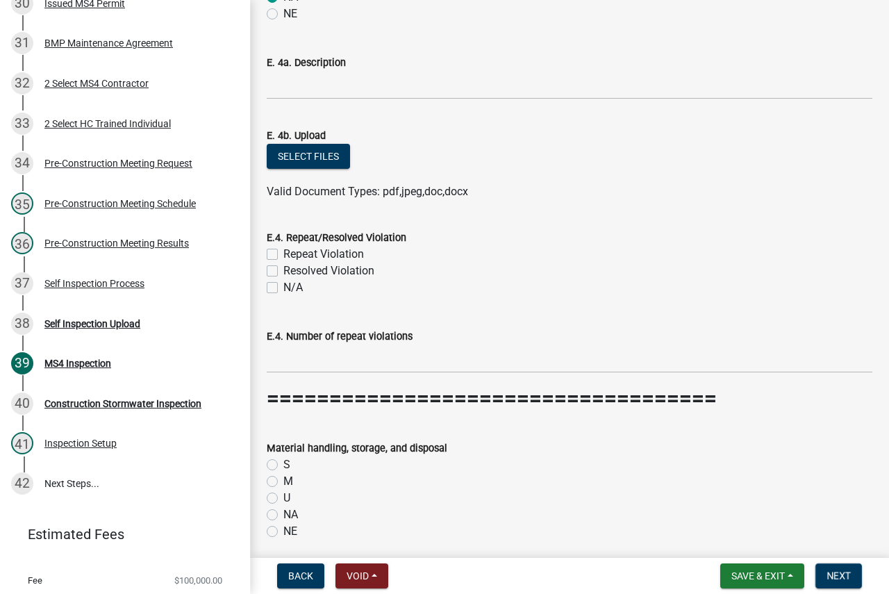
scroll to position [9377, 0]
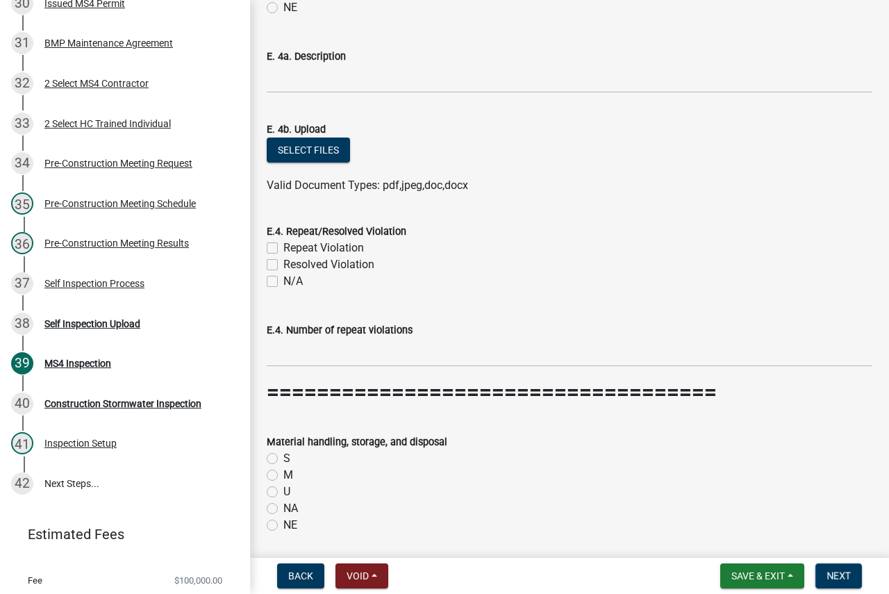
click at [283, 285] on label "N/A" at bounding box center [292, 281] width 19 height 17
click at [283, 282] on input "N/A" at bounding box center [287, 277] width 9 height 9
checkbox input "true"
checkbox input "false"
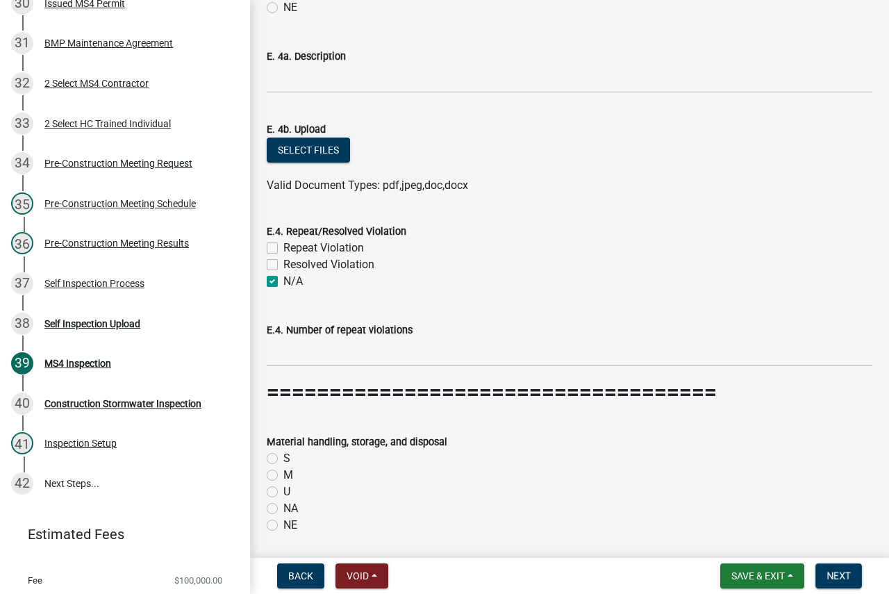
checkbox input "true"
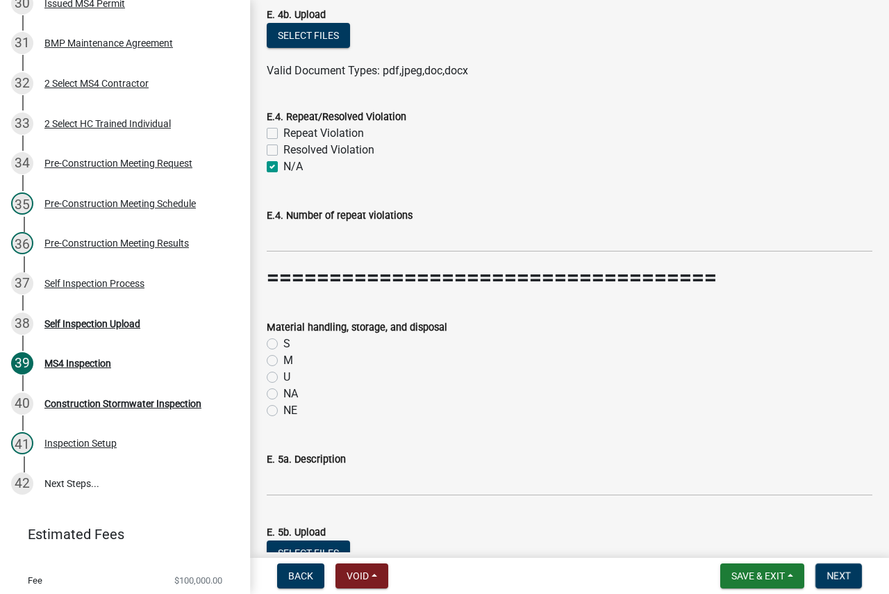
scroll to position [9516, 0]
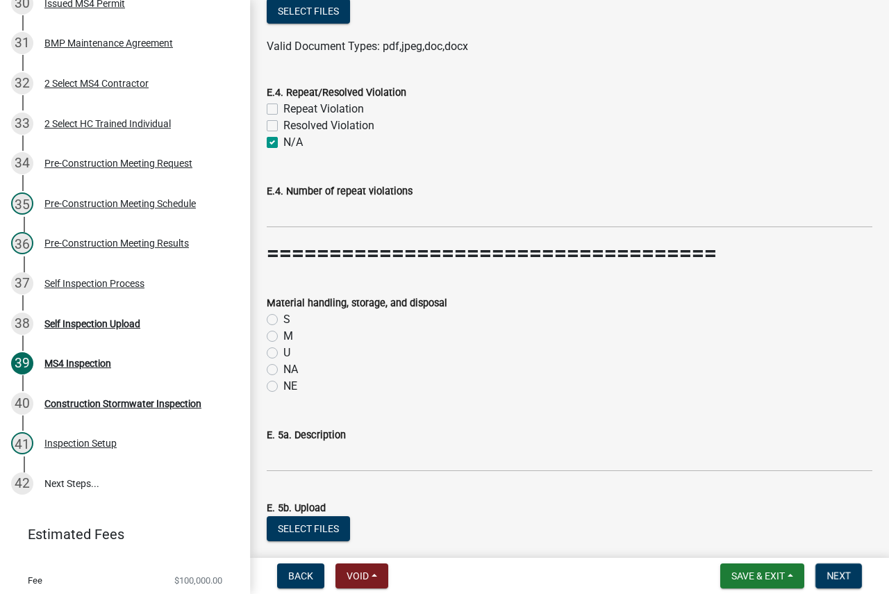
click at [283, 321] on label "S" at bounding box center [286, 319] width 7 height 17
click at [283, 320] on input "S" at bounding box center [287, 315] width 9 height 9
radio input "true"
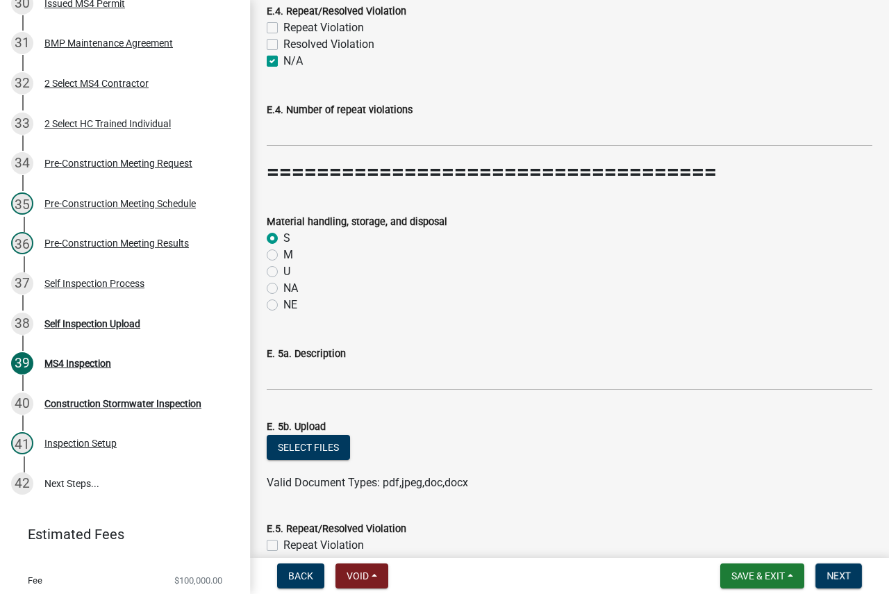
scroll to position [9794, 0]
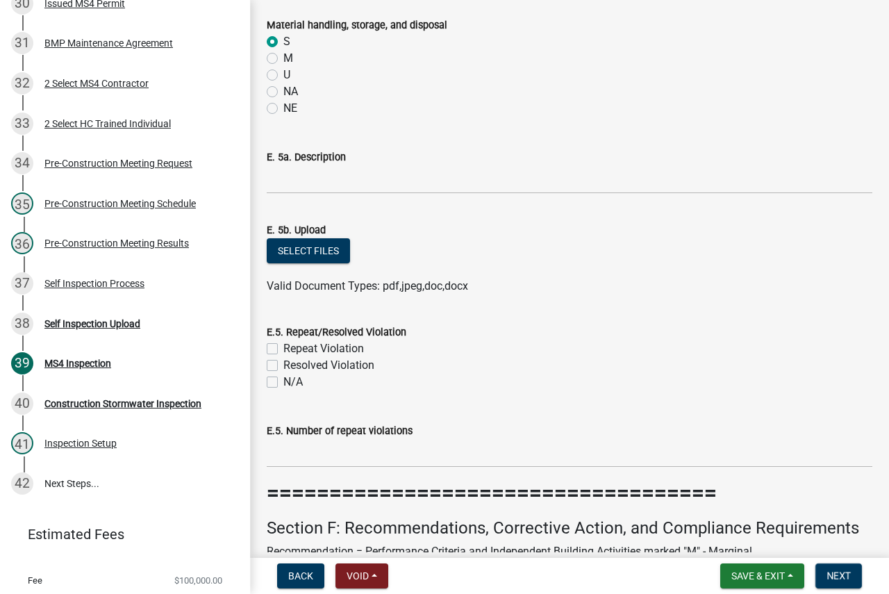
click at [283, 382] on label "N/A" at bounding box center [292, 382] width 19 height 17
click at [283, 382] on input "N/A" at bounding box center [287, 378] width 9 height 9
checkbox input "true"
checkbox input "false"
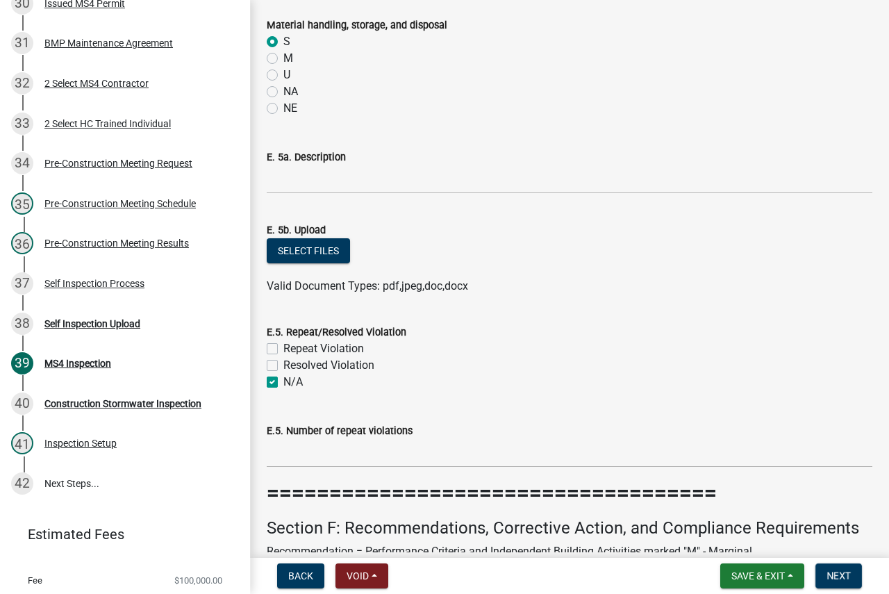
checkbox input "true"
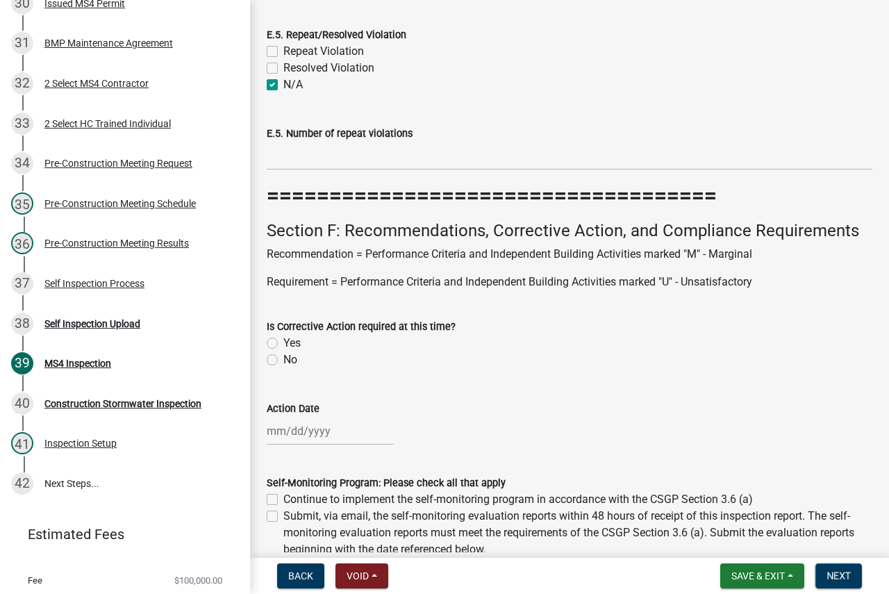
scroll to position [10141, 0]
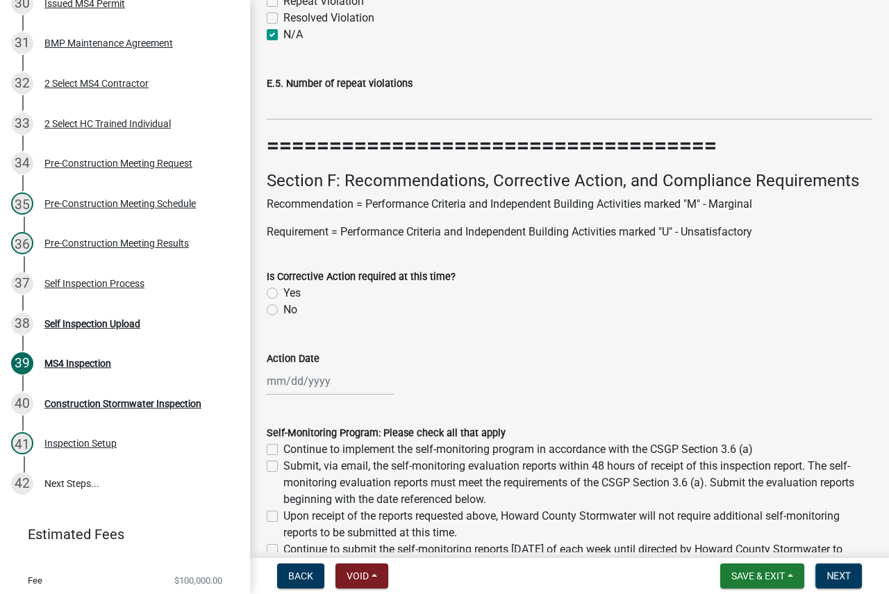
click at [283, 294] on label "Yes" at bounding box center [291, 293] width 17 height 17
click at [283, 294] on input "Yes" at bounding box center [287, 289] width 9 height 9
radio input "true"
click at [326, 381] on div at bounding box center [330, 381] width 127 height 28
select select "8"
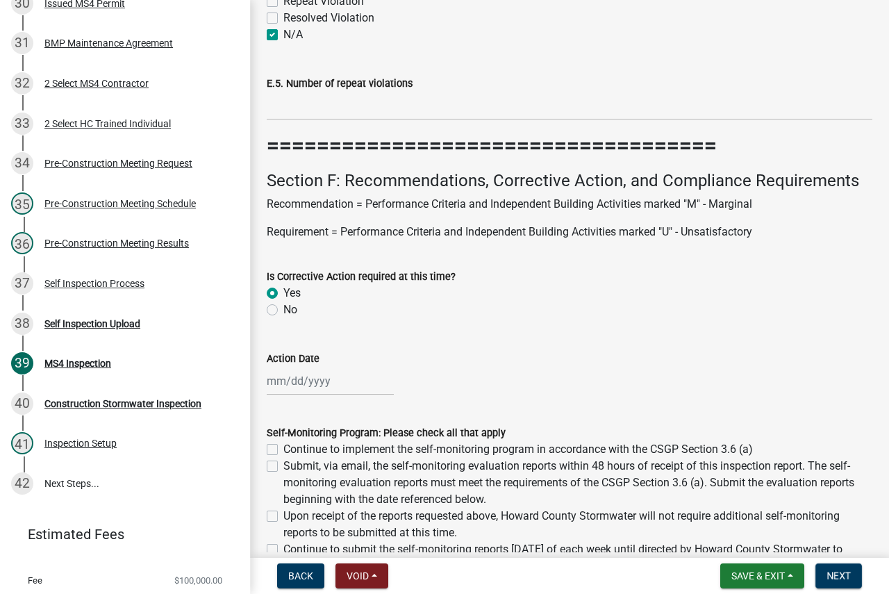
select select "2025"
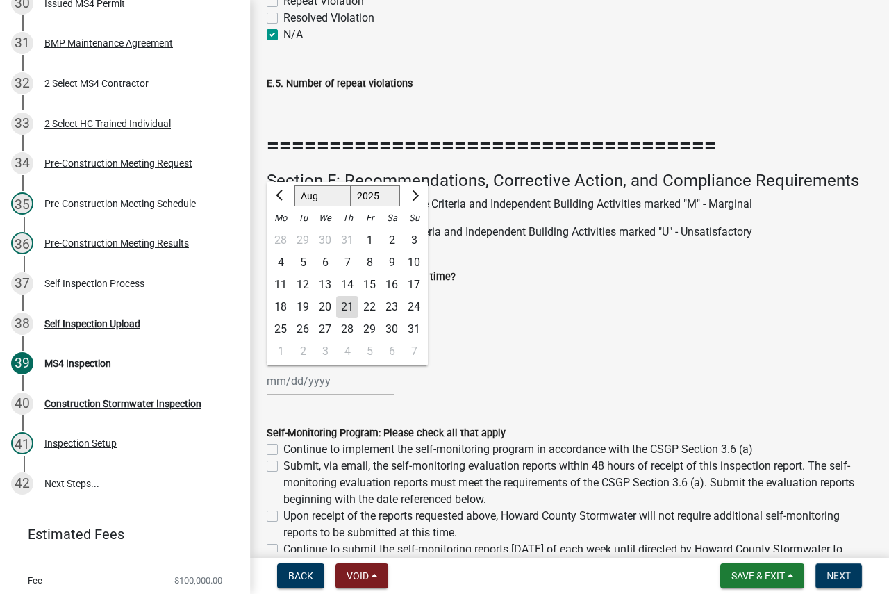
click at [349, 329] on div "28" at bounding box center [347, 329] width 22 height 22
type input "[DATE]"
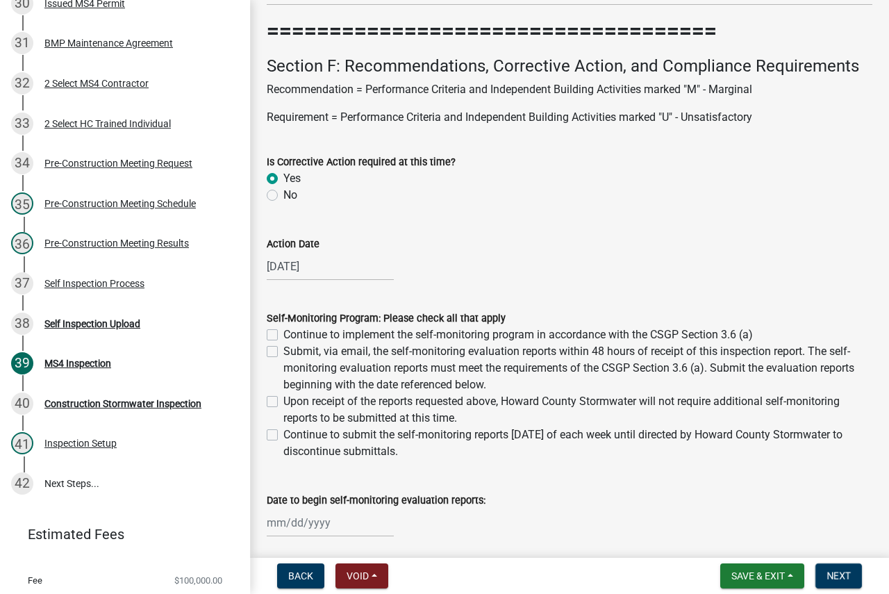
scroll to position [10280, 0]
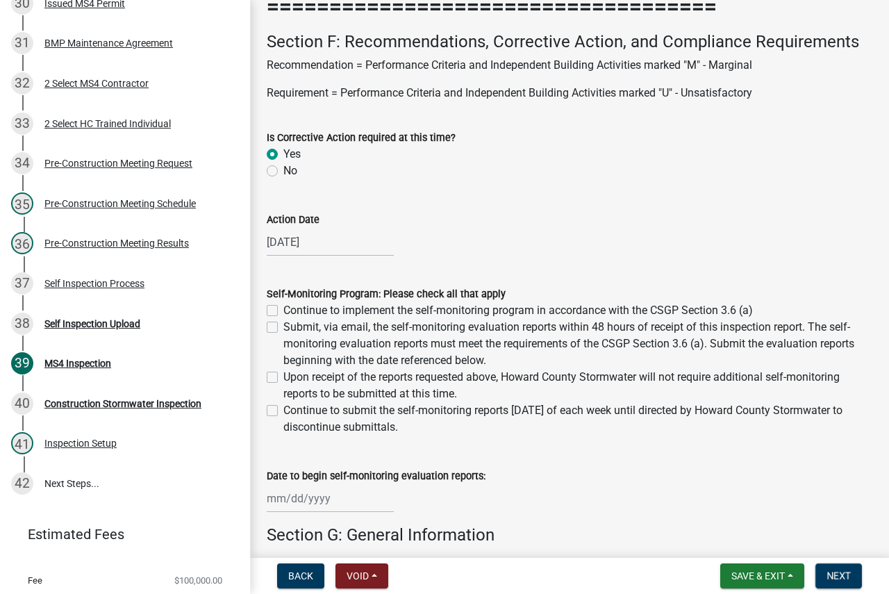
click at [454, 309] on label "Continue to implement the self-monitoring program in accordance with the CSGP S…" at bounding box center [518, 310] width 470 height 17
click at [292, 309] on input "Continue to implement the self-monitoring program in accordance with the CSGP S…" at bounding box center [287, 306] width 9 height 9
checkbox input "true"
checkbox input "false"
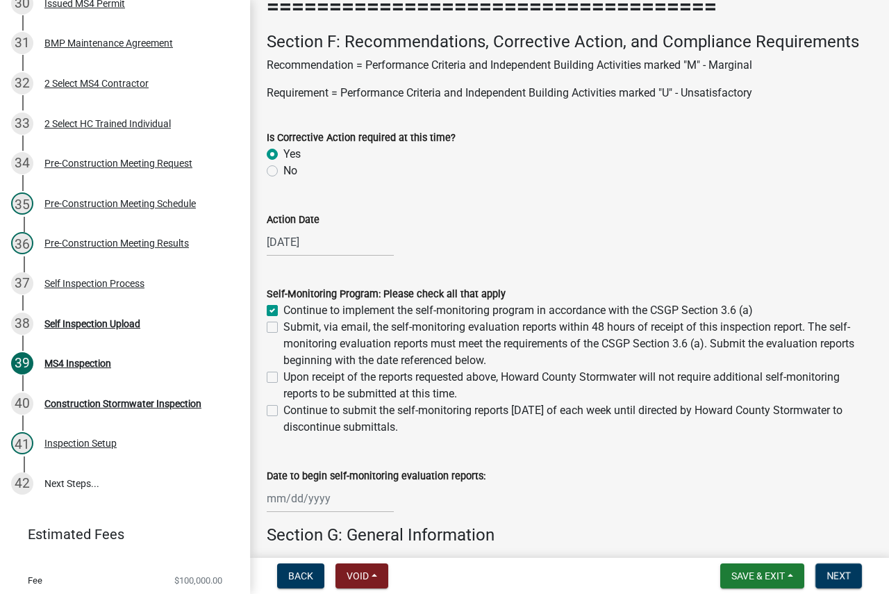
checkbox input "false"
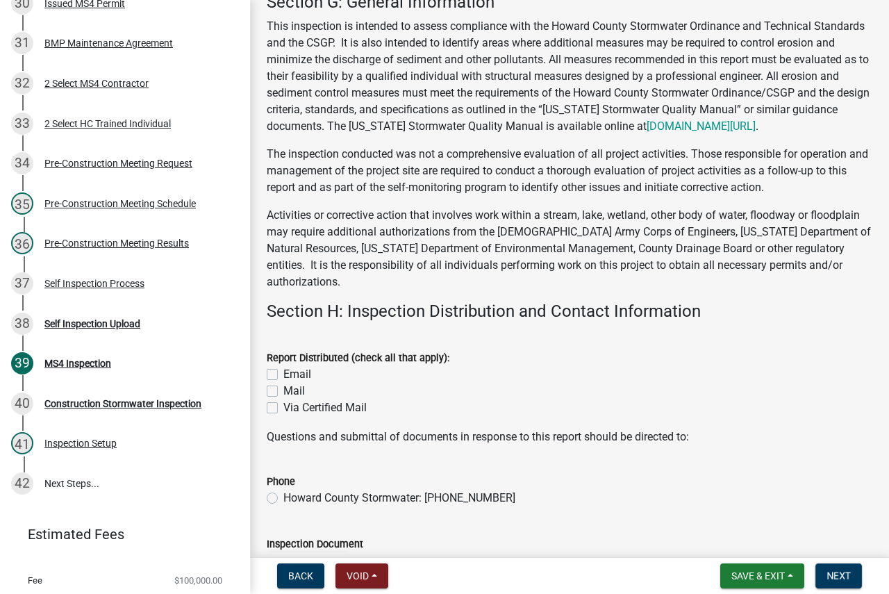
scroll to position [10836, 0]
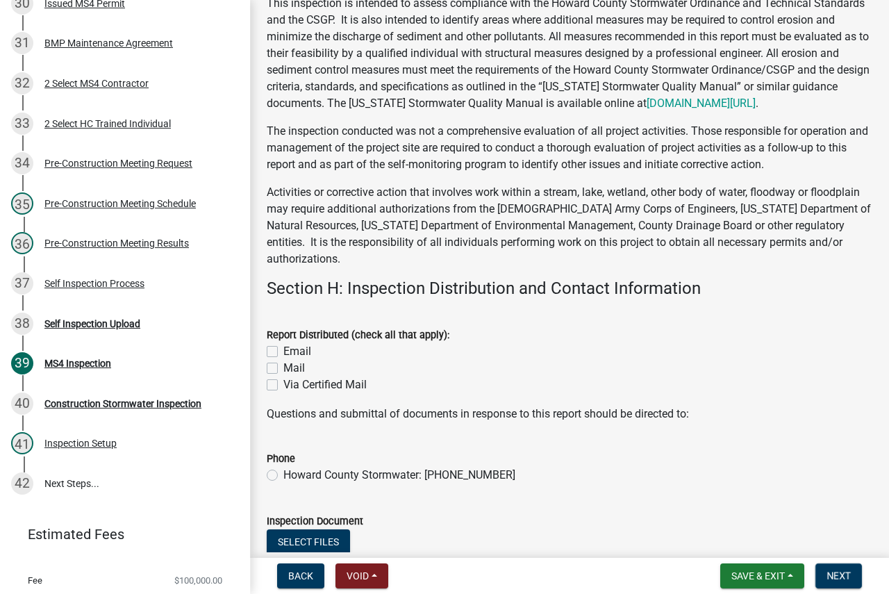
click at [298, 351] on label "Email" at bounding box center [297, 351] width 28 height 17
click at [292, 351] on input "Email" at bounding box center [287, 347] width 9 height 9
checkbox input "true"
checkbox input "false"
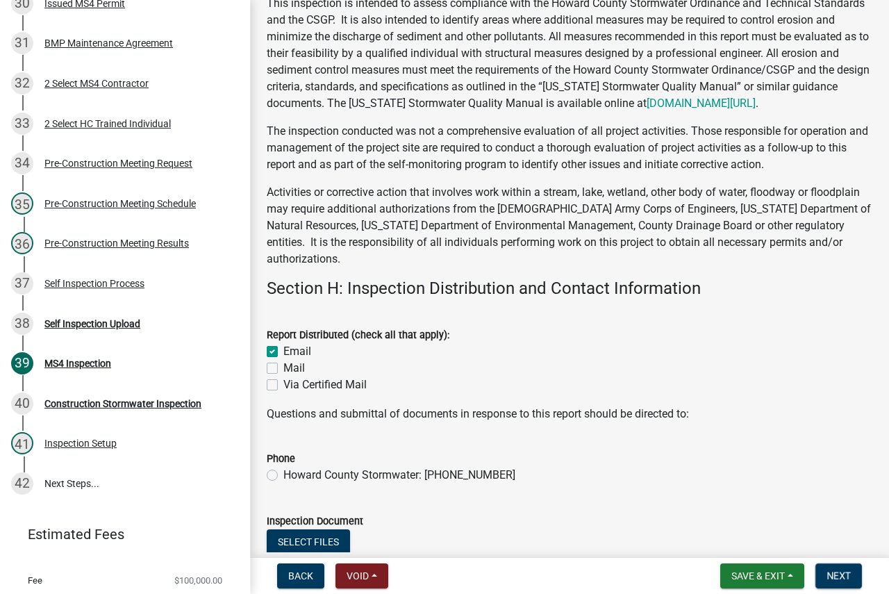
click at [313, 474] on label "Howard County Stormwater: [PHONE_NUMBER]" at bounding box center [399, 475] width 232 height 17
click at [292, 474] on input "Howard County Stormwater: [PHONE_NUMBER]" at bounding box center [287, 471] width 9 height 9
radio input "true"
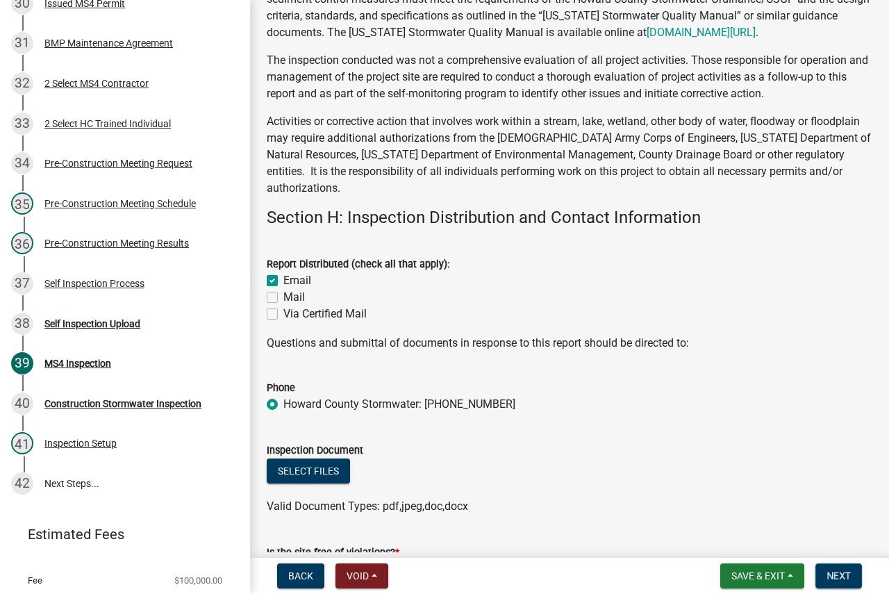
scroll to position [11114, 0]
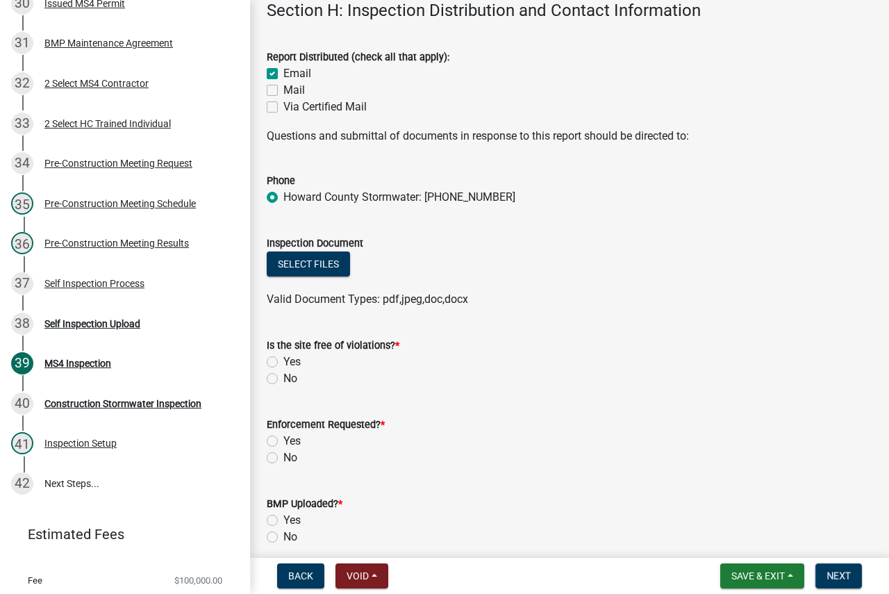
click at [283, 378] on label "No" at bounding box center [290, 378] width 14 height 17
click at [283, 378] on input "No" at bounding box center [287, 374] width 9 height 9
radio input "true"
click at [283, 456] on label "No" at bounding box center [290, 457] width 14 height 17
click at [283, 456] on input "No" at bounding box center [287, 453] width 9 height 9
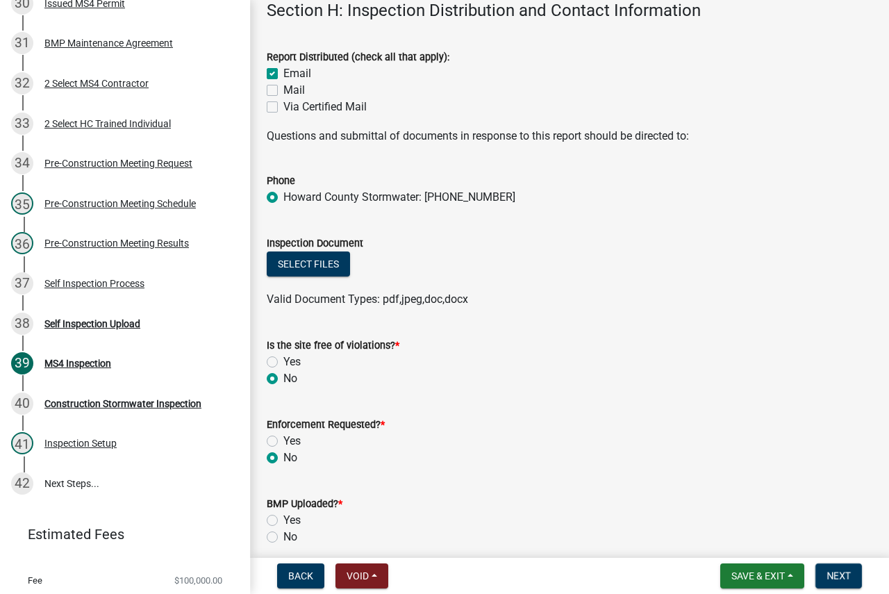
radio input "true"
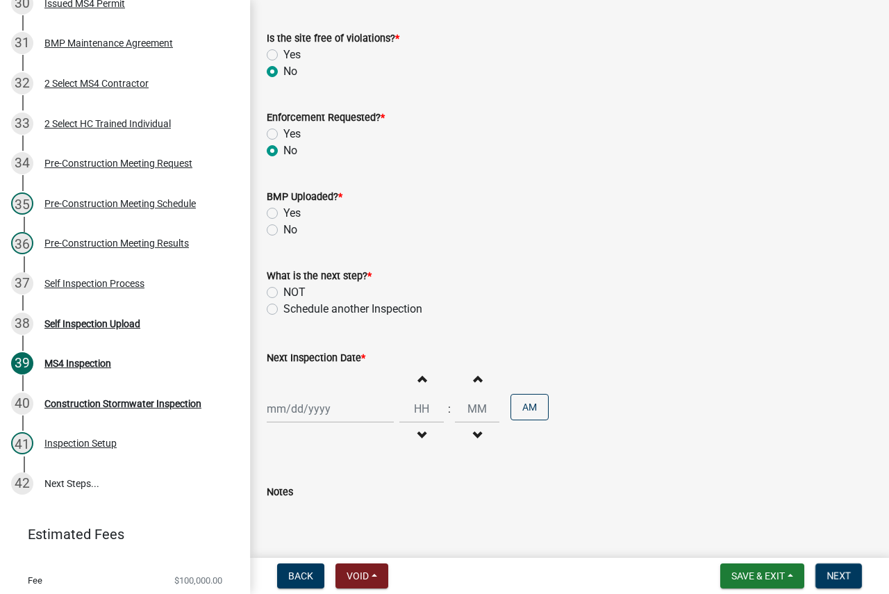
scroll to position [11461, 0]
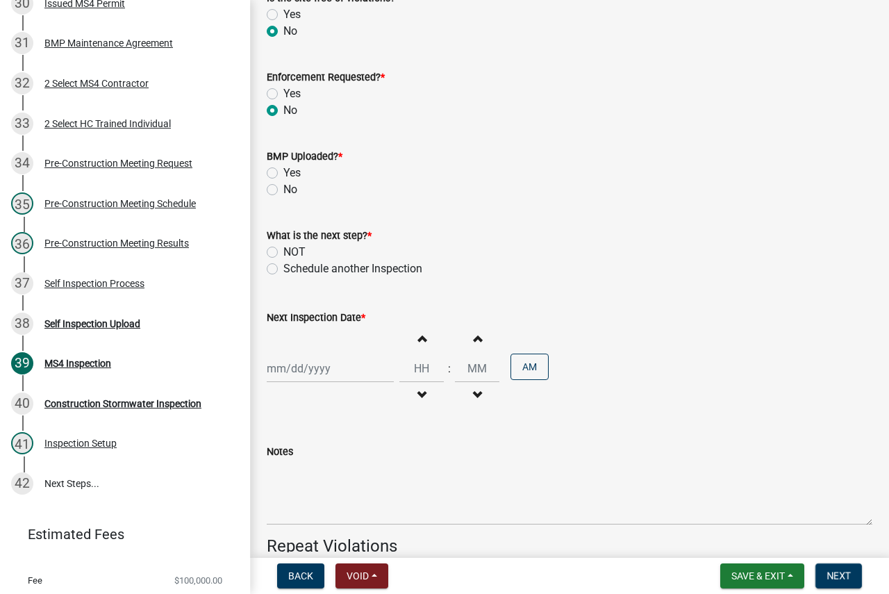
click at [283, 192] on label "No" at bounding box center [290, 189] width 14 height 17
click at [283, 190] on input "No" at bounding box center [287, 185] width 9 height 9
radio input "true"
click at [283, 267] on label "Schedule another Inspection" at bounding box center [352, 268] width 139 height 17
click at [283, 267] on input "Schedule another Inspection" at bounding box center [287, 264] width 9 height 9
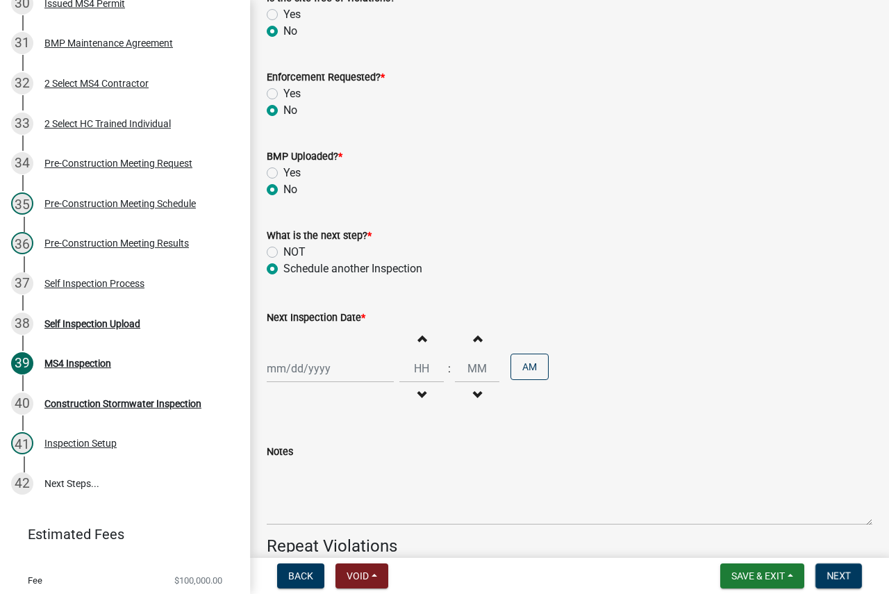
radio input "true"
click at [341, 379] on div at bounding box center [330, 368] width 127 height 28
select select "8"
select select "2025"
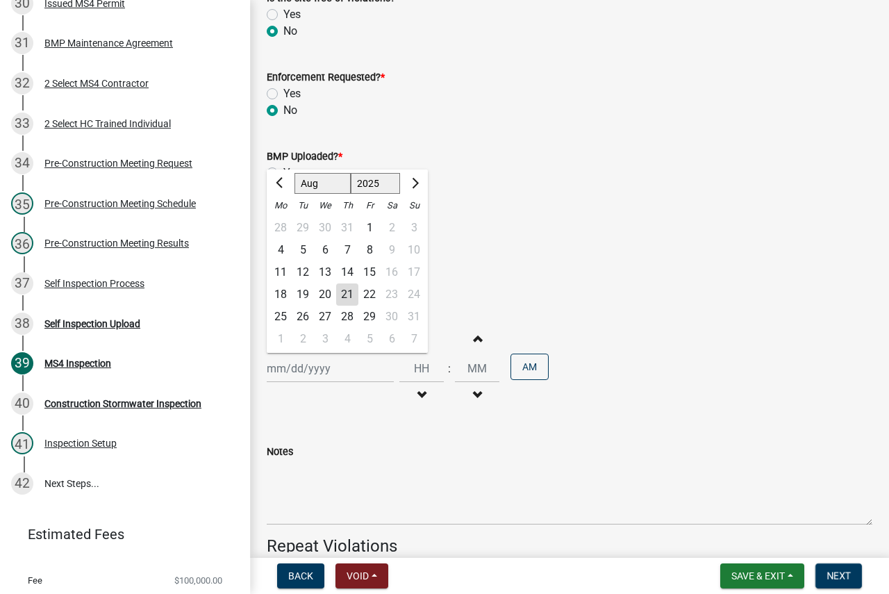
click at [305, 315] on div "26" at bounding box center [303, 317] width 22 height 22
type input "[DATE]"
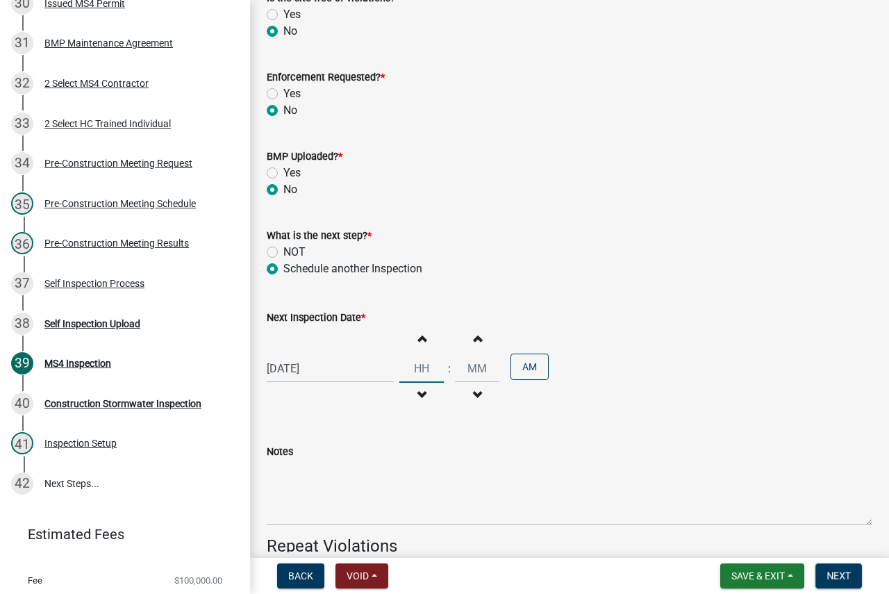
click at [431, 369] on input "Hours" at bounding box center [421, 368] width 44 height 28
type input "09"
type input "00"
click at [477, 397] on button "Decrement minutes" at bounding box center [477, 395] width 29 height 25
type input "08"
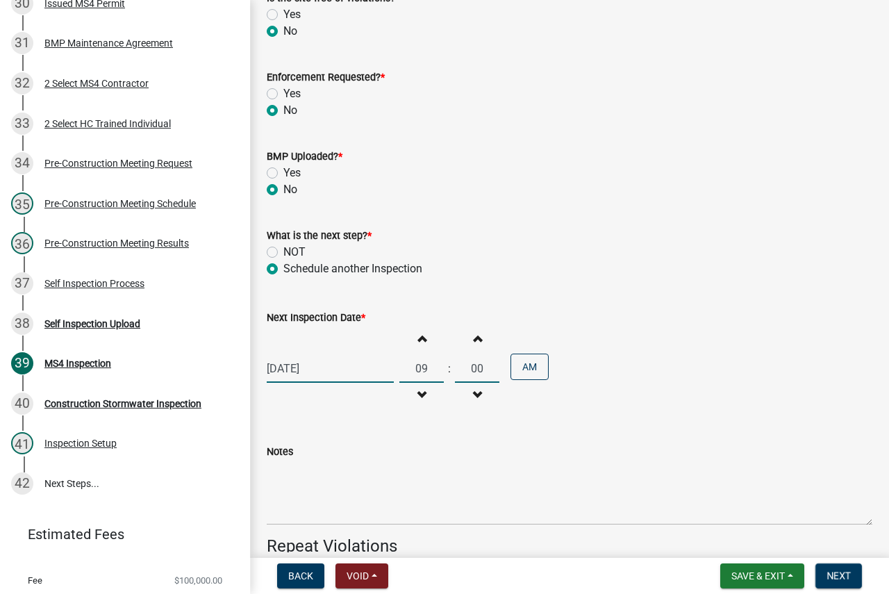
type input "59"
click at [422, 341] on button "Increment hours" at bounding box center [421, 338] width 29 height 25
click at [474, 334] on span "button" at bounding box center [477, 338] width 7 height 11
type input "10"
type input "00"
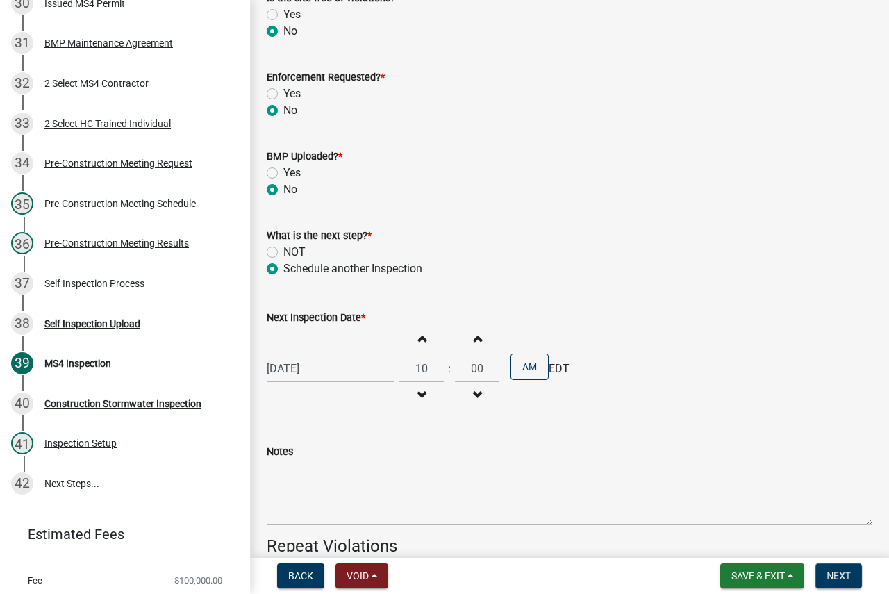
click at [418, 399] on span "button" at bounding box center [421, 395] width 7 height 11
type input "09"
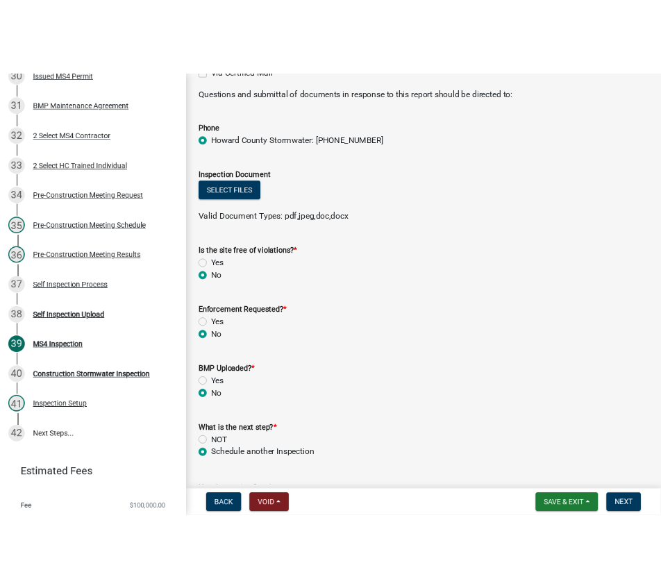
scroll to position [11012, 0]
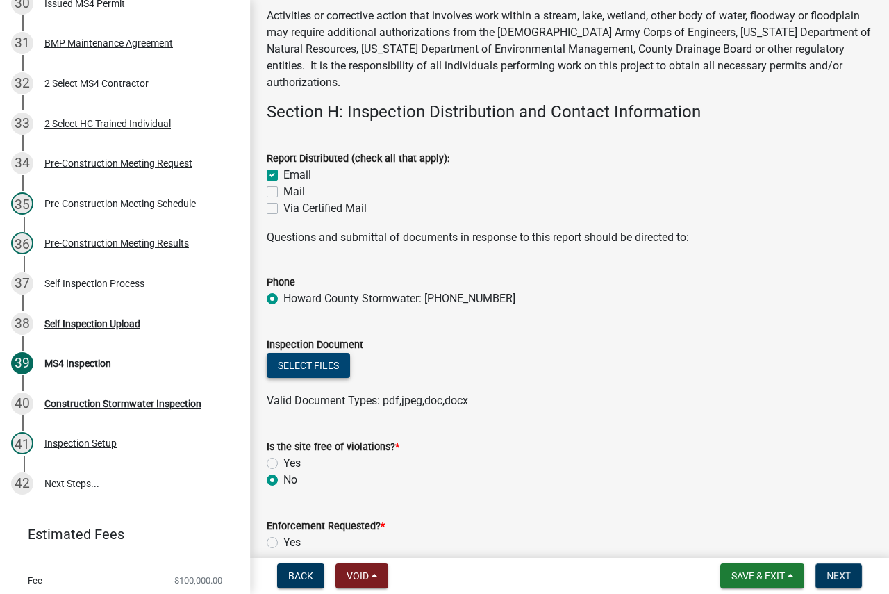
click at [331, 360] on button "Select files" at bounding box center [308, 365] width 83 height 25
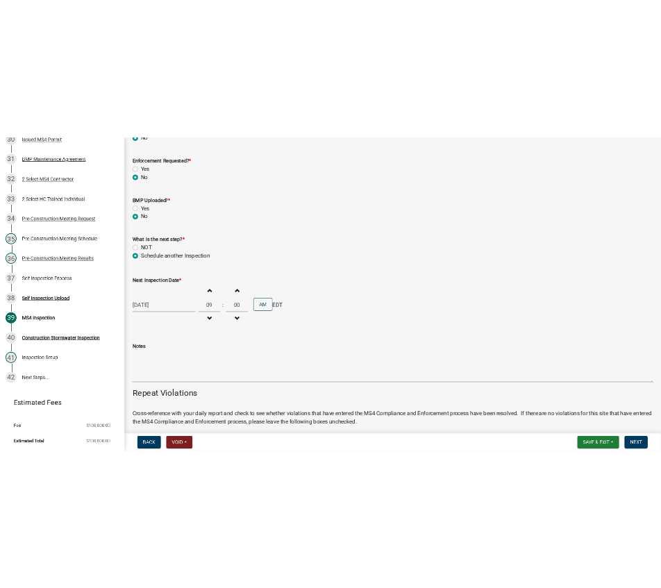
scroll to position [10846, 0]
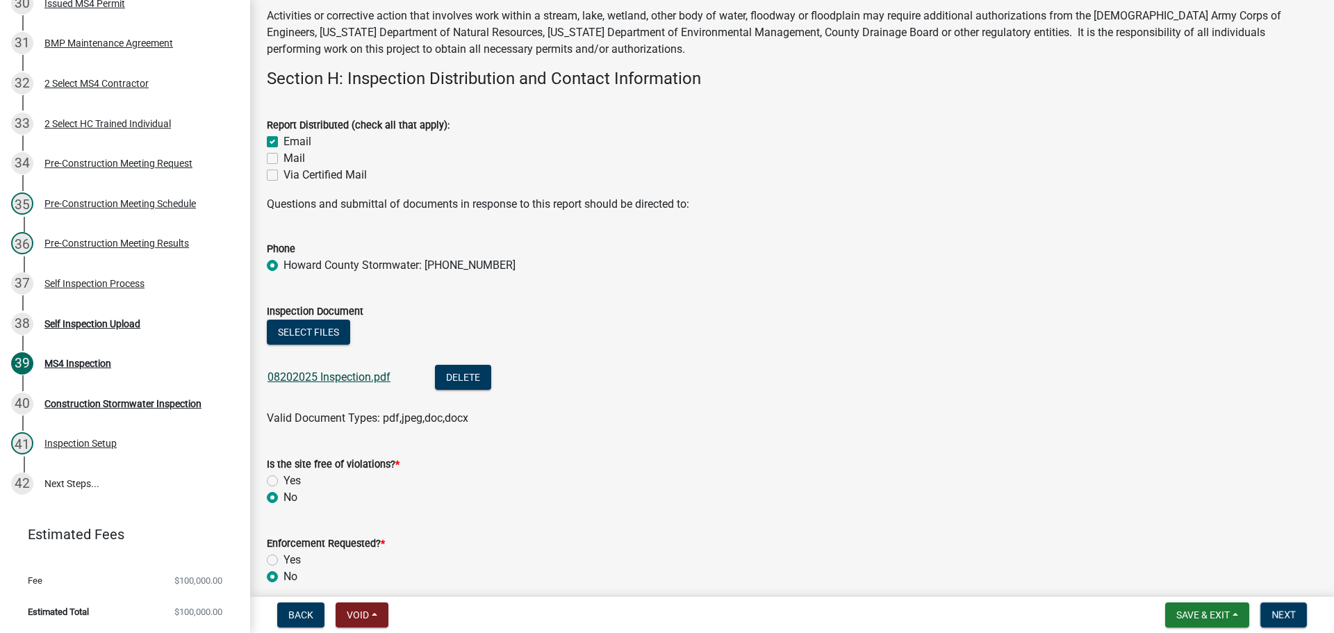
click at [305, 381] on link "08202025 Inspection.pdf" at bounding box center [328, 376] width 123 height 13
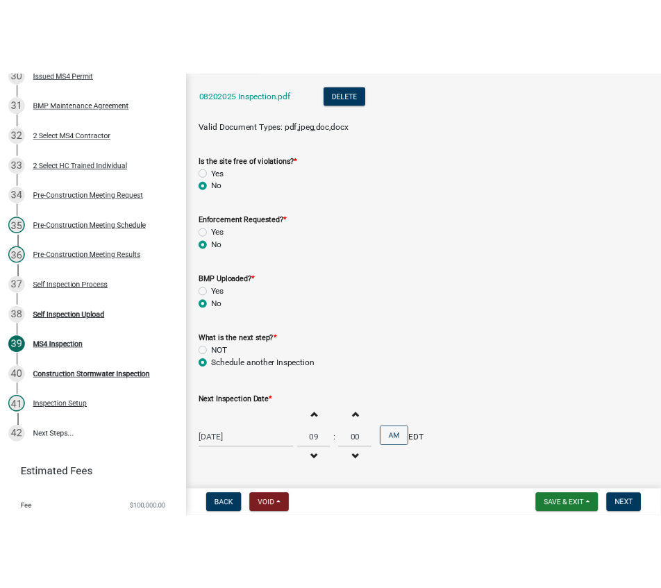
scroll to position [11029, 0]
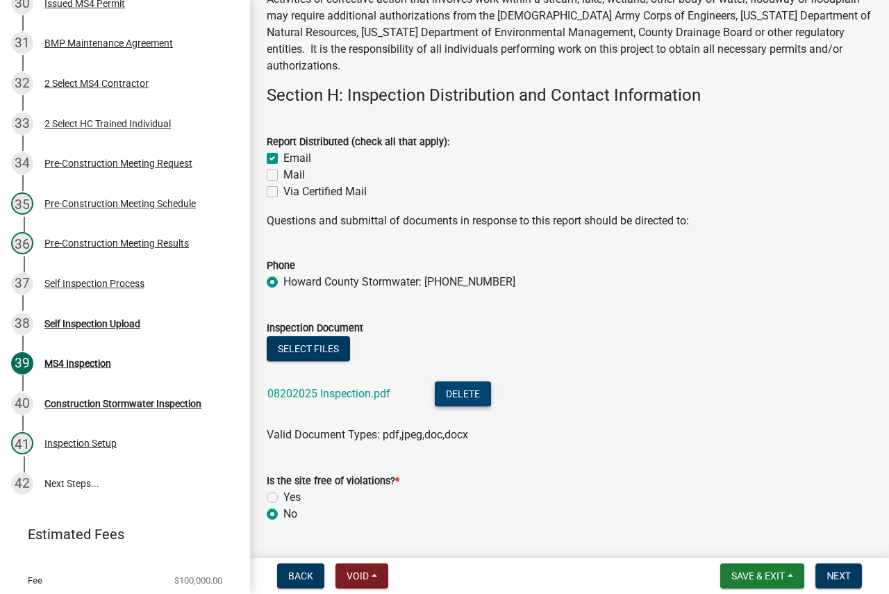
click at [470, 390] on button "Delete" at bounding box center [463, 393] width 56 height 25
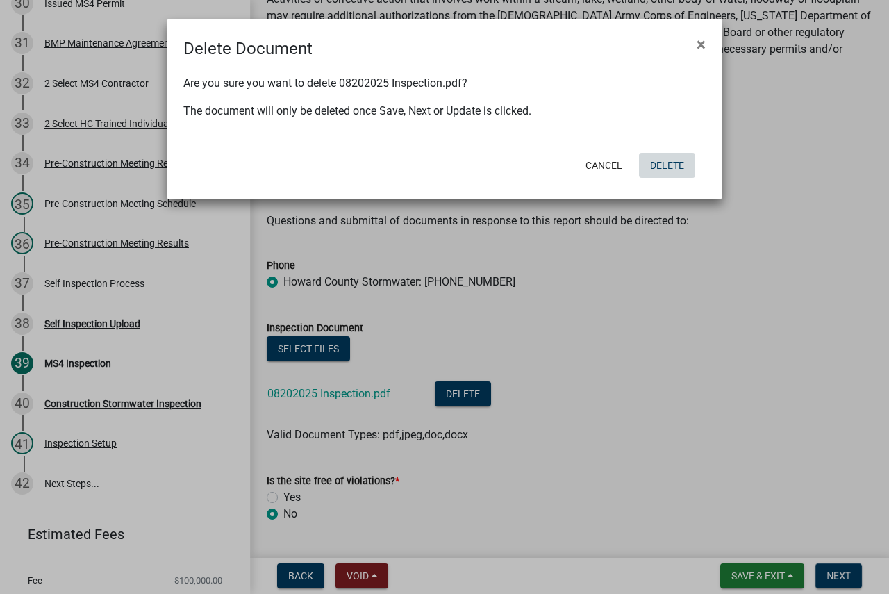
click at [675, 167] on button "Delete" at bounding box center [667, 165] width 56 height 25
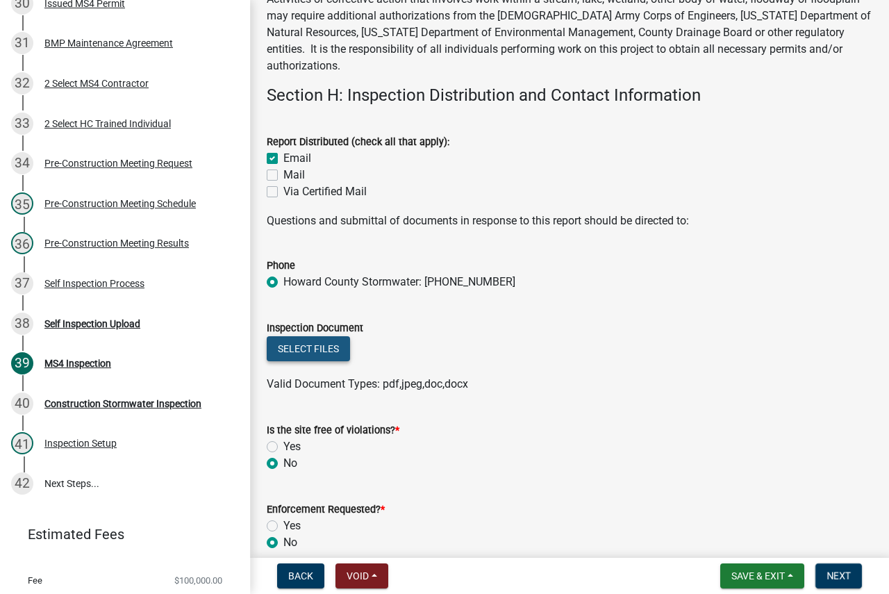
click at [310, 354] on button "Select files" at bounding box center [308, 348] width 83 height 25
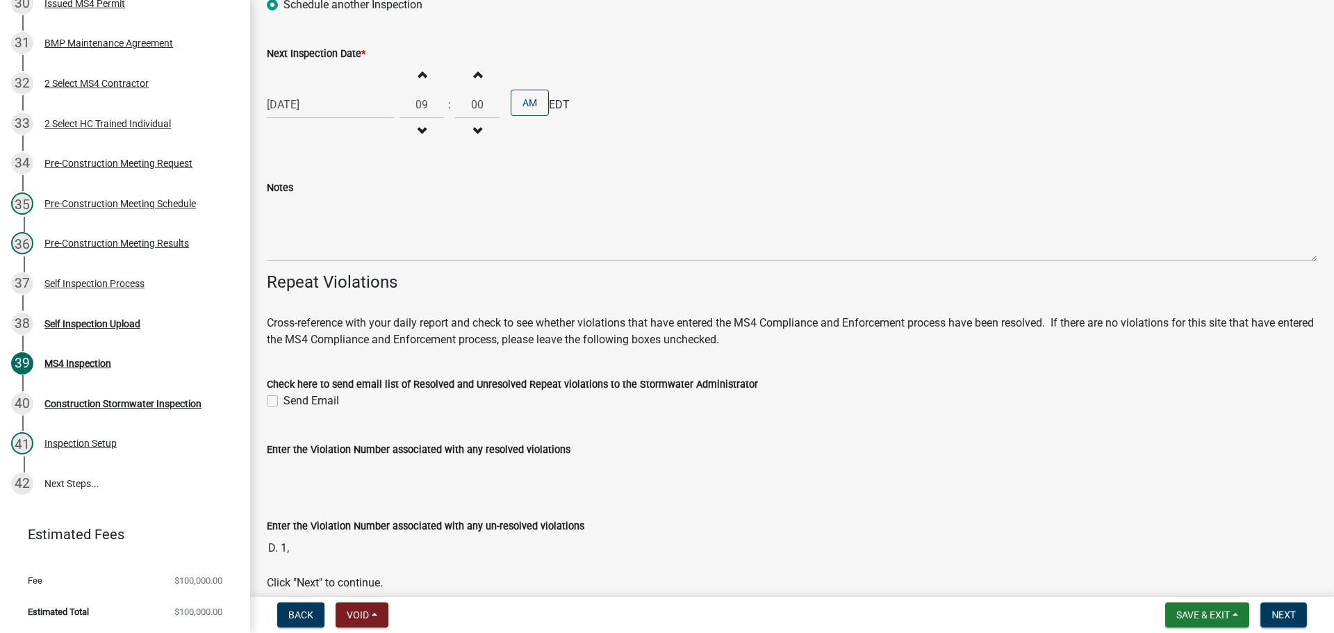
scroll to position [11641, 0]
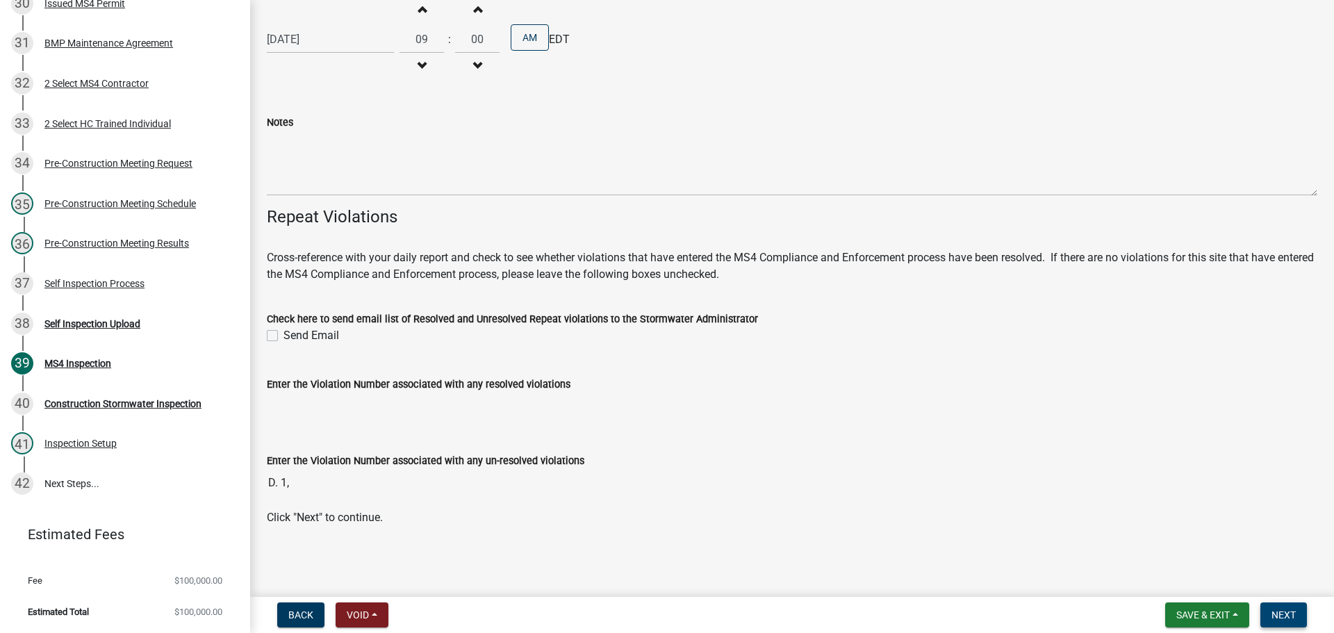
click at [1284, 615] on span "Next" at bounding box center [1283, 614] width 24 height 11
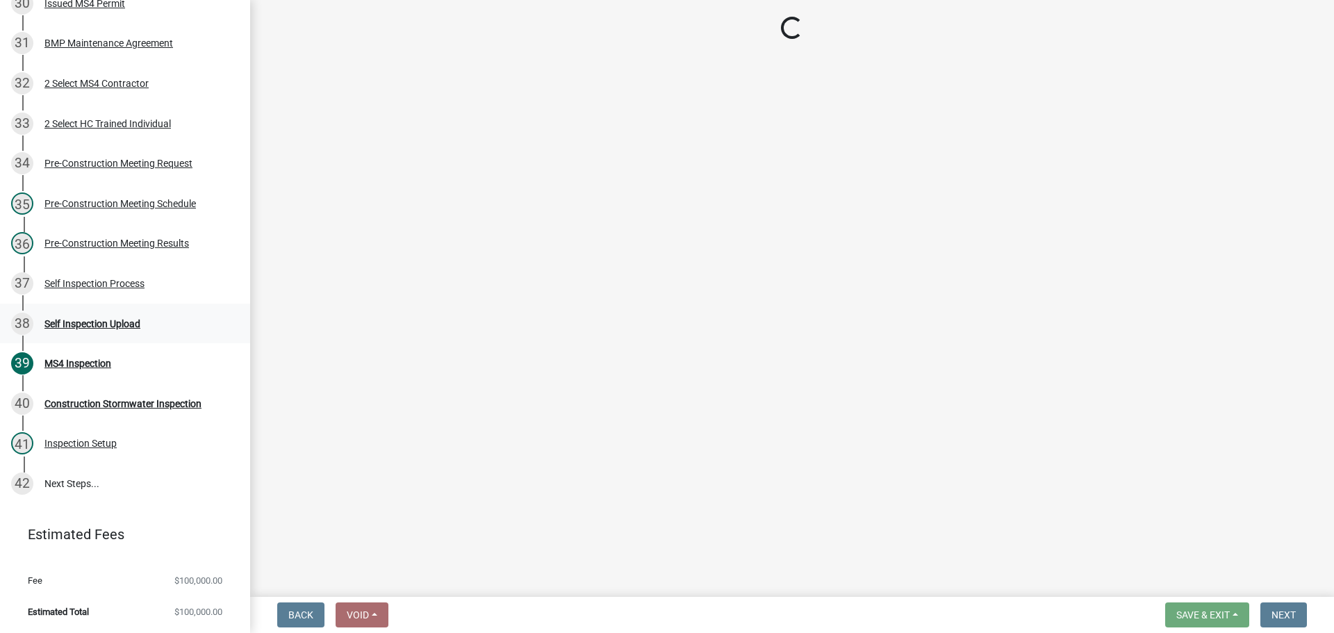
scroll to position [1465, 0]
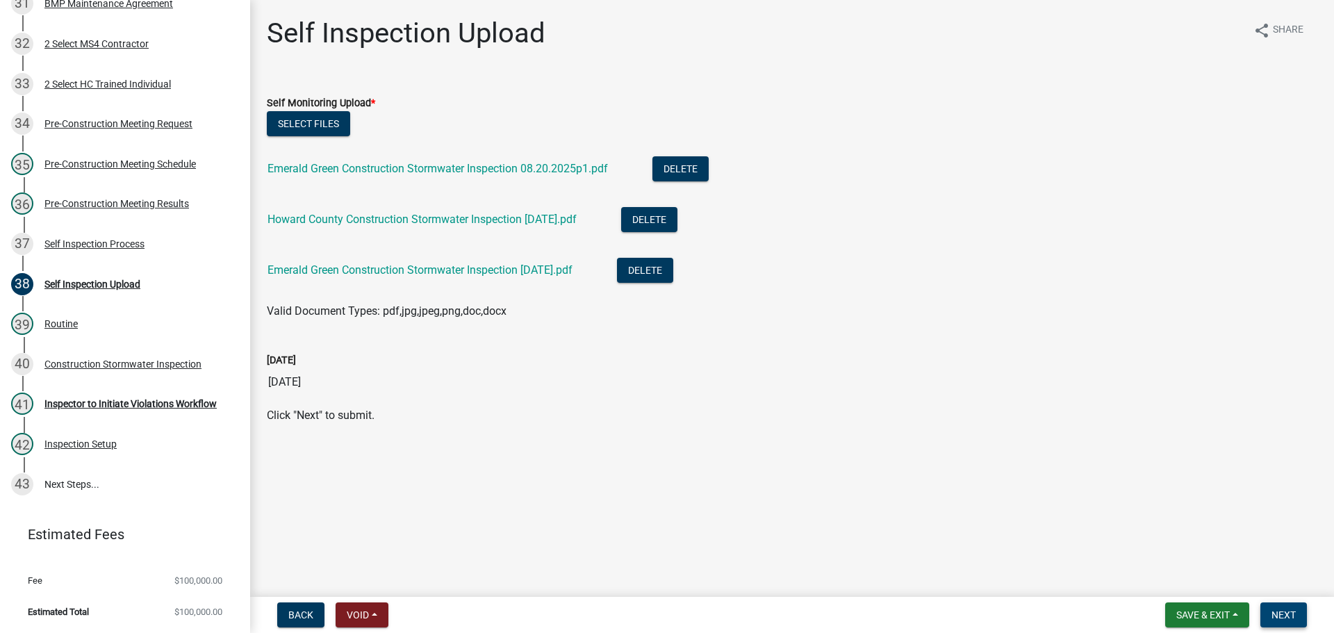
click at [1285, 613] on span "Next" at bounding box center [1283, 614] width 24 height 11
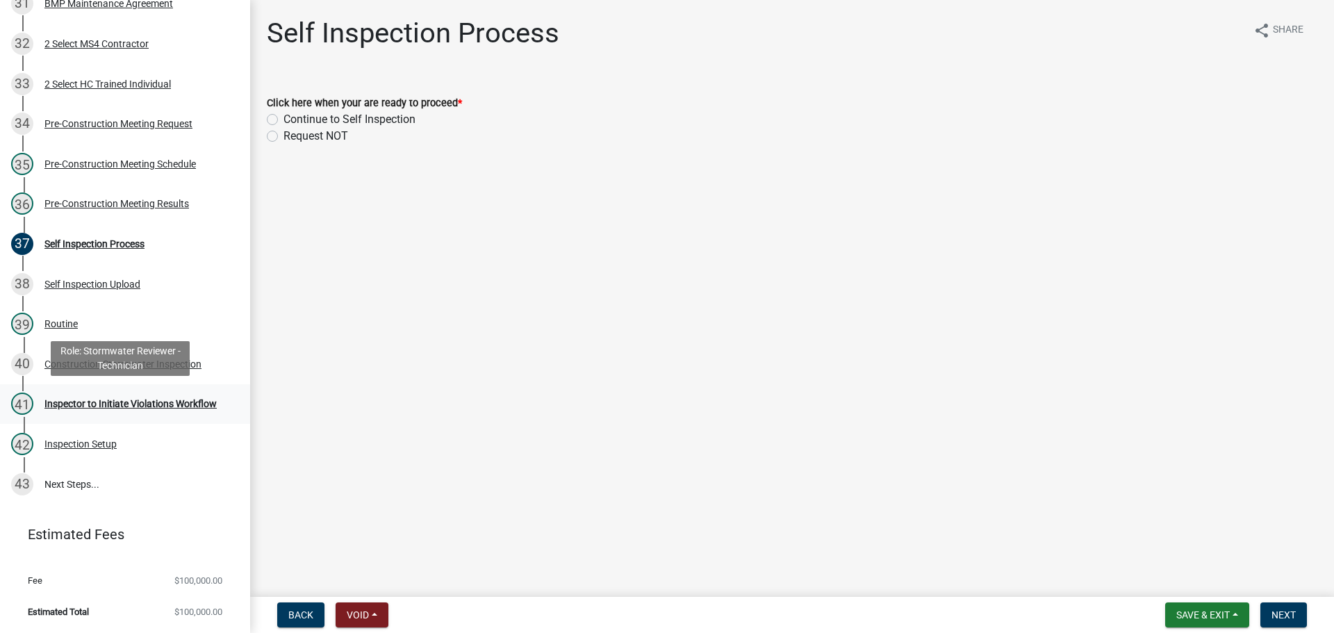
click at [152, 399] on div "Inspector to Initiate Violations Workflow" at bounding box center [130, 404] width 172 height 10
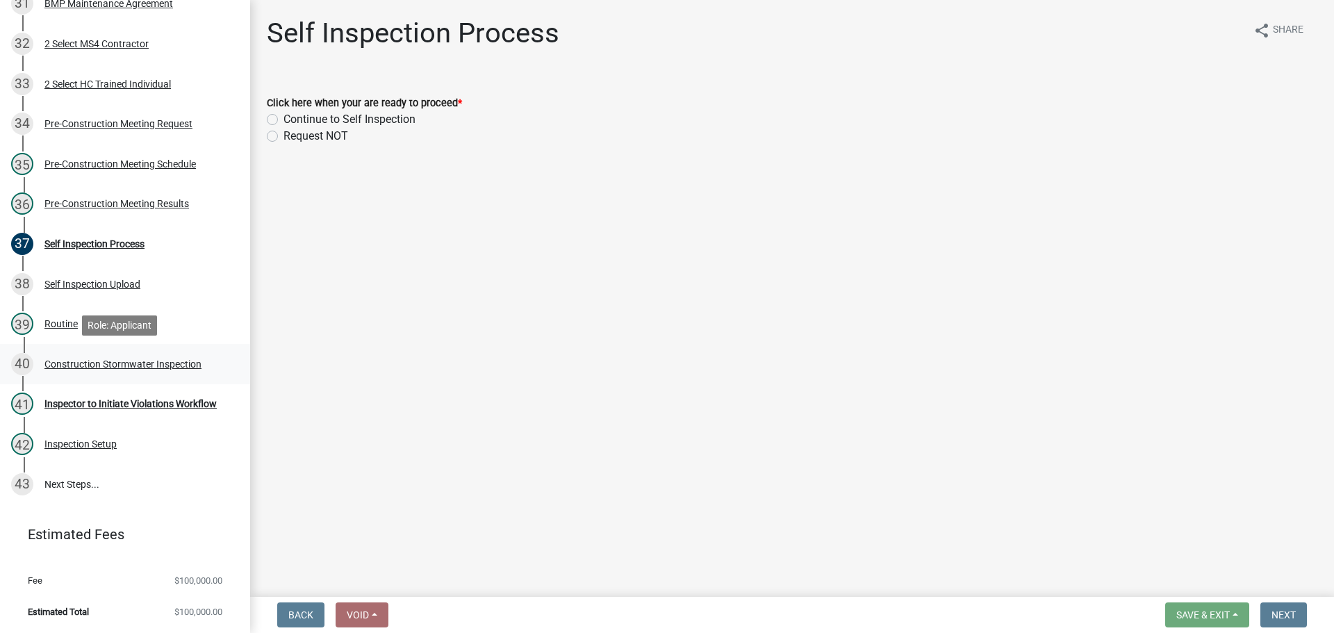
click at [199, 349] on link "40 Construction Stormwater Inspection" at bounding box center [125, 364] width 250 height 40
